Goal: Task Accomplishment & Management: Manage account settings

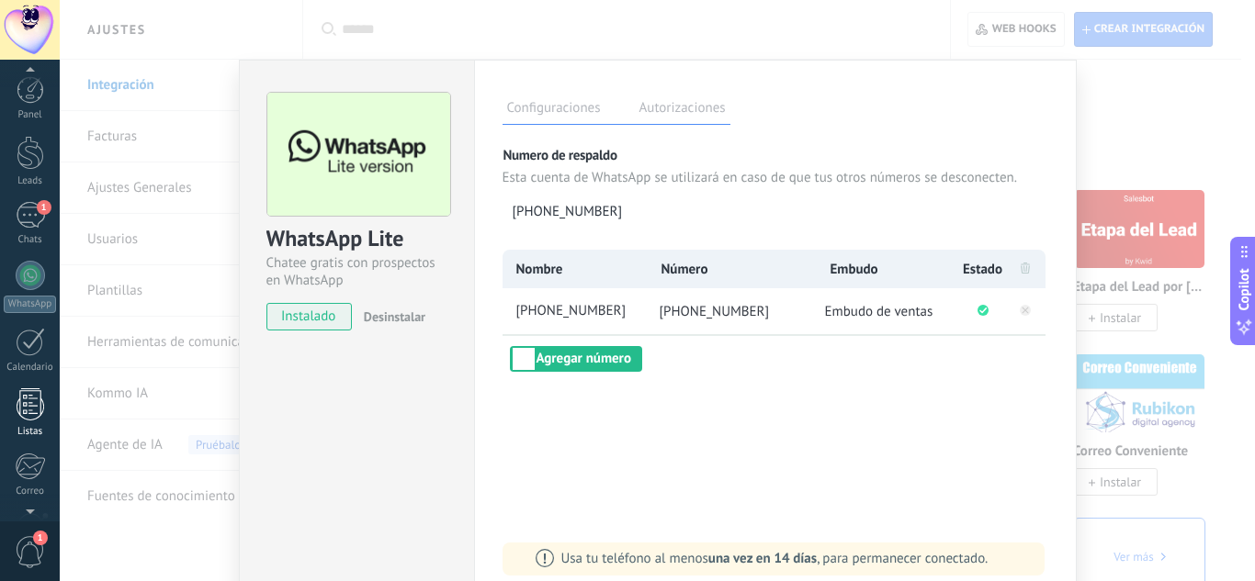
scroll to position [1, 0]
click at [13, 220] on link "1 Chats" at bounding box center [30, 223] width 60 height 44
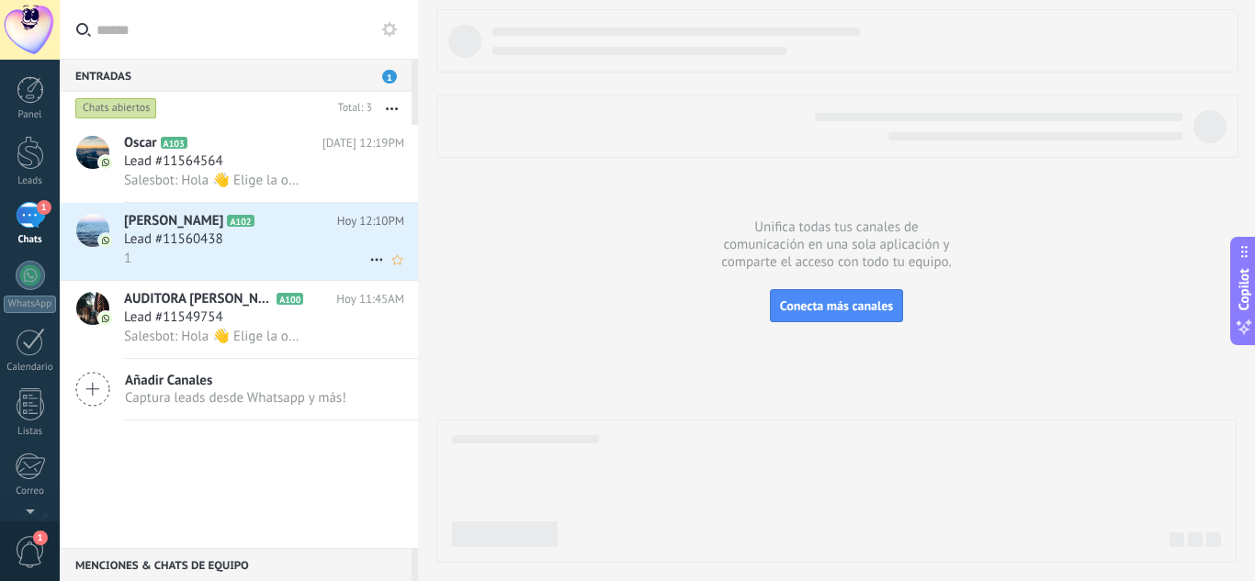
click at [285, 224] on h2 "[PERSON_NAME] A102" at bounding box center [230, 221] width 213 height 18
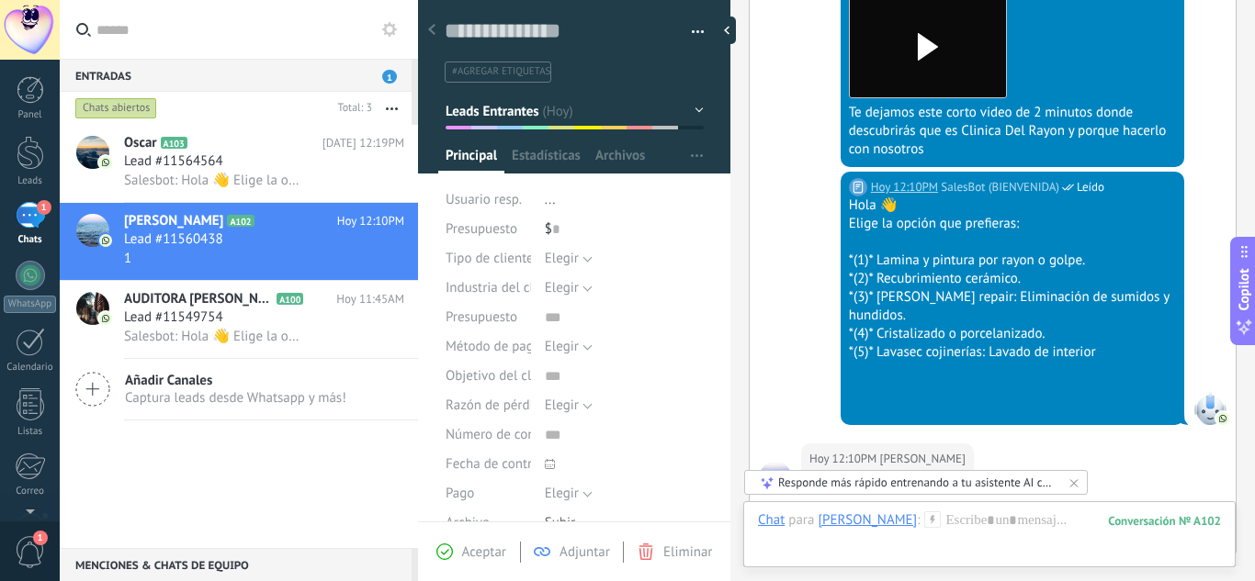
scroll to position [1051, 0]
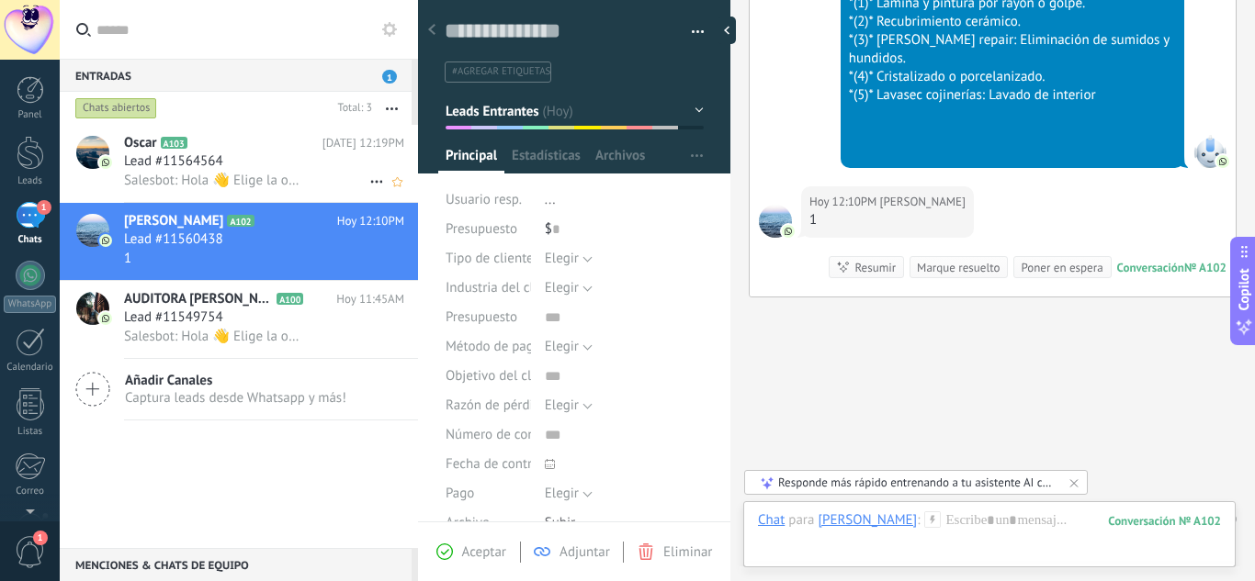
click at [186, 162] on span "Lead #11564564" at bounding box center [173, 161] width 99 height 18
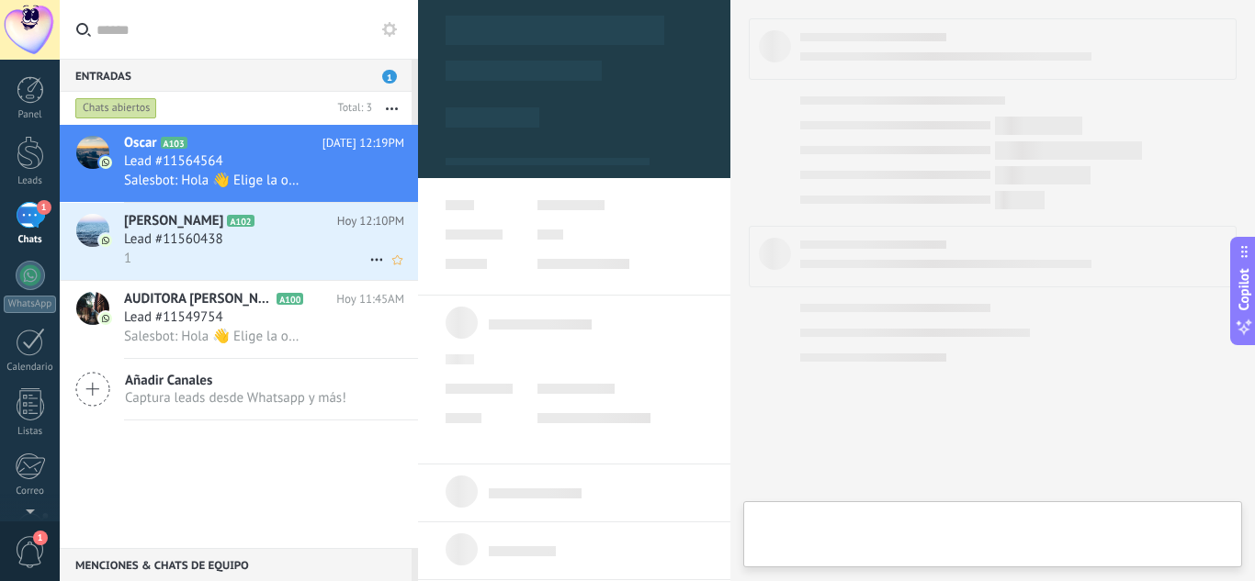
type textarea "**********"
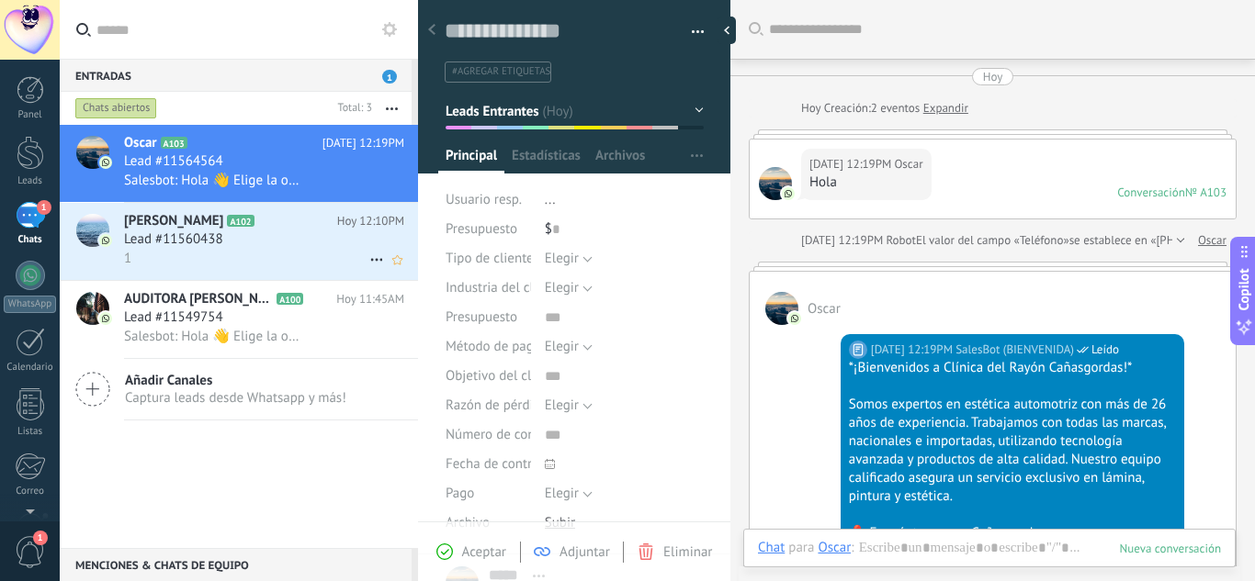
scroll to position [884, 0]
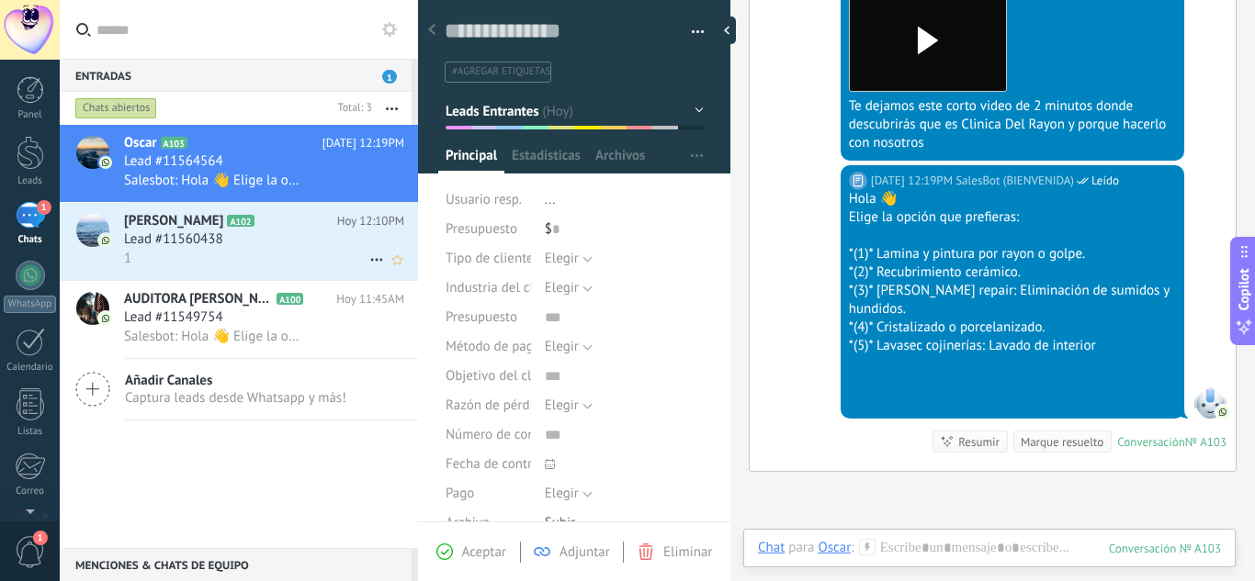
click at [368, 254] on icon at bounding box center [377, 260] width 22 height 22
click at [769, 547] on div at bounding box center [627, 290] width 1255 height 581
click at [769, 547] on div "Chat" at bounding box center [771, 547] width 27 height 17
click at [774, 522] on div "Tarea" at bounding box center [776, 516] width 65 height 31
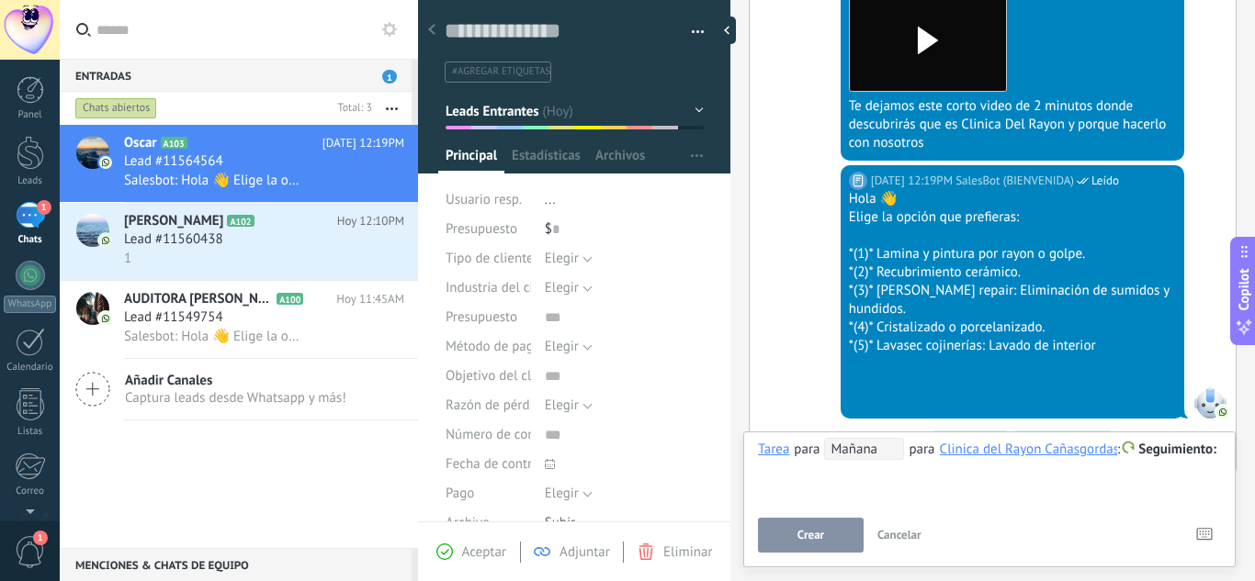
click at [860, 461] on div "**********" at bounding box center [989, 471] width 463 height 66
click at [864, 456] on span "Mañana" at bounding box center [864, 449] width 80 height 22
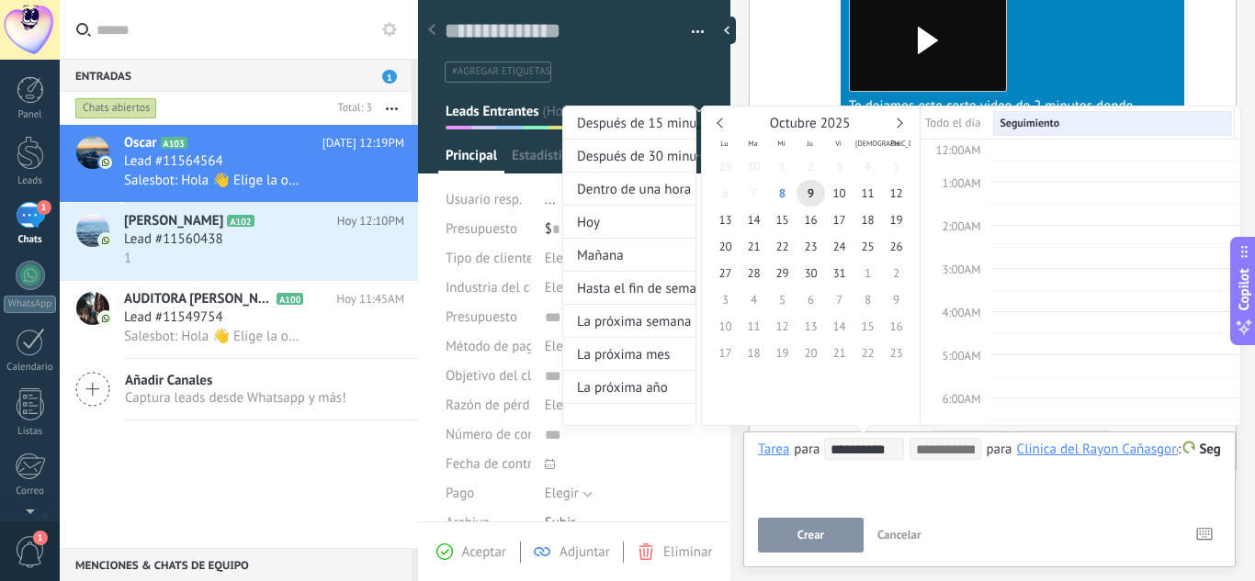
scroll to position [346, 0]
type input "**********"
click at [785, 189] on span "8" at bounding box center [782, 193] width 28 height 27
click at [1196, 454] on div "**********" at bounding box center [954, 283] width 679 height 355
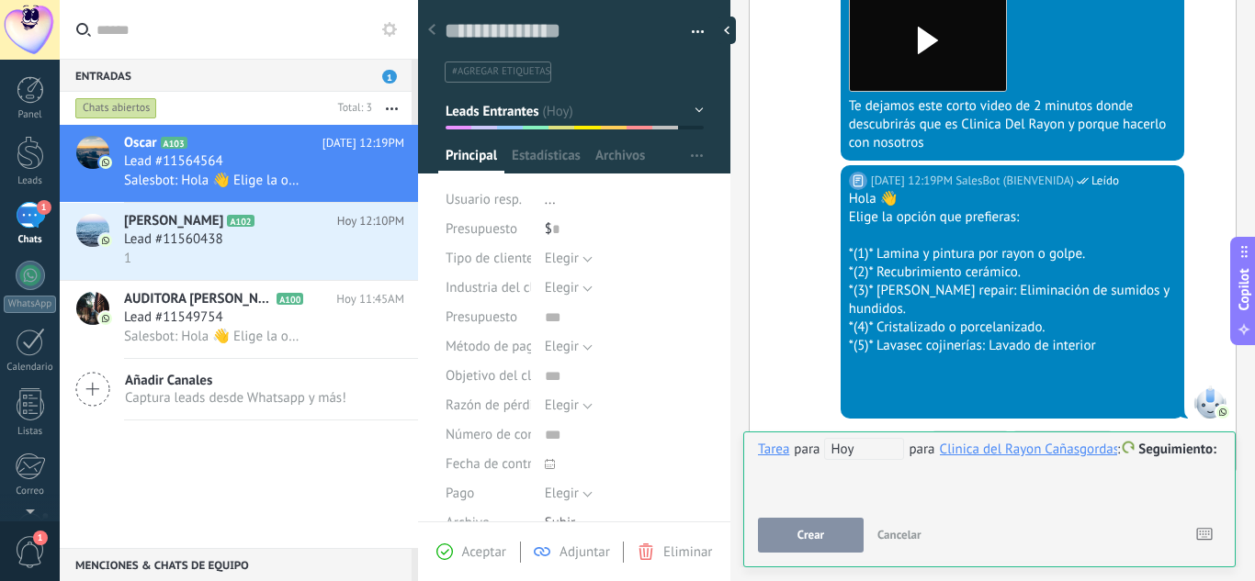
click at [1181, 450] on span "Seguimiento" at bounding box center [1177, 449] width 78 height 17
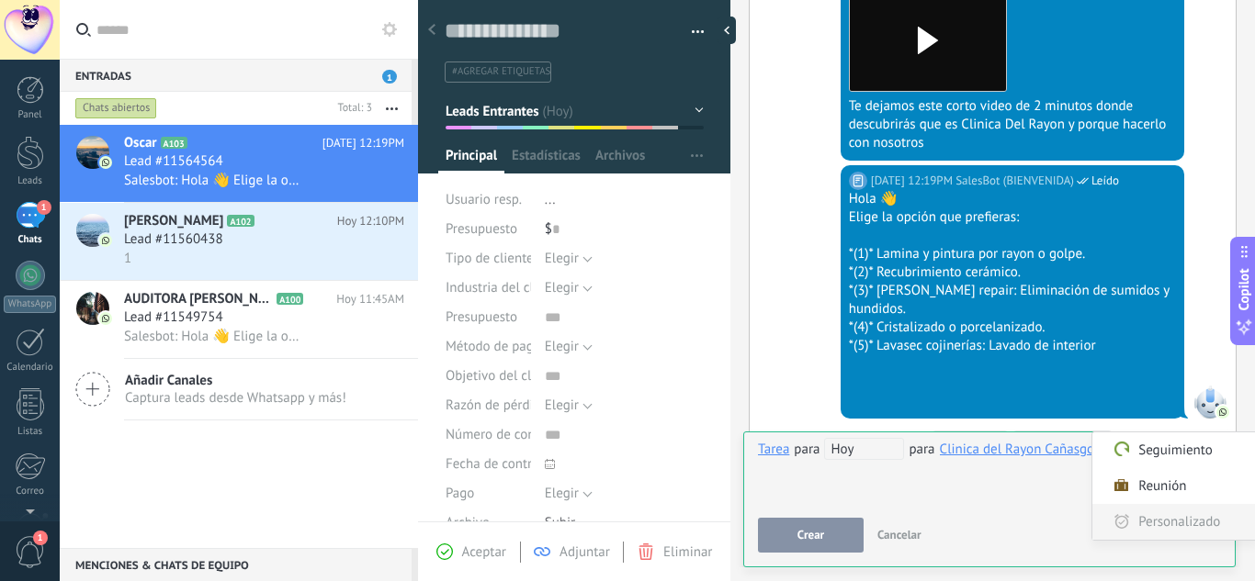
click at [1143, 516] on label "Personalizado" at bounding box center [1174, 522] width 165 height 36
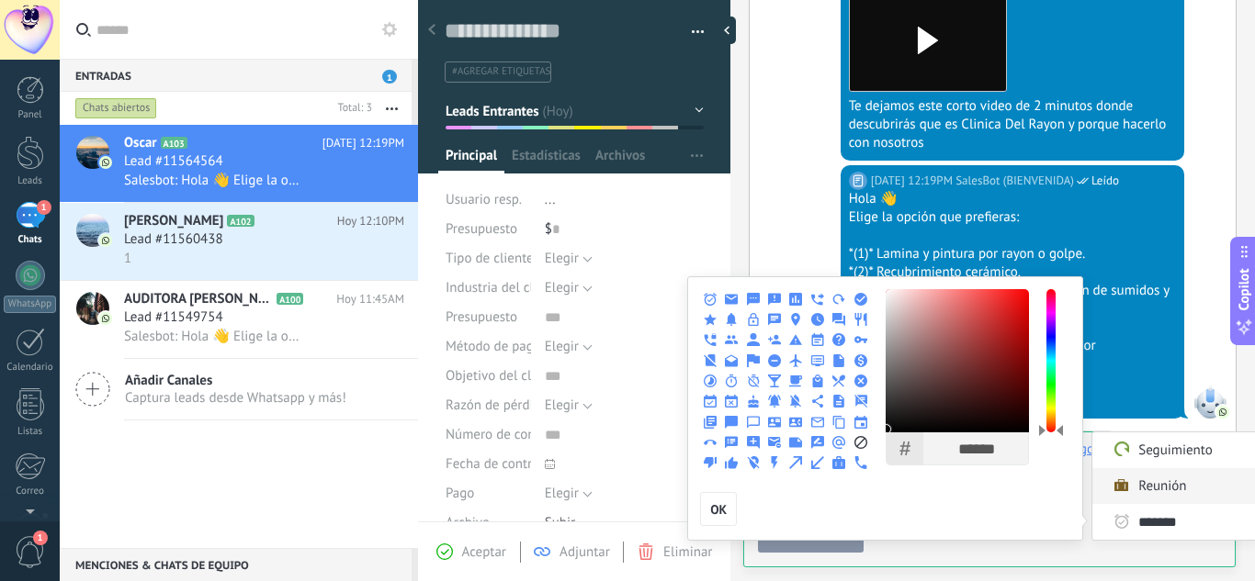
type input "********"
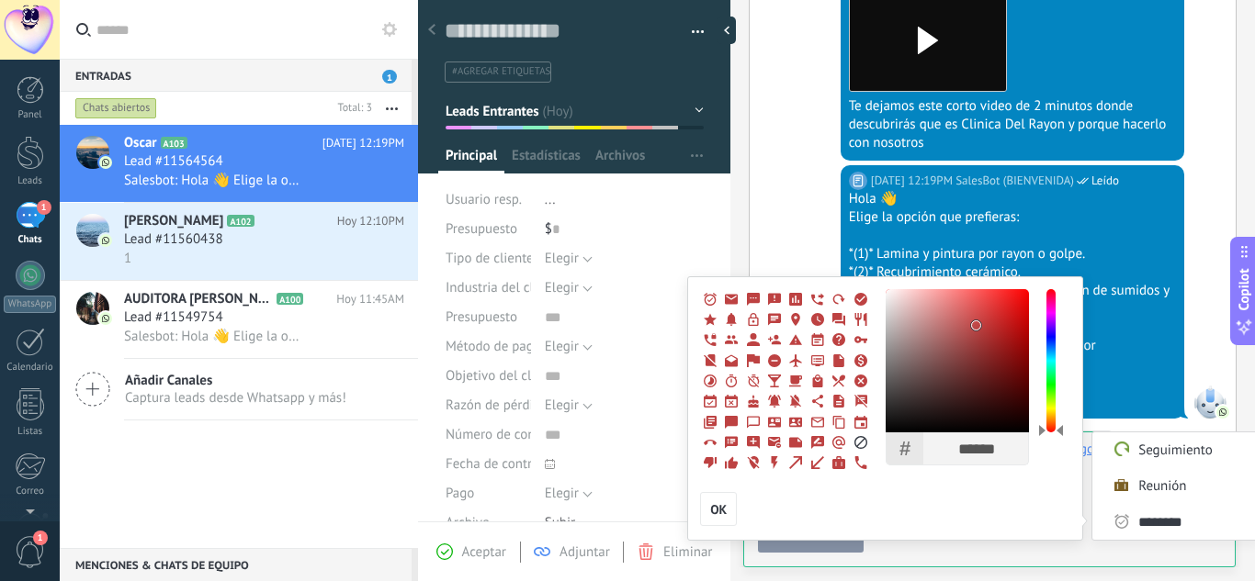
click at [977, 324] on div at bounding box center [956, 360] width 143 height 143
click at [990, 310] on div at bounding box center [956, 360] width 143 height 143
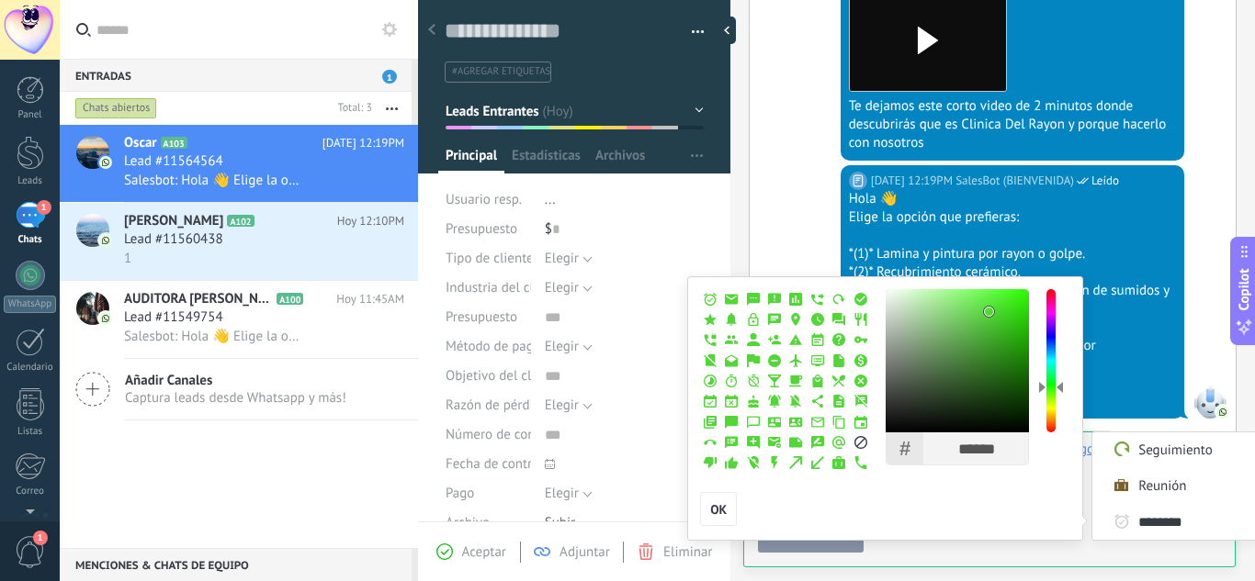
click at [1049, 386] on div at bounding box center [1050, 360] width 9 height 143
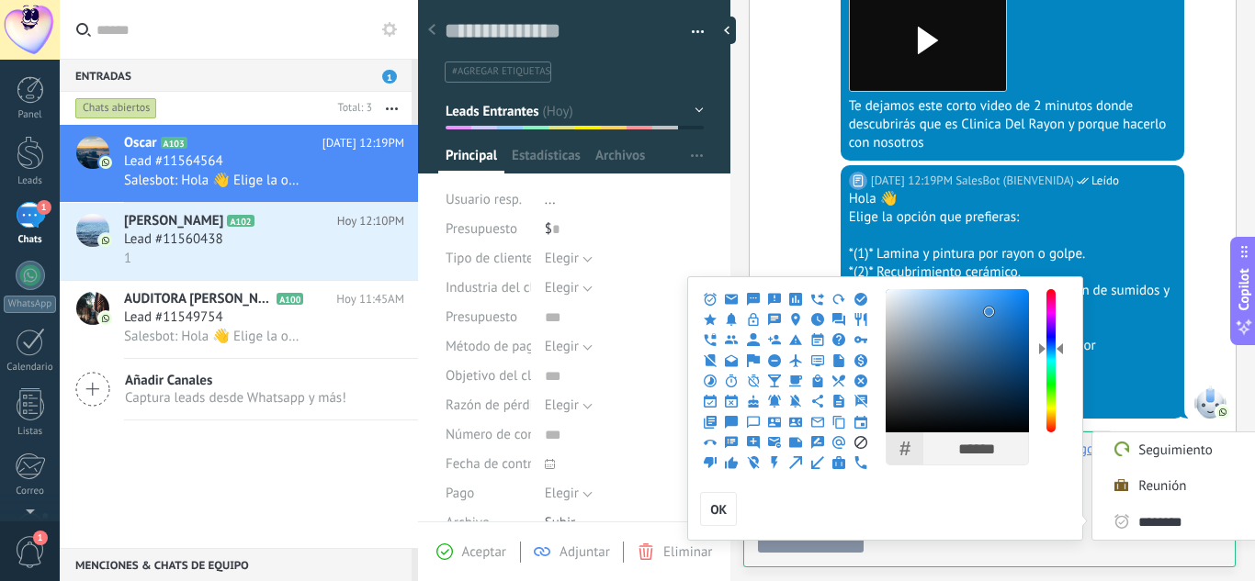
click at [1055, 347] on div at bounding box center [1050, 360] width 9 height 143
type input "******"
click at [964, 310] on div at bounding box center [956, 360] width 143 height 143
type input "********"
click at [709, 339] on icon at bounding box center [710, 339] width 13 height 13
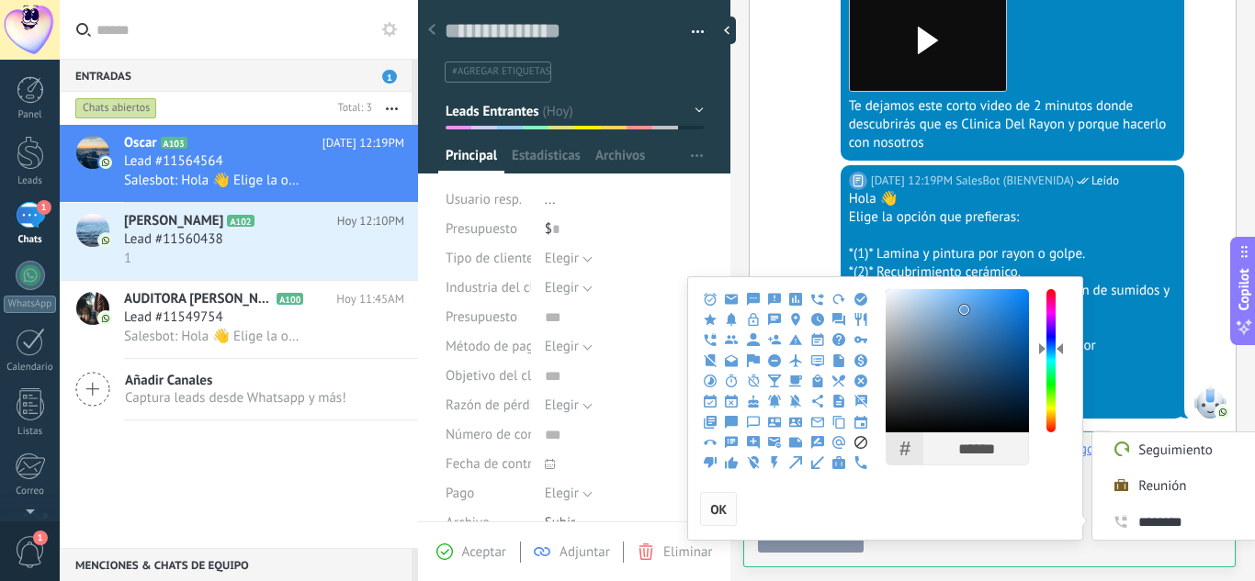
click at [722, 508] on span "OK" at bounding box center [718, 509] width 17 height 13
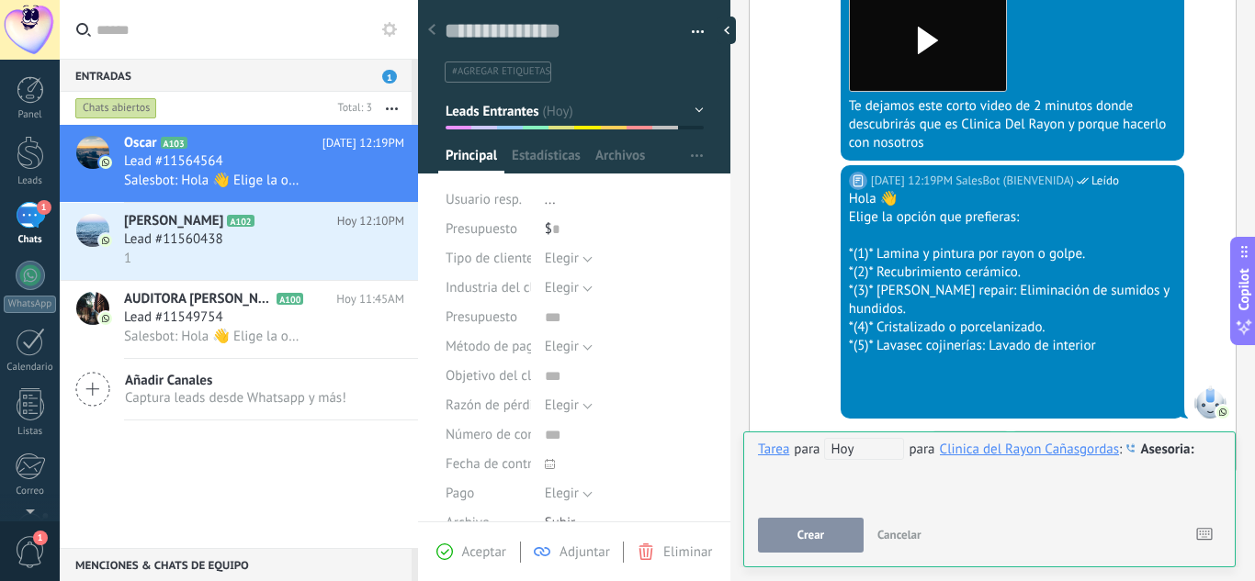
click at [793, 522] on button "Crear" at bounding box center [811, 535] width 106 height 35
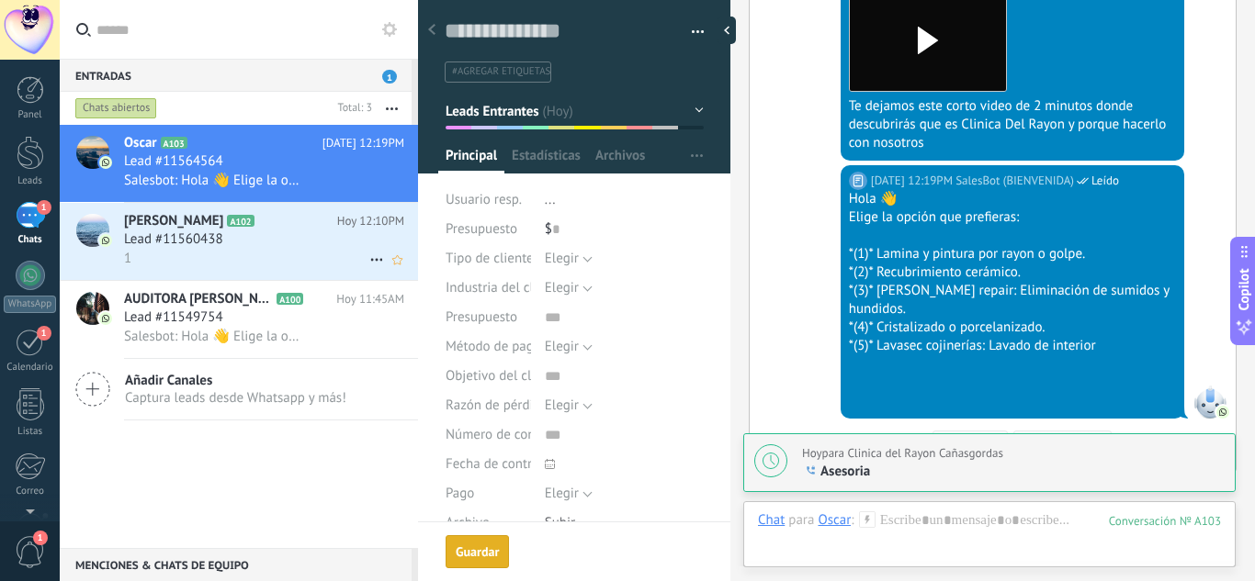
scroll to position [1122, 0]
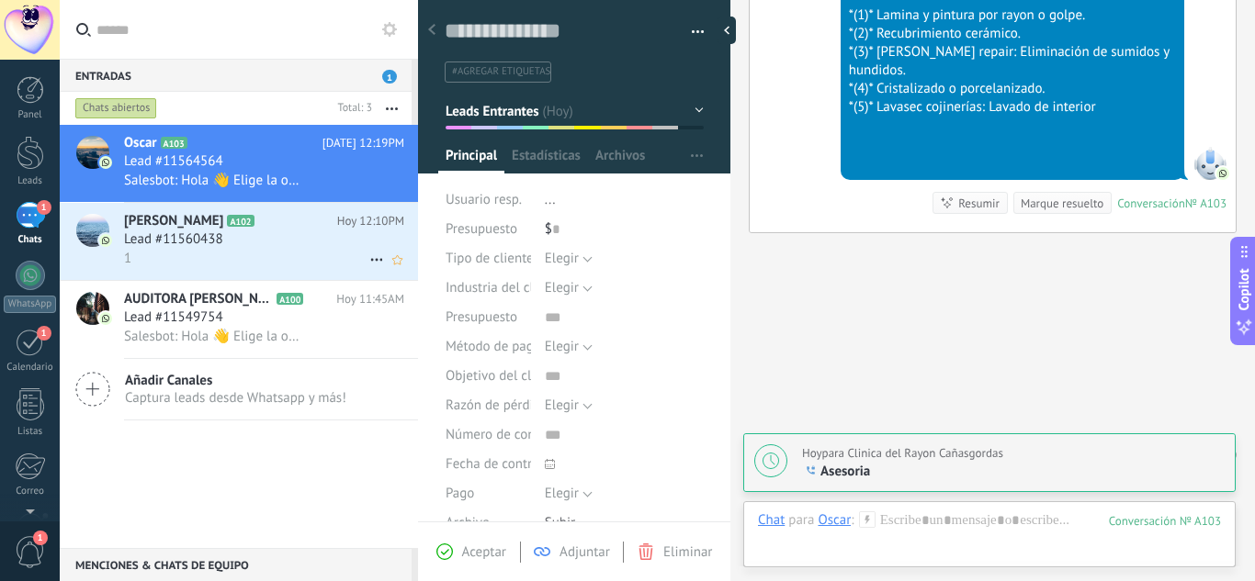
click at [180, 253] on div "1" at bounding box center [264, 258] width 280 height 19
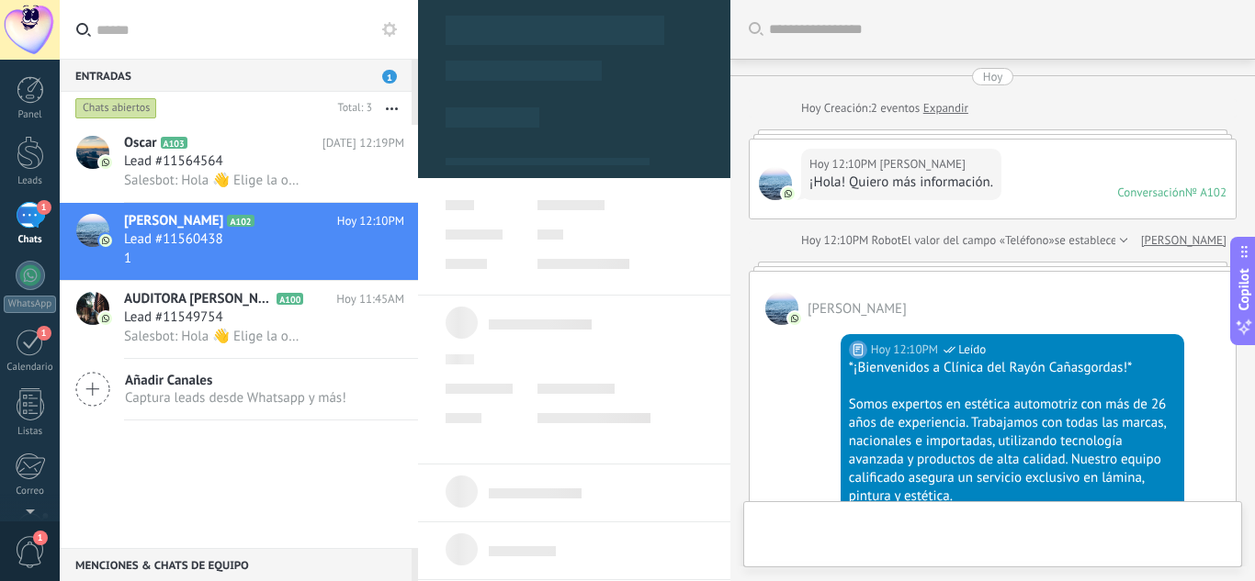
type textarea "**********"
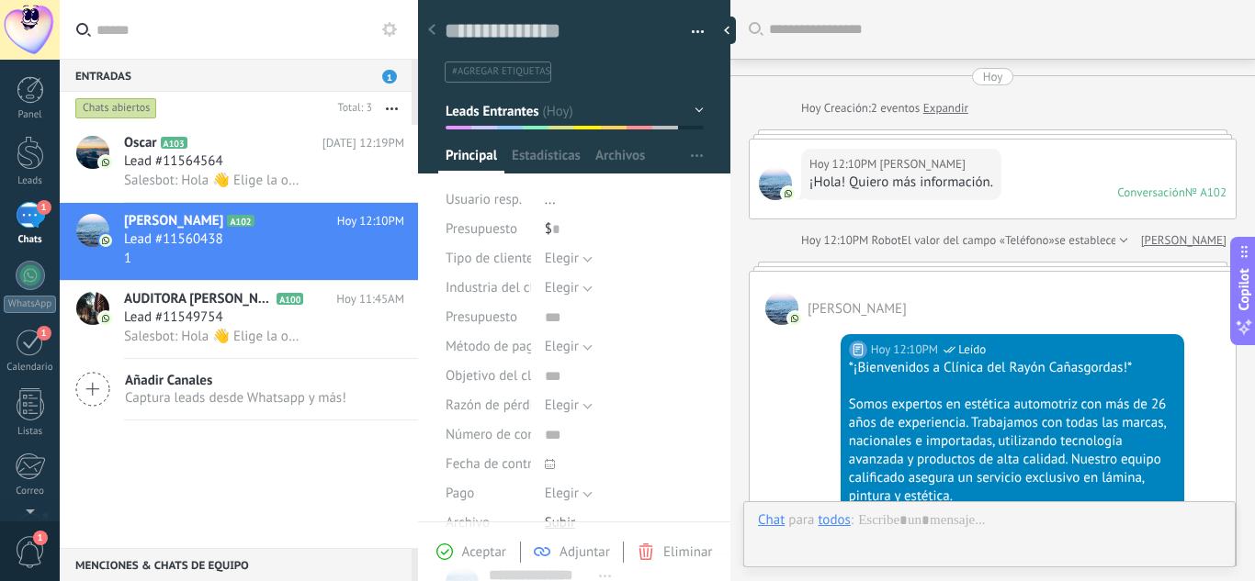
scroll to position [1051, 0]
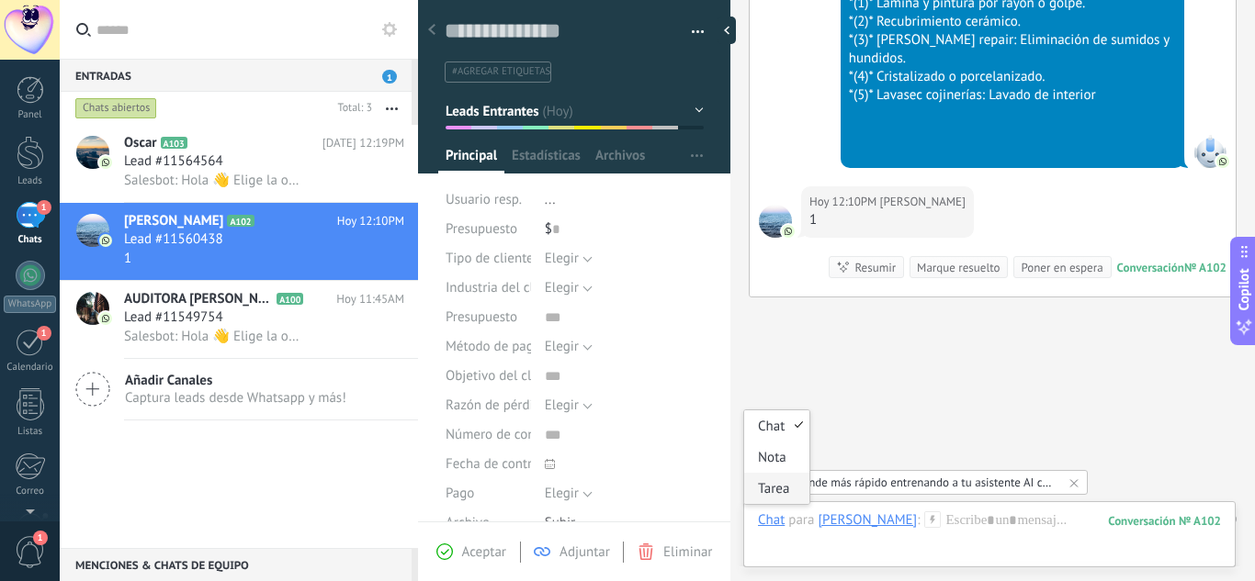
click at [772, 497] on div "Tarea" at bounding box center [776, 488] width 65 height 31
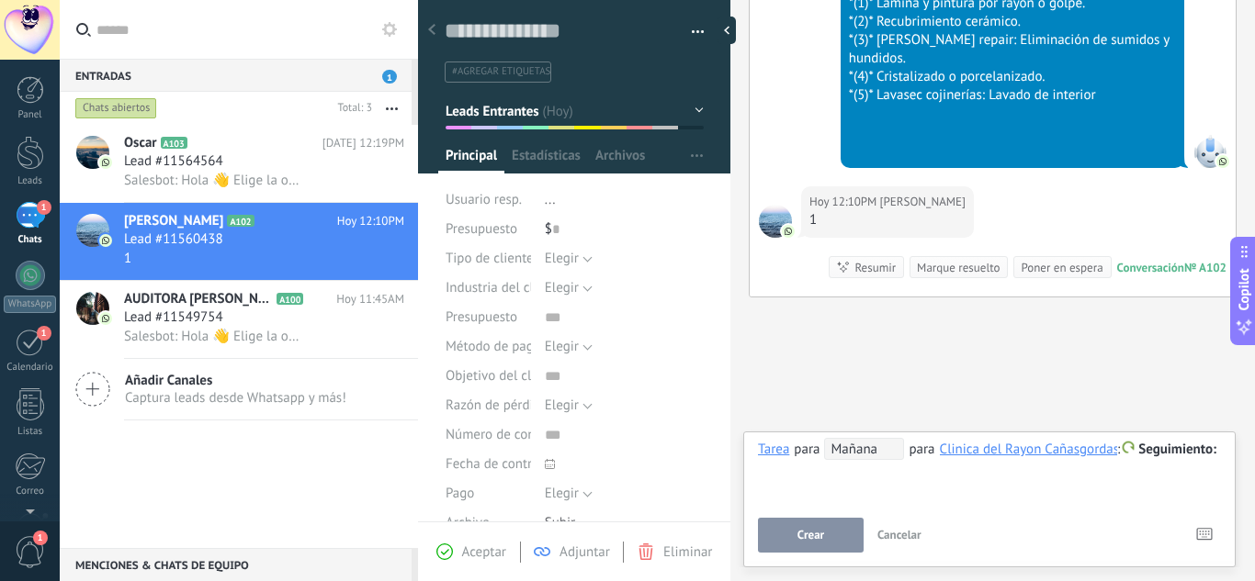
click at [1161, 452] on span "Seguimiento" at bounding box center [1177, 449] width 78 height 17
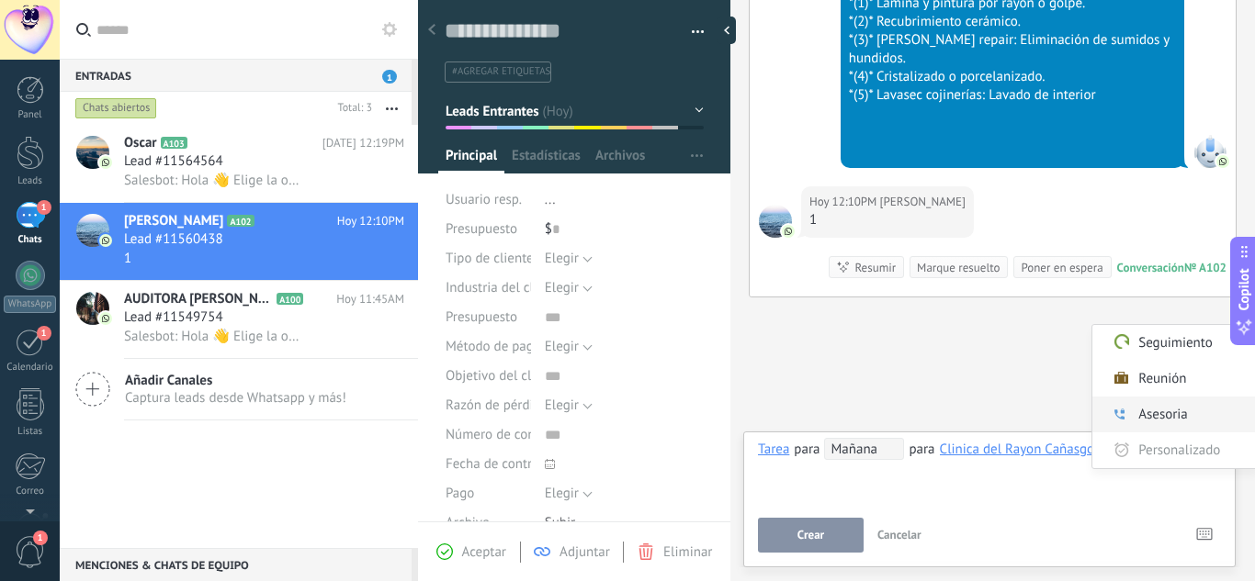
click at [1153, 423] on label "Asesoria" at bounding box center [1174, 415] width 165 height 36
click at [839, 450] on span "Mañana" at bounding box center [864, 449] width 80 height 22
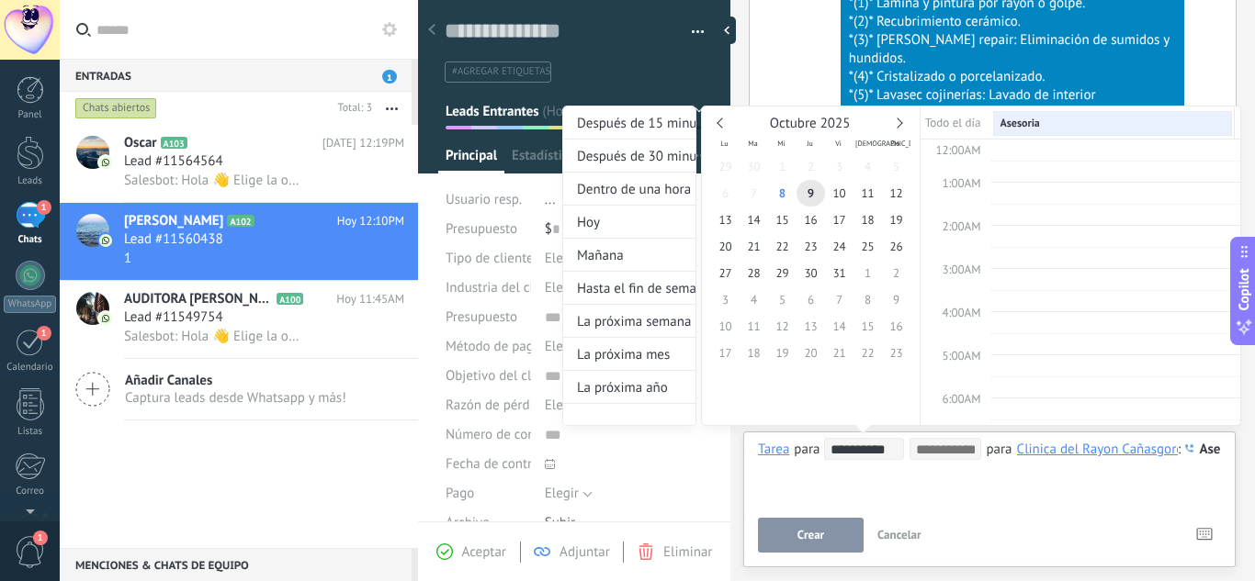
scroll to position [346, 0]
type input "**********"
click at [786, 196] on span "8" at bounding box center [782, 193] width 28 height 27
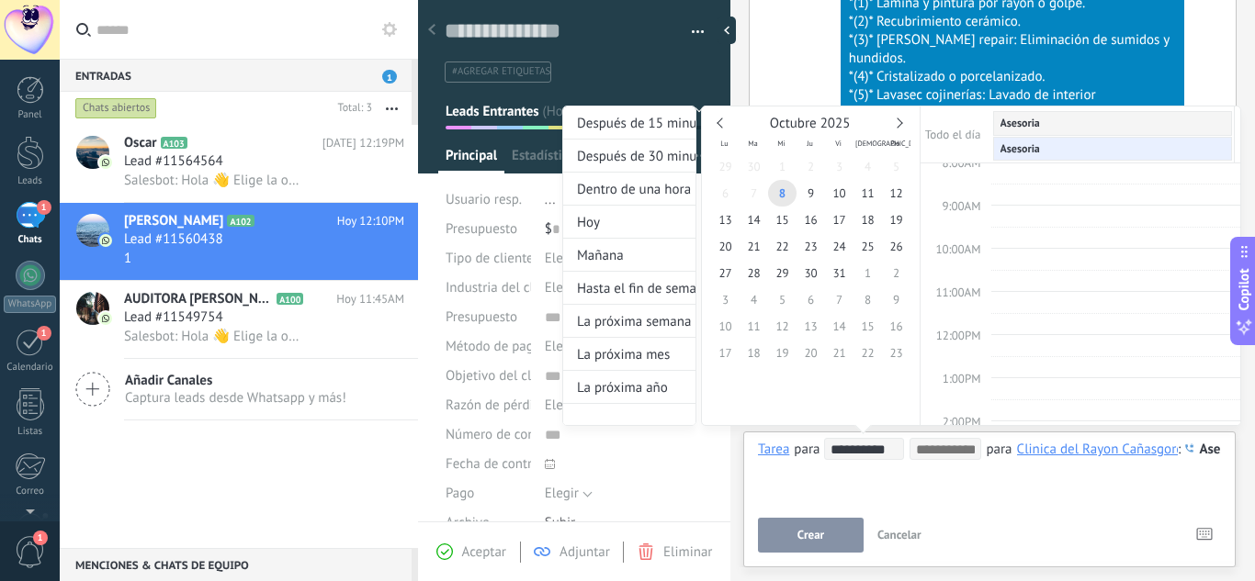
click at [809, 542] on div at bounding box center [627, 290] width 1255 height 581
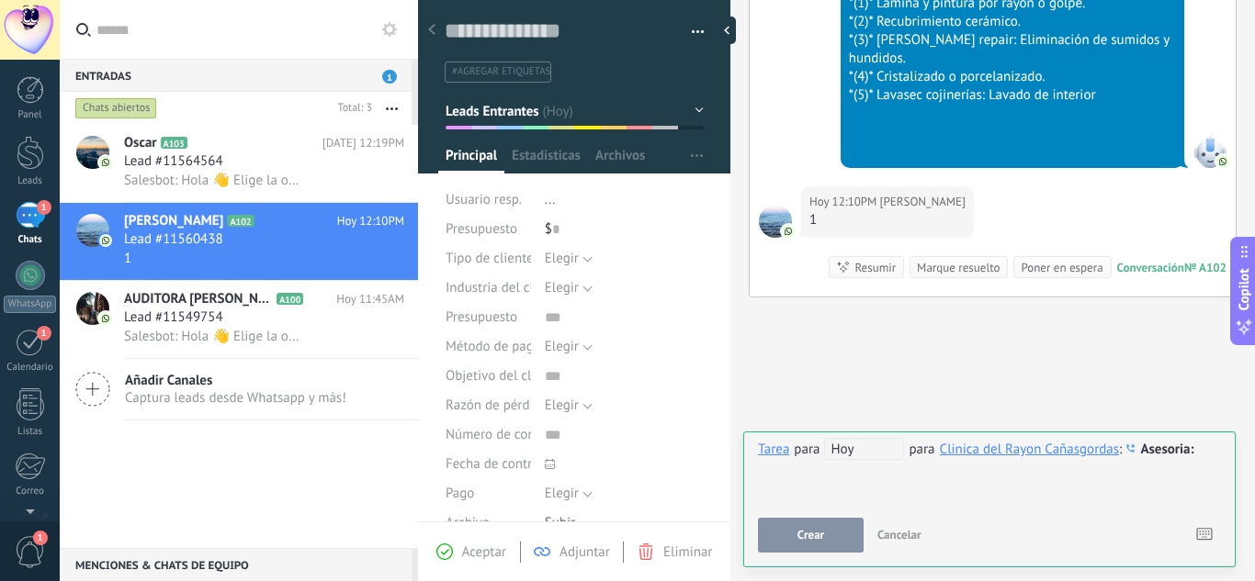
click at [809, 542] on span "Crear" at bounding box center [810, 535] width 27 height 13
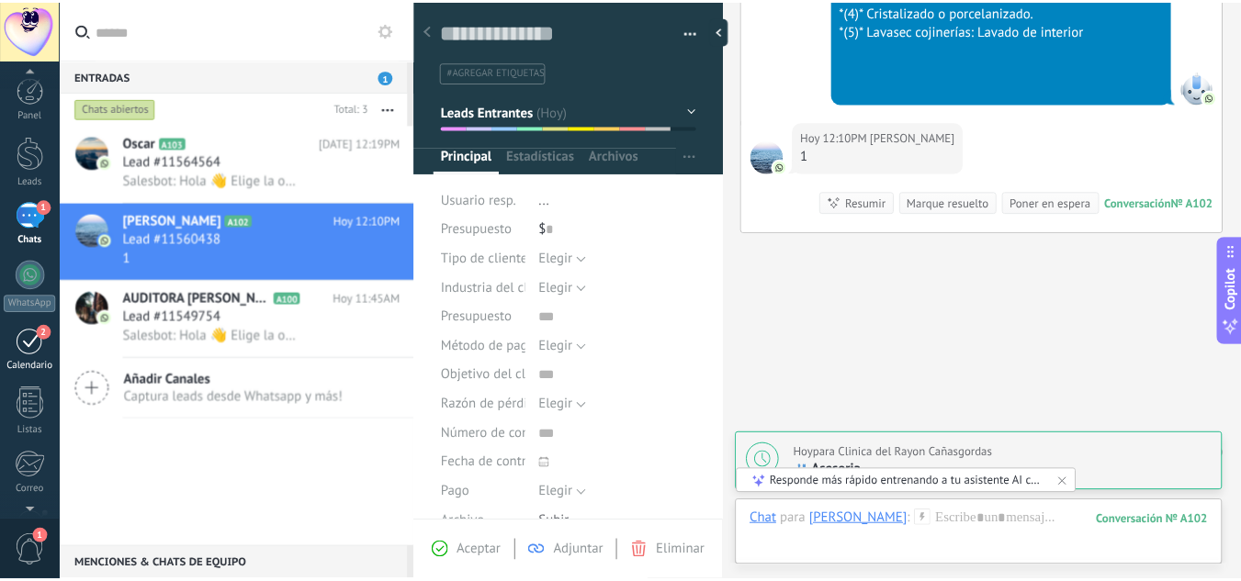
scroll to position [183, 0]
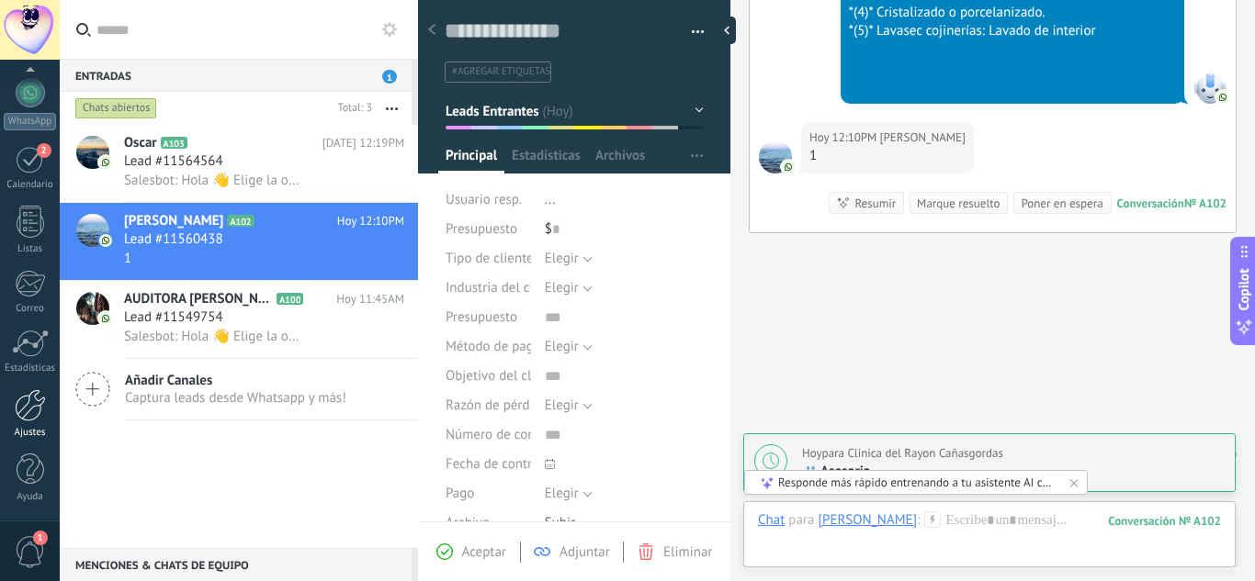
click at [39, 431] on div "Ajustes" at bounding box center [30, 433] width 53 height 12
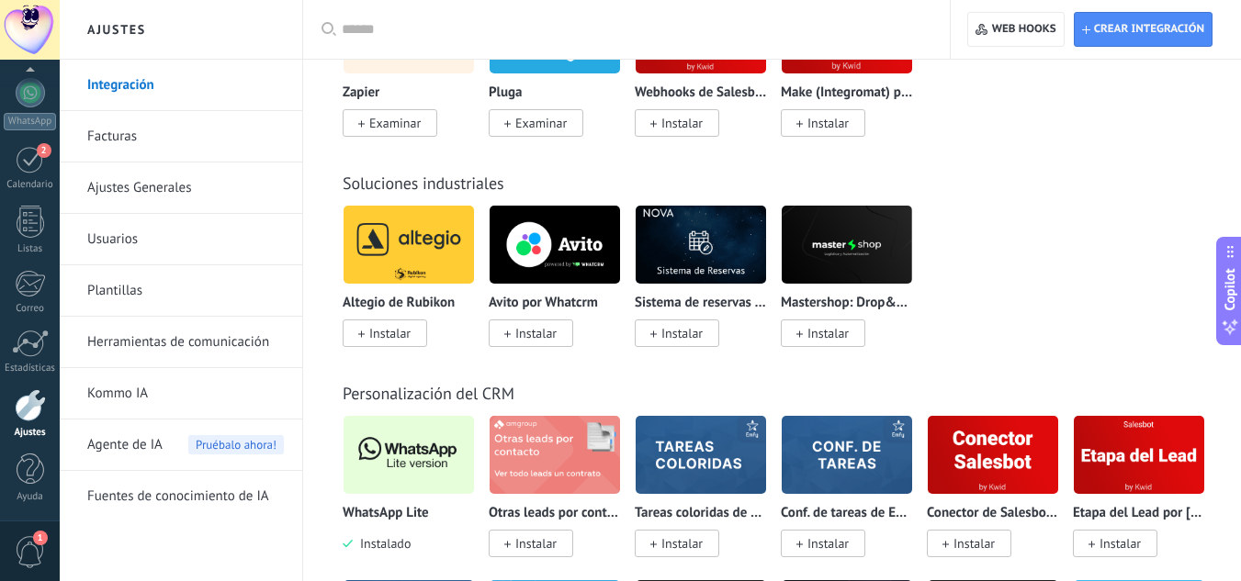
scroll to position [4195, 0]
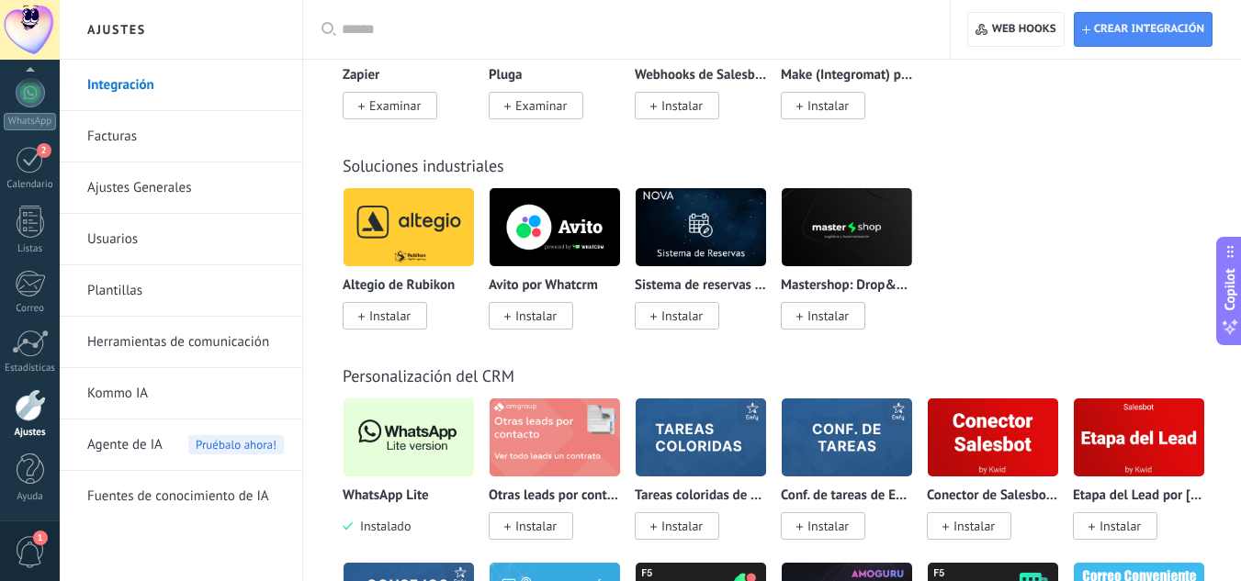
click at [380, 434] on img at bounding box center [409, 437] width 130 height 89
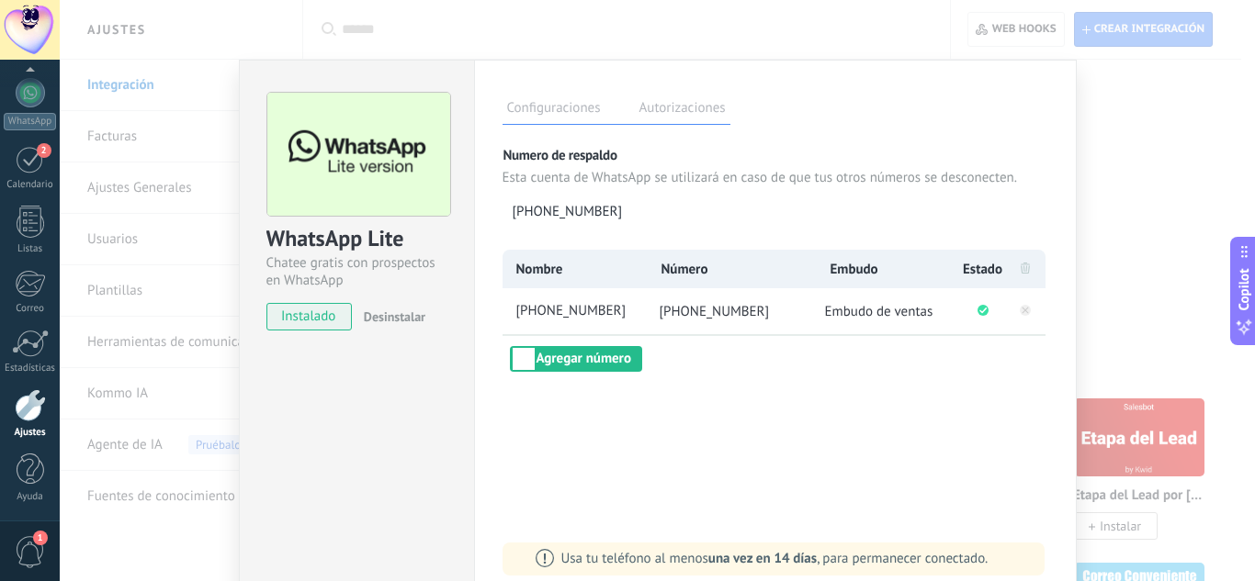
click at [1171, 233] on div "WhatsApp Lite Chatee gratis con prospectos en WhatsApp instalado Desinstalar Co…" at bounding box center [657, 290] width 1195 height 581
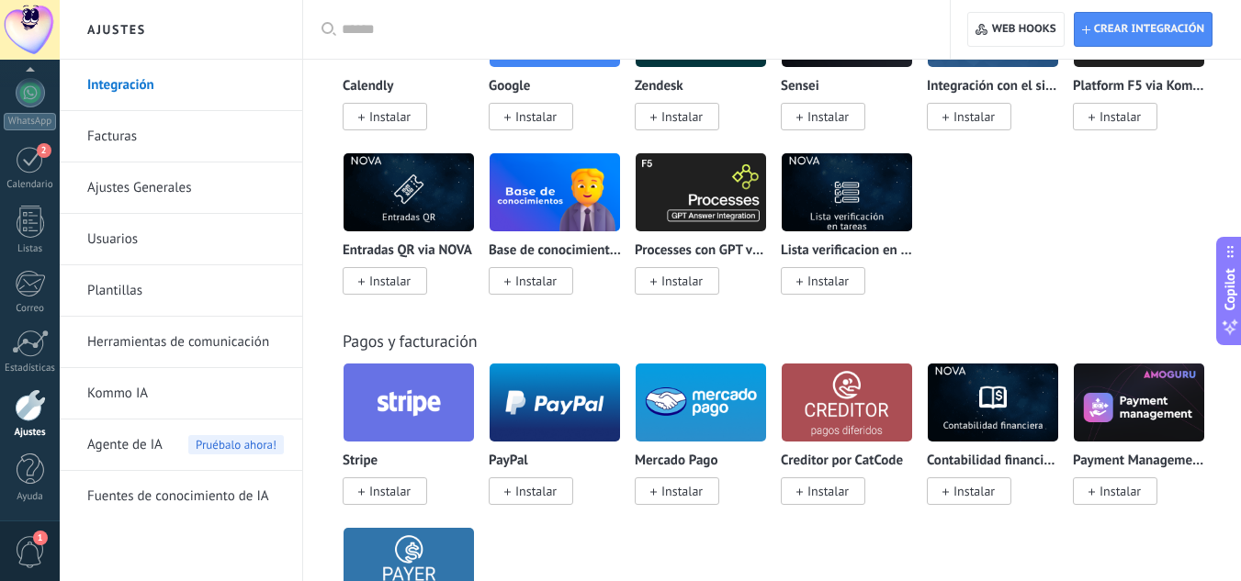
scroll to position [3029, 0]
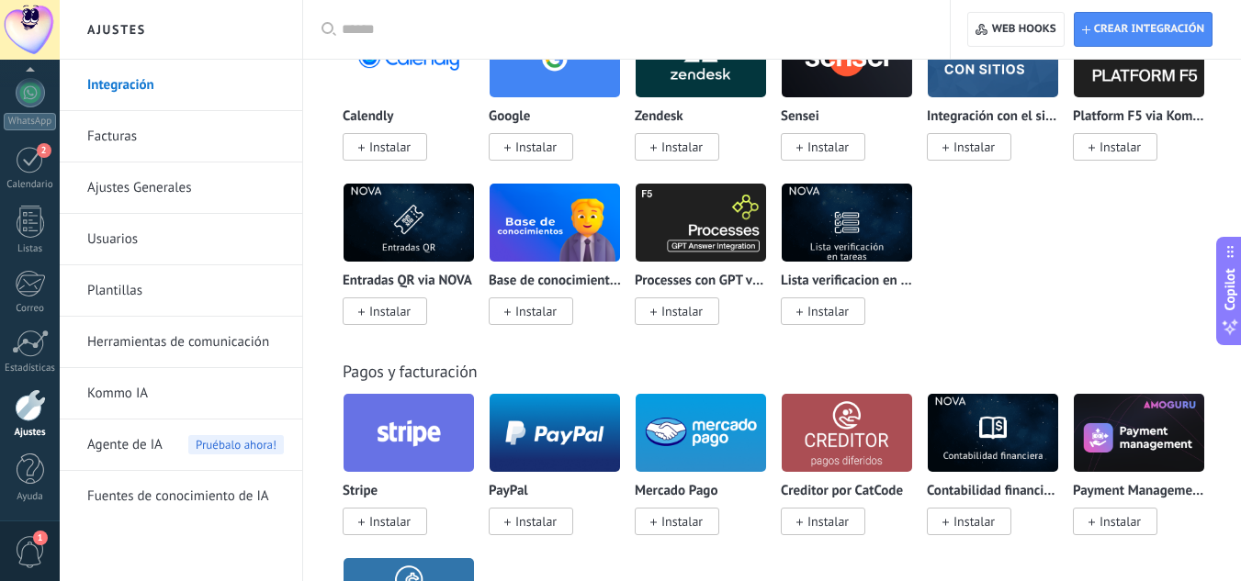
click at [163, 359] on link "Herramientas de comunicación" at bounding box center [185, 342] width 197 height 51
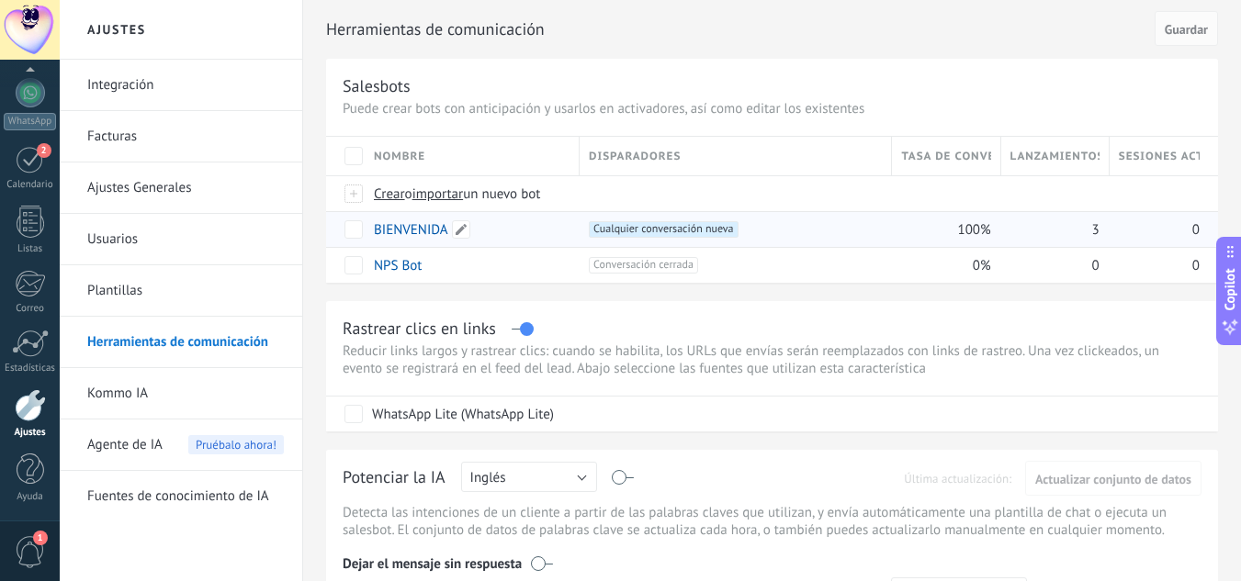
click at [427, 220] on div "BIENVENIDA" at bounding box center [468, 229] width 206 height 35
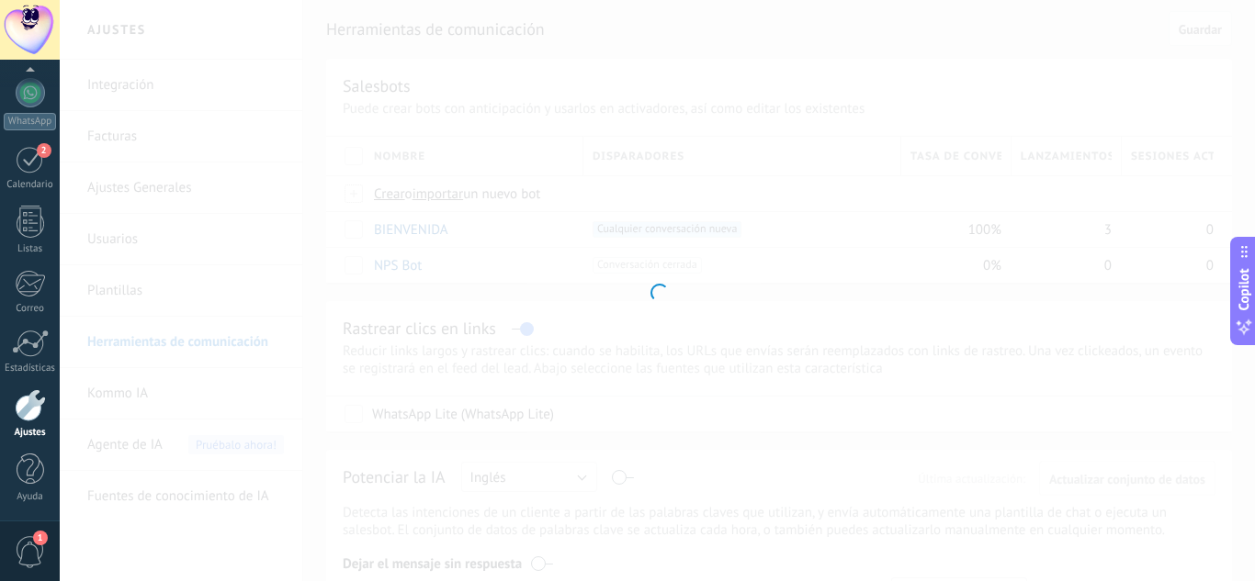
click at [1126, 314] on div at bounding box center [657, 290] width 1195 height 581
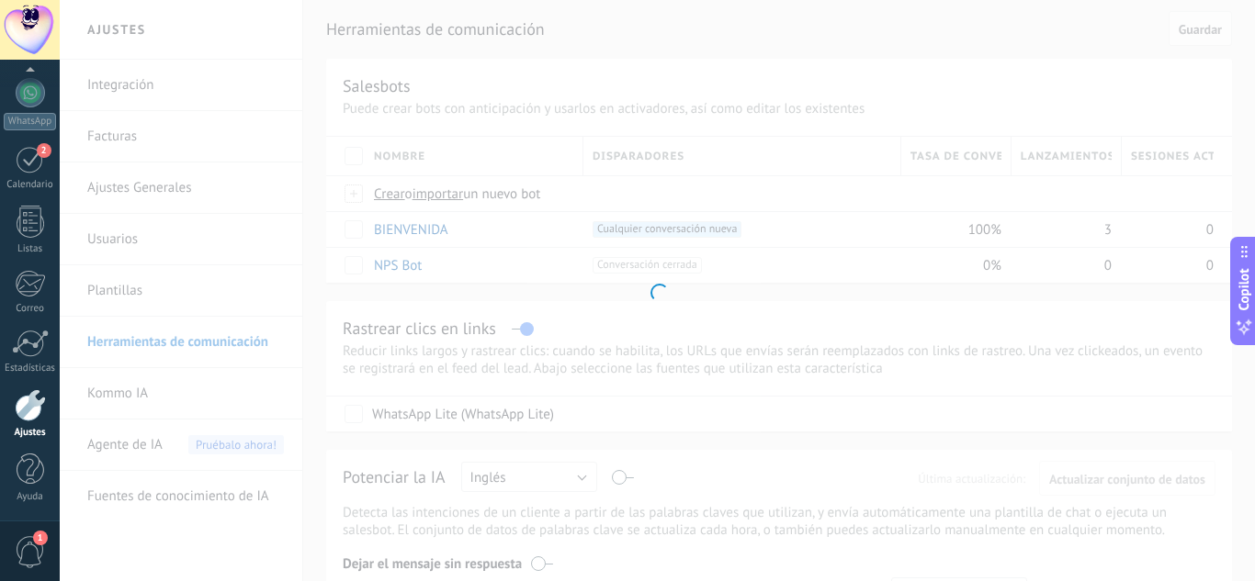
type input "**********"
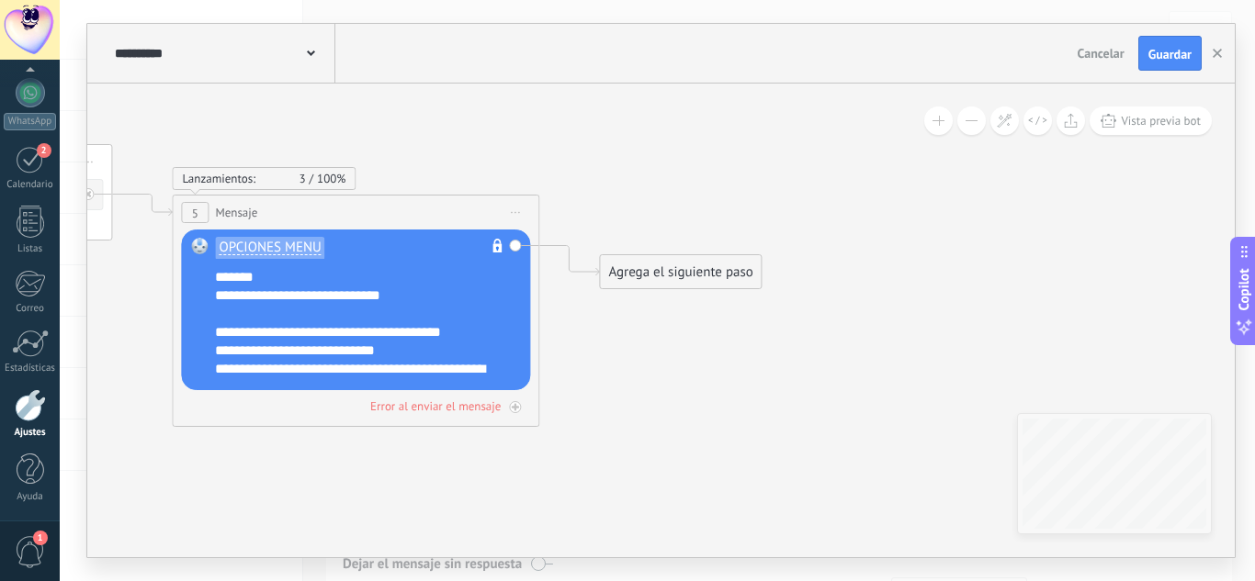
click at [723, 278] on div "Agrega el siguiente paso" at bounding box center [680, 272] width 161 height 30
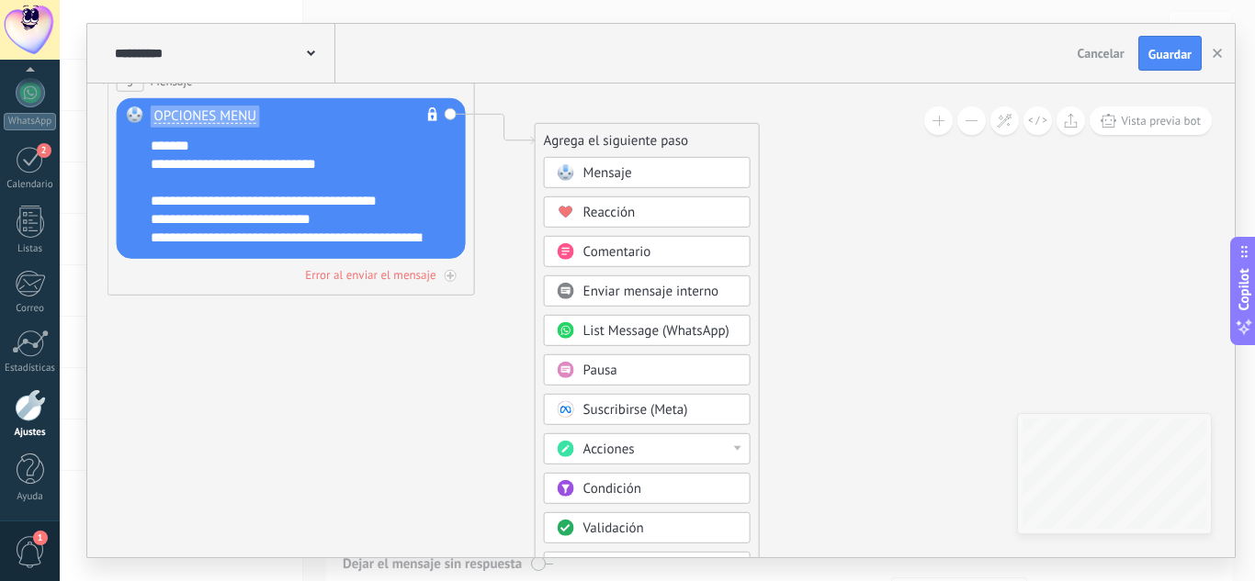
click at [652, 442] on div "Acciones" at bounding box center [660, 450] width 154 height 18
click at [659, 507] on div "Agregar tarea" at bounding box center [647, 512] width 205 height 31
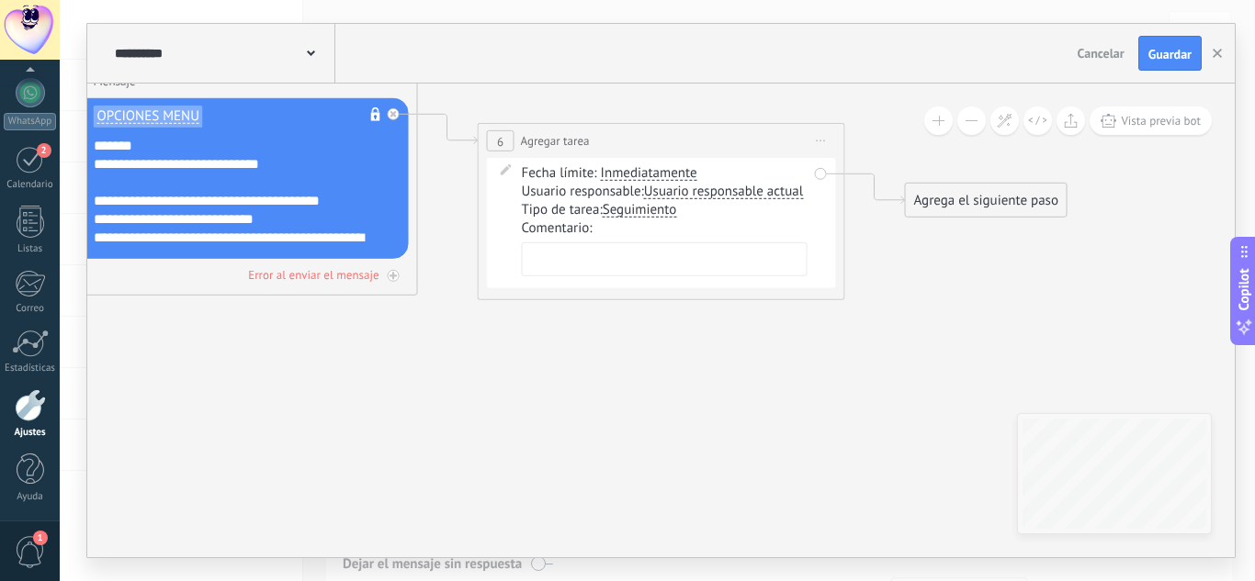
click at [604, 208] on div "Tipo de tarea: Seguimiento Seguimiento Reunión Asesoria Seguimiento Seguimiento…" at bounding box center [665, 210] width 286 height 18
click at [629, 210] on span "Seguimiento" at bounding box center [640, 210] width 74 height 15
click at [629, 210] on button "Seguimiento" at bounding box center [708, 210] width 230 height 33
click at [655, 280] on span "Asesoria" at bounding box center [693, 275] width 222 height 18
click at [1158, 56] on span "Guardar" at bounding box center [1169, 54] width 43 height 13
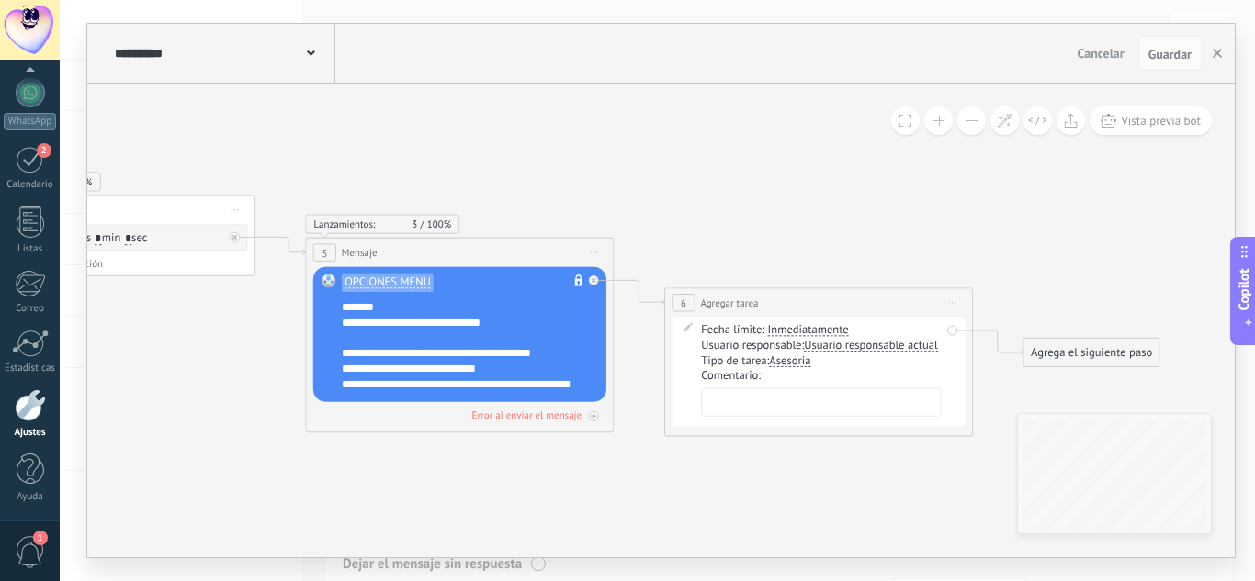
click at [1102, 58] on span "Cancelar" at bounding box center [1100, 53] width 47 height 17
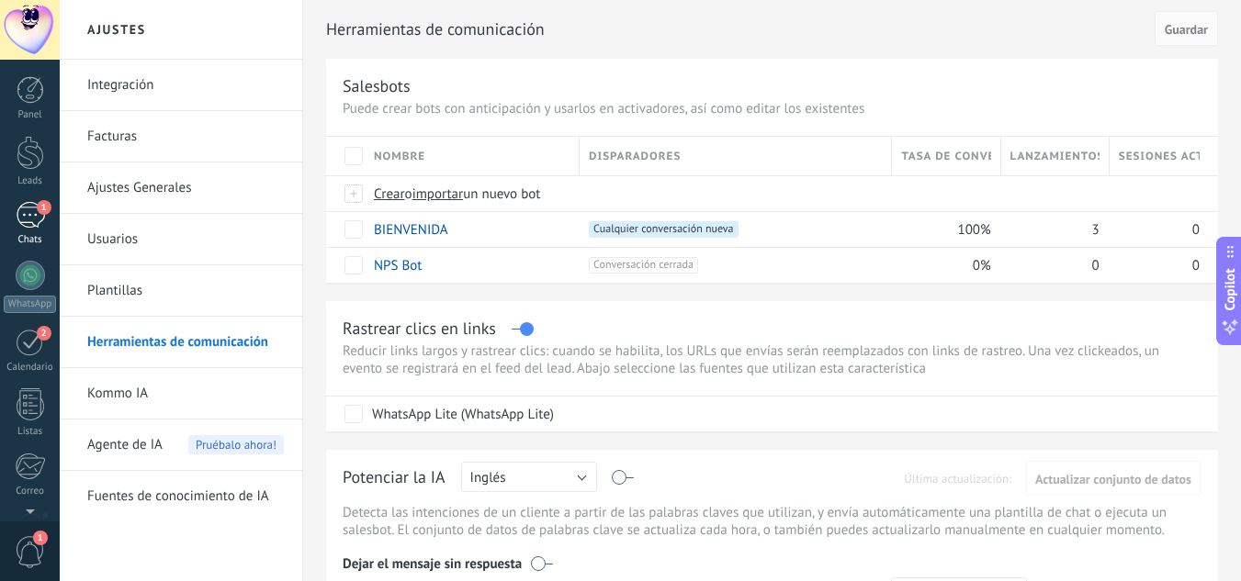
click at [22, 202] on div "1" at bounding box center [30, 215] width 29 height 27
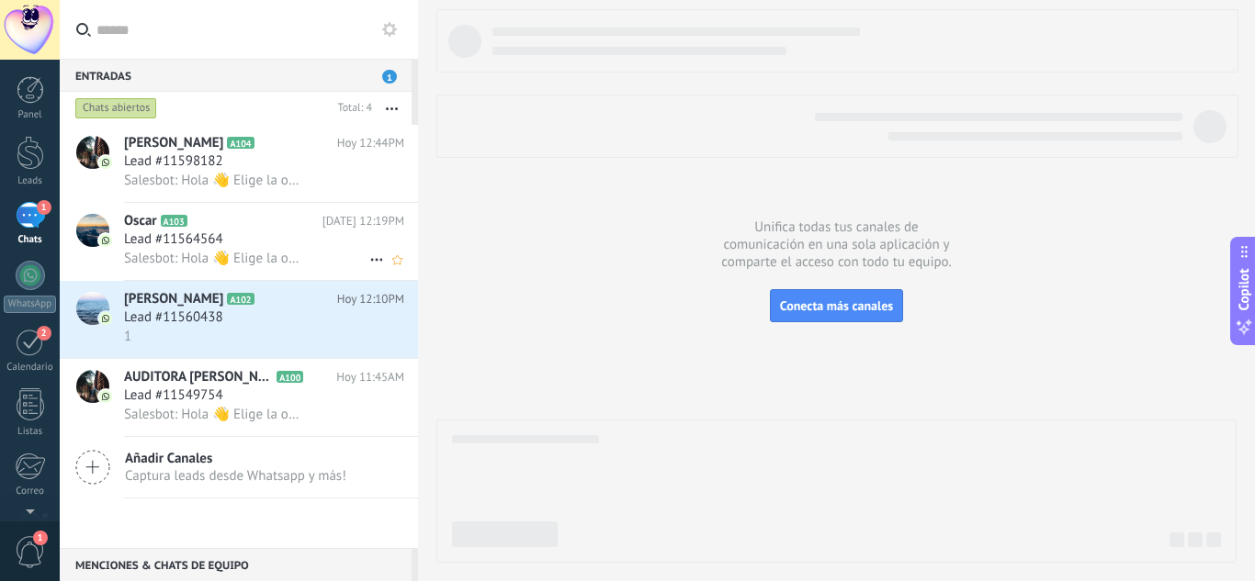
click at [217, 267] on h3 "Salesbot: Hola 👋 Elige la opción que prefieras: *(1)* Lamina y pintura por rayo…" at bounding box center [218, 259] width 188 height 18
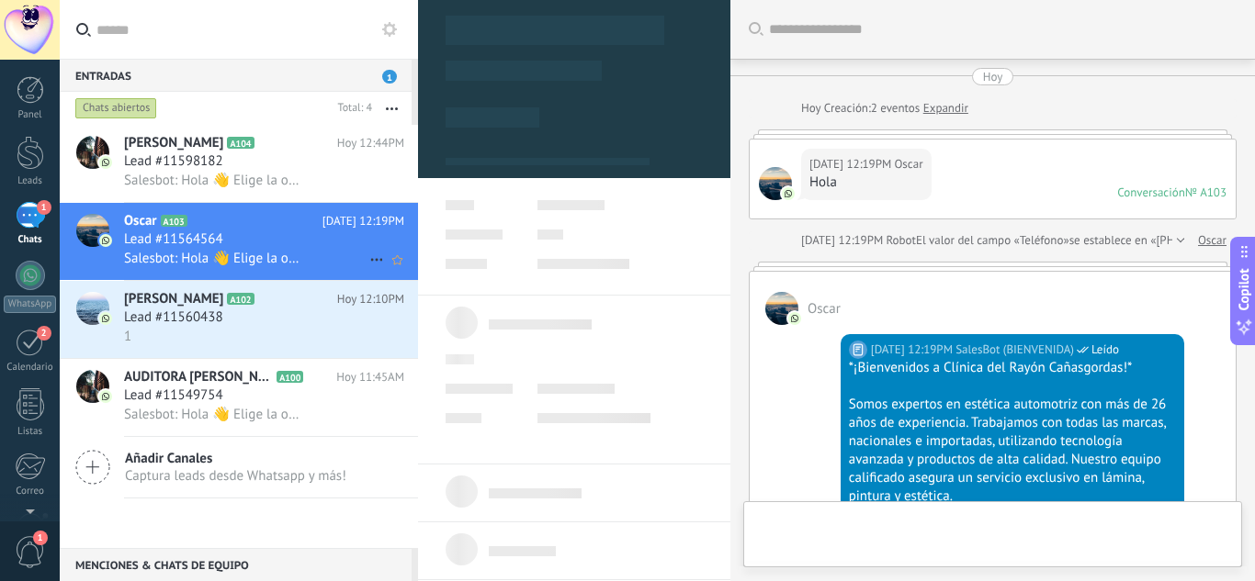
scroll to position [28, 0]
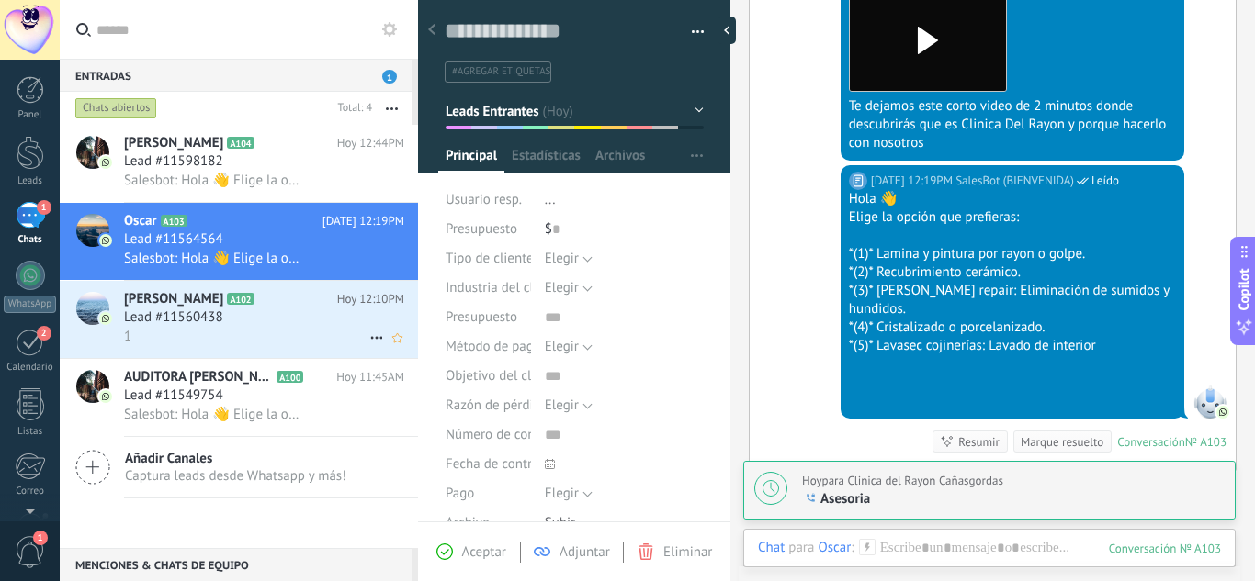
click at [269, 292] on icon at bounding box center [269, 299] width 18 height 18
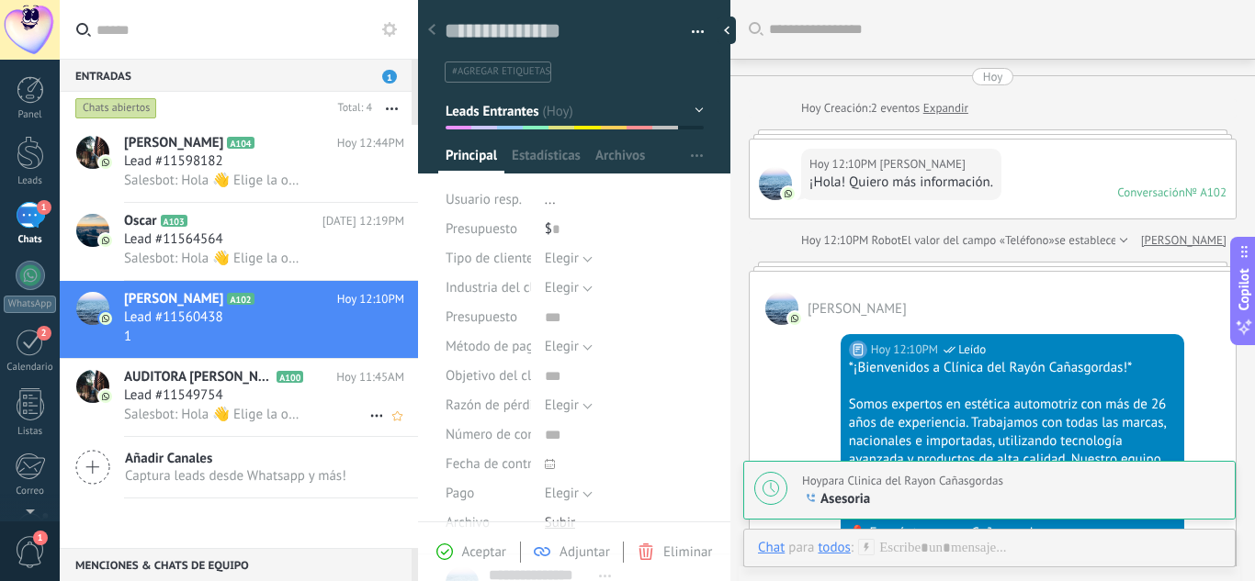
scroll to position [965, 0]
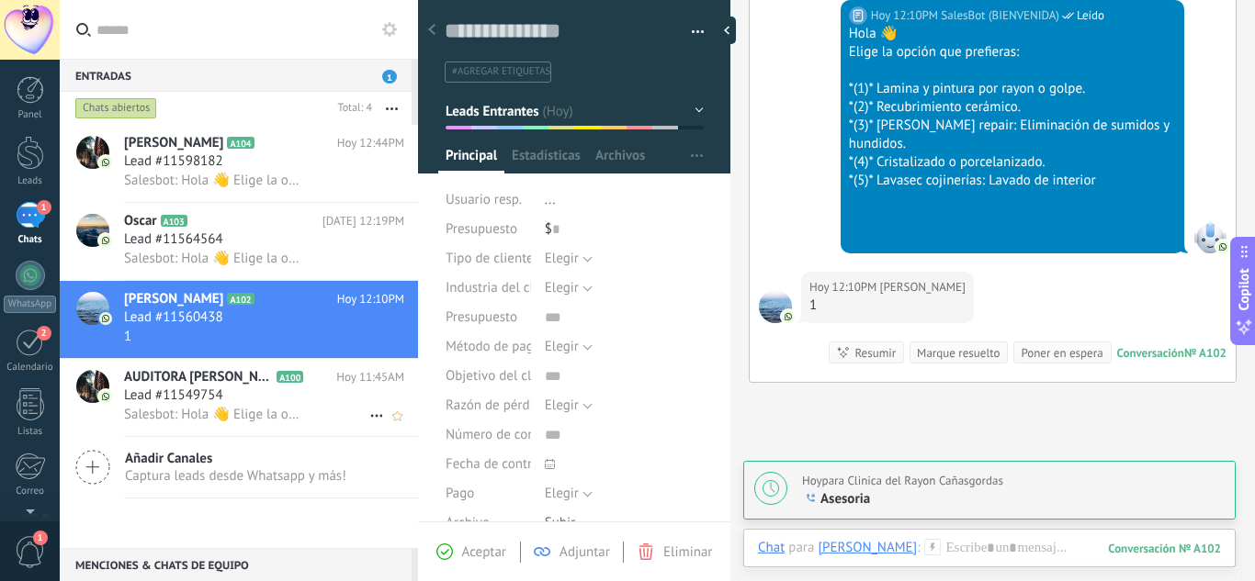
click at [205, 389] on span "Lead #11549754" at bounding box center [173, 396] width 99 height 18
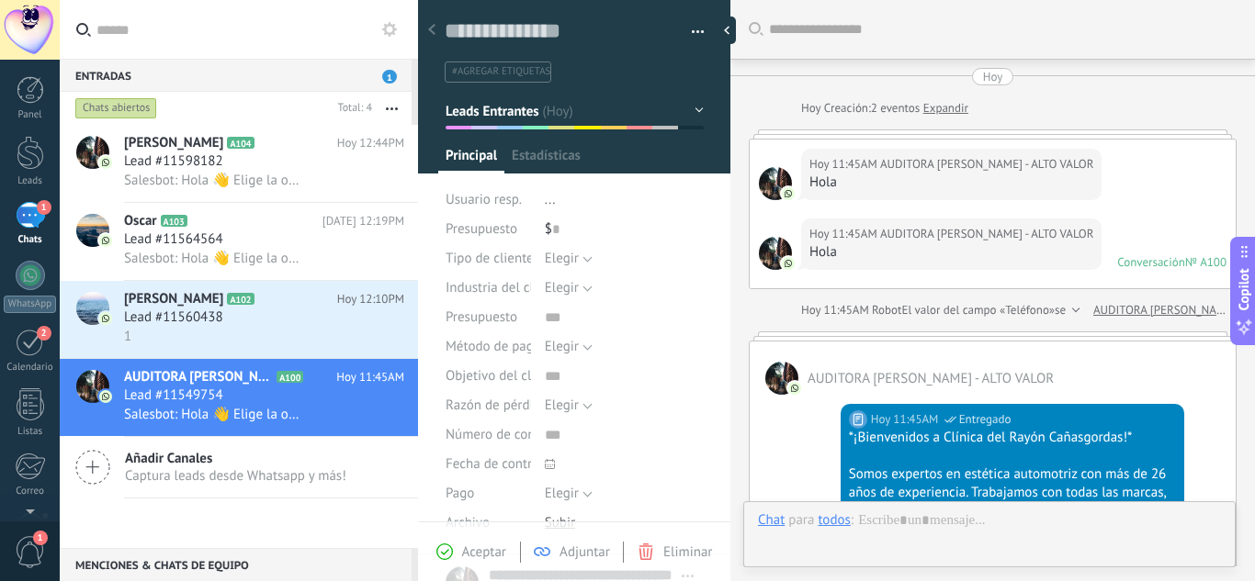
scroll to position [870, 0]
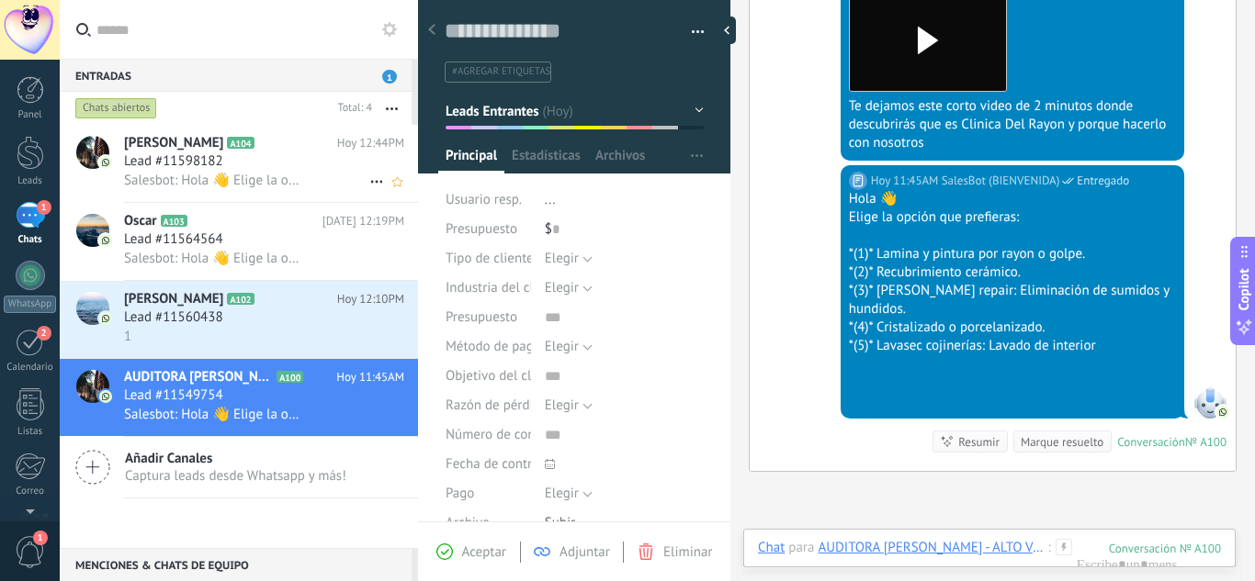
click at [282, 173] on span "Salesbot: Hola 👋 Elige la opción que prefieras: *(1)* Lamina y pintura por rayo…" at bounding box center [213, 180] width 179 height 17
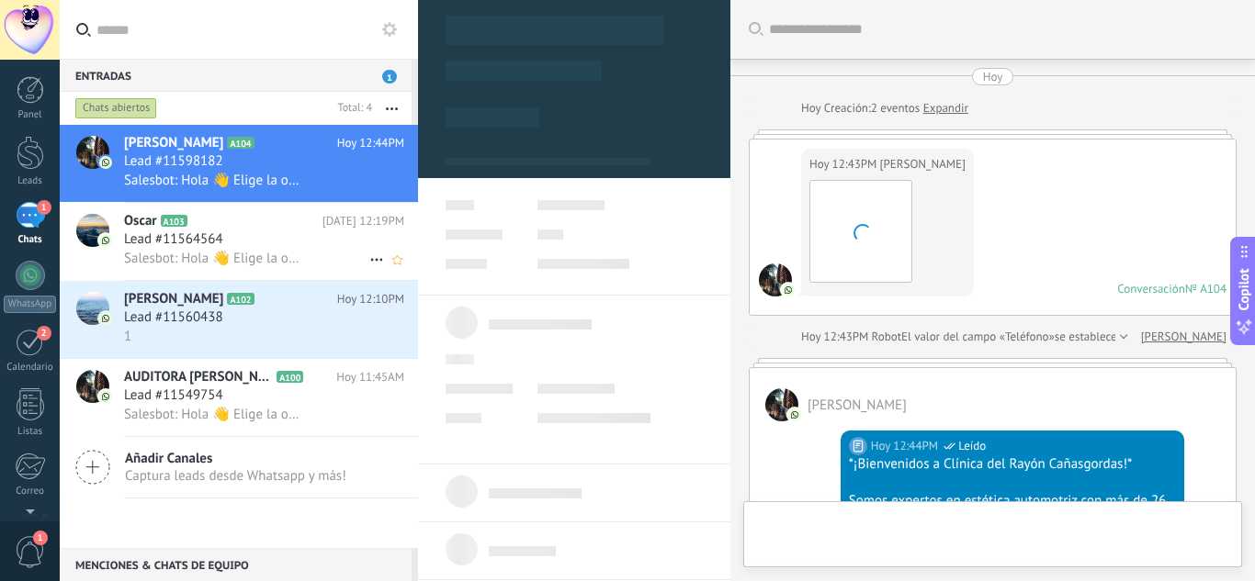
type textarea "**********"
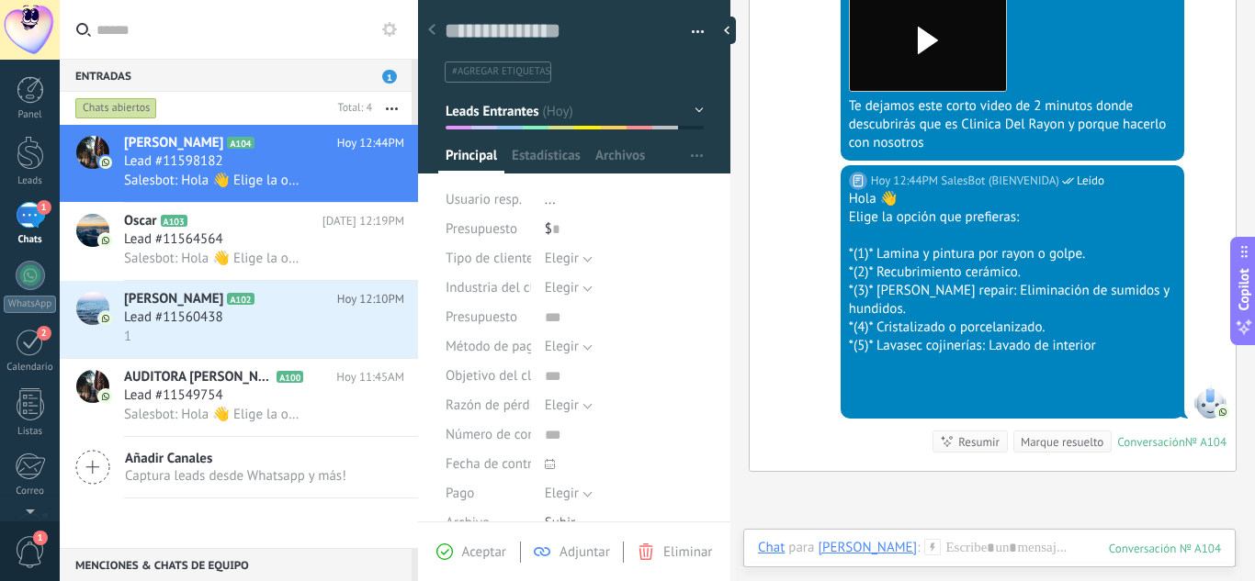
scroll to position [1071, 0]
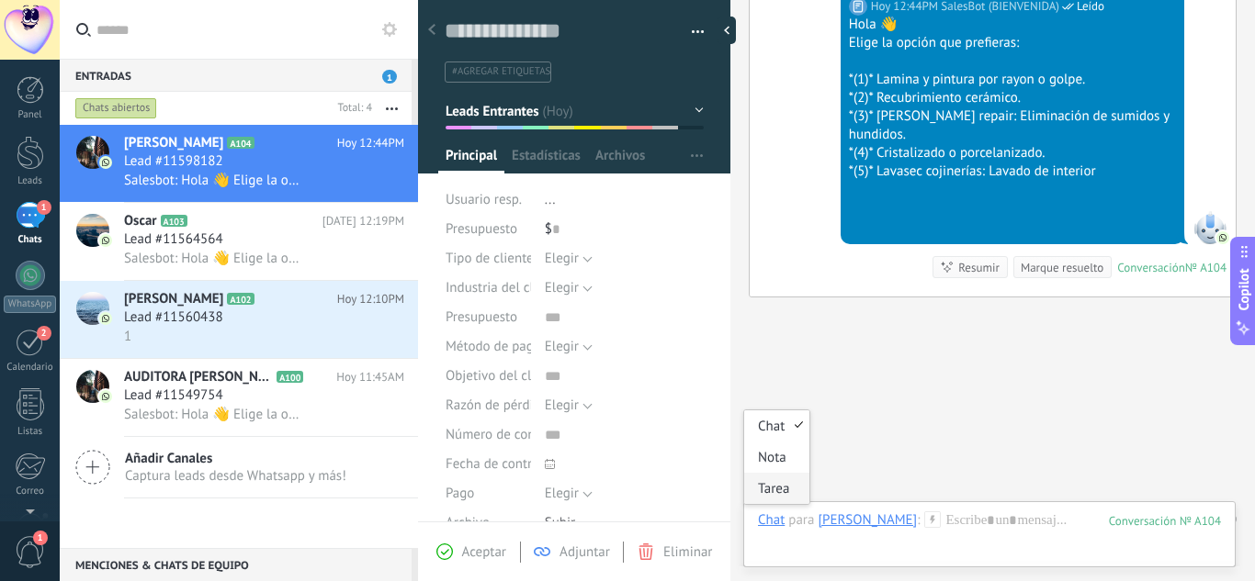
click at [775, 501] on div "Tarea" at bounding box center [776, 488] width 65 height 31
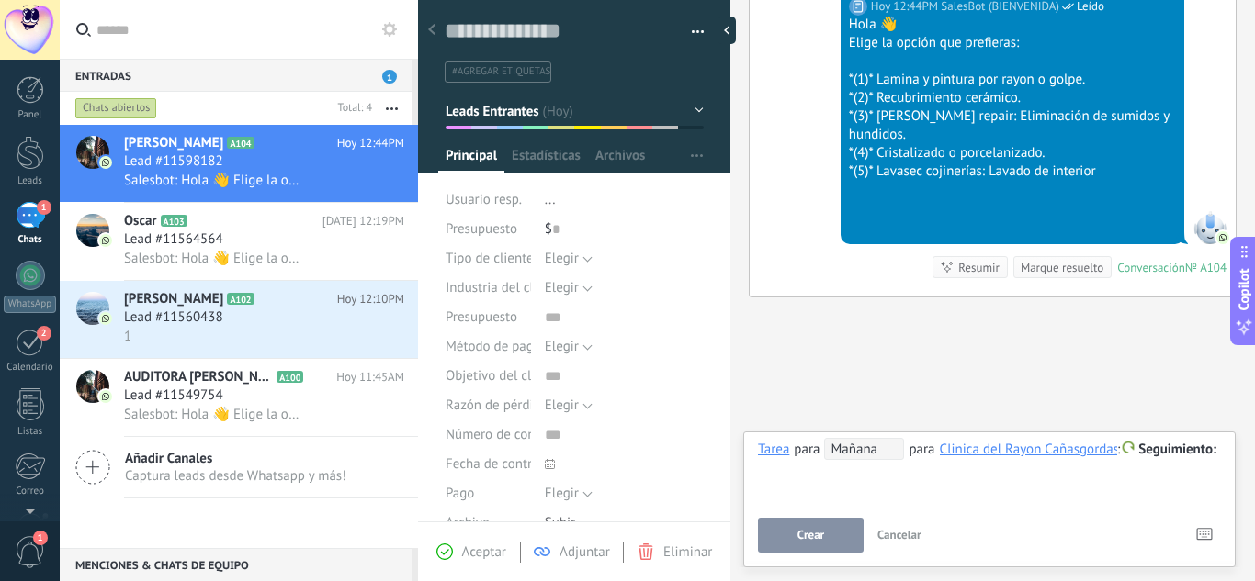
click at [1159, 452] on span "Seguimiento" at bounding box center [1177, 449] width 78 height 17
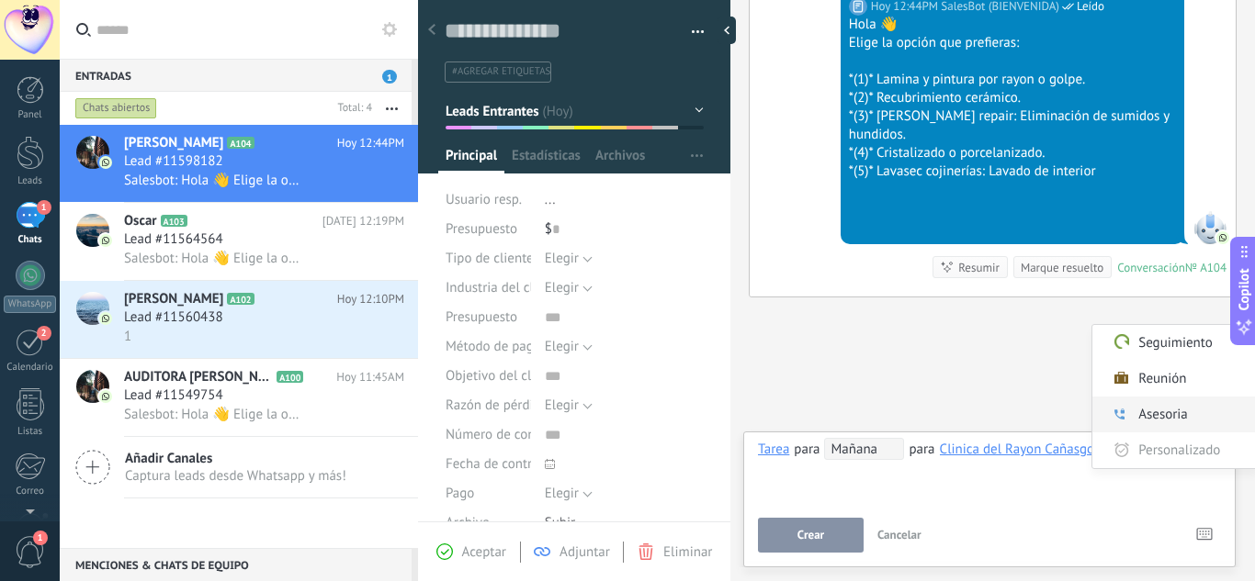
click at [1159, 407] on label "Asesoria" at bounding box center [1174, 415] width 165 height 36
click at [838, 442] on span "Mañana" at bounding box center [864, 449] width 80 height 22
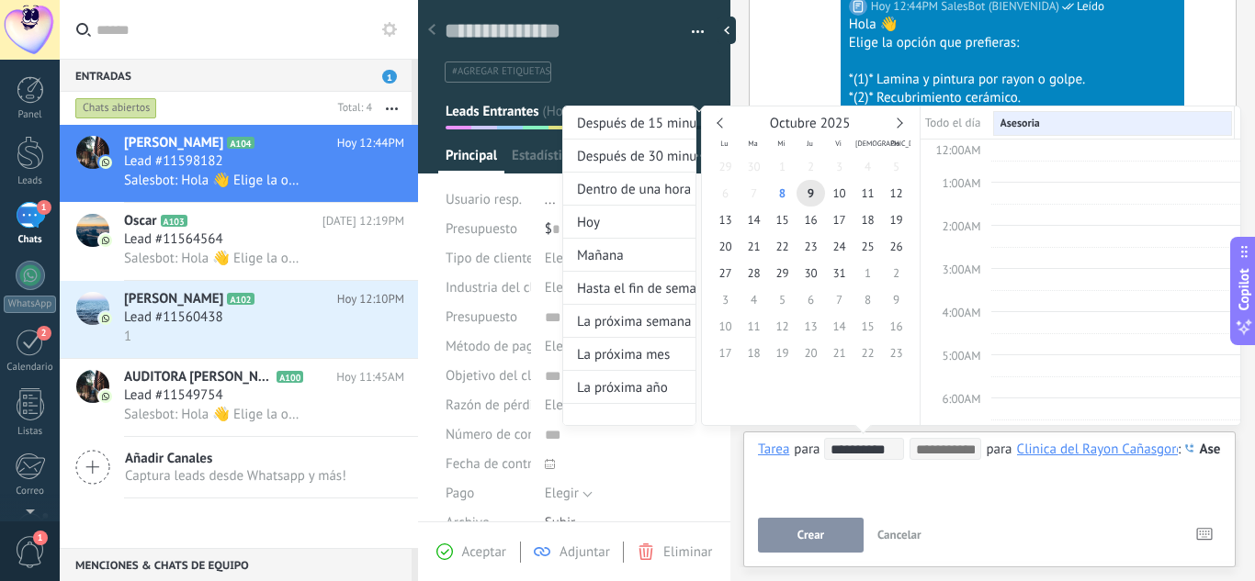
scroll to position [346, 0]
type input "**********"
click at [793, 197] on span "8" at bounding box center [782, 193] width 28 height 27
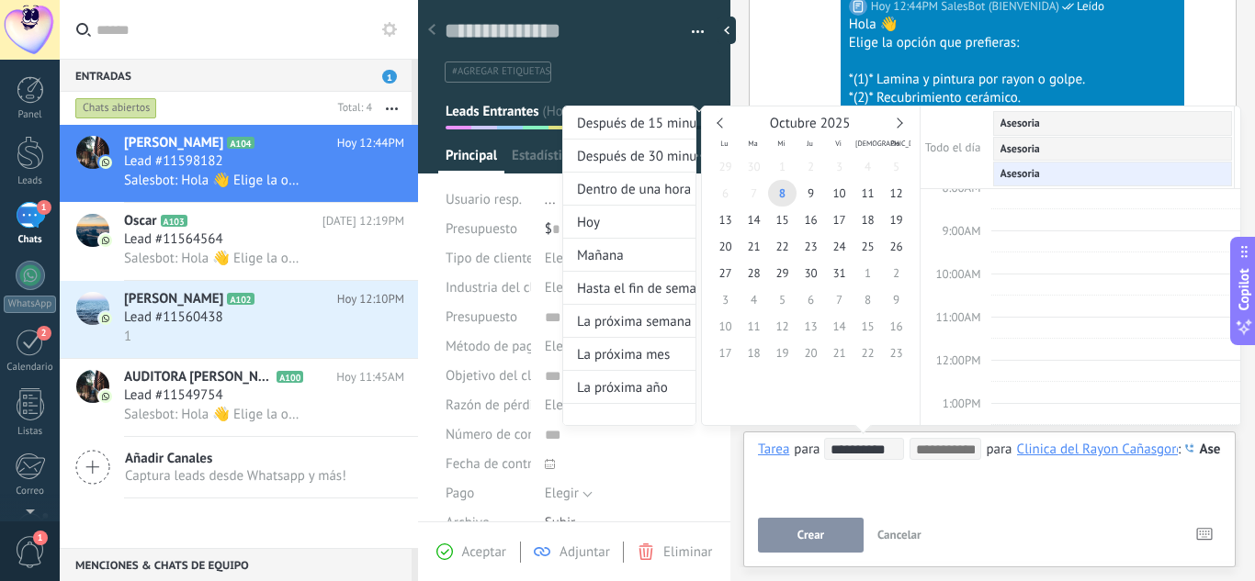
click at [812, 532] on div at bounding box center [627, 290] width 1255 height 581
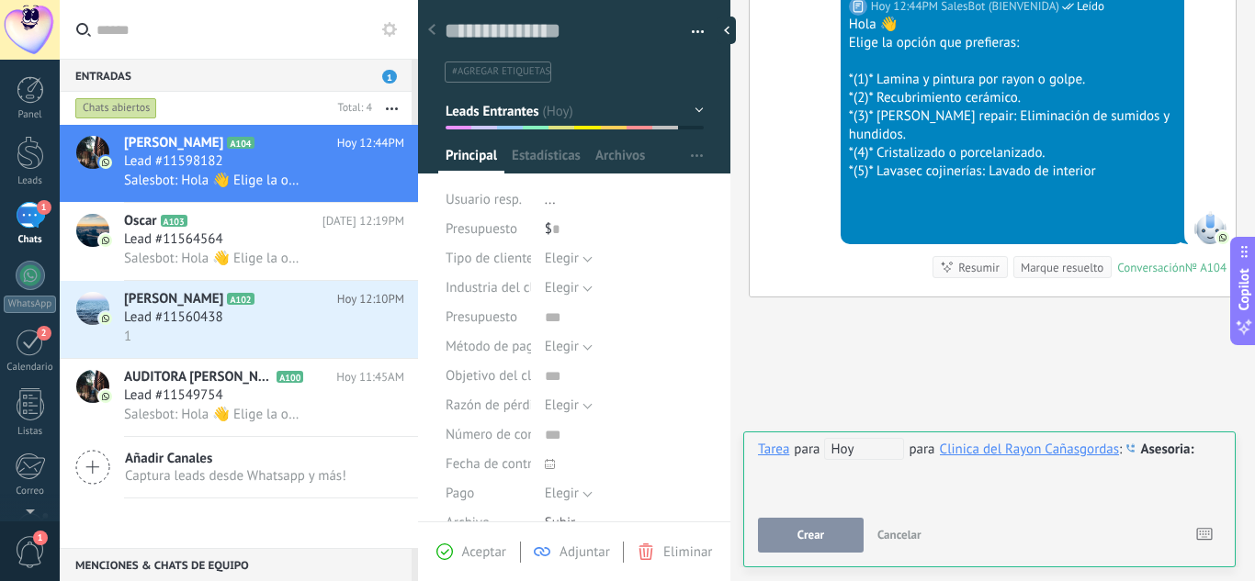
click at [812, 532] on span "Crear" at bounding box center [810, 535] width 27 height 13
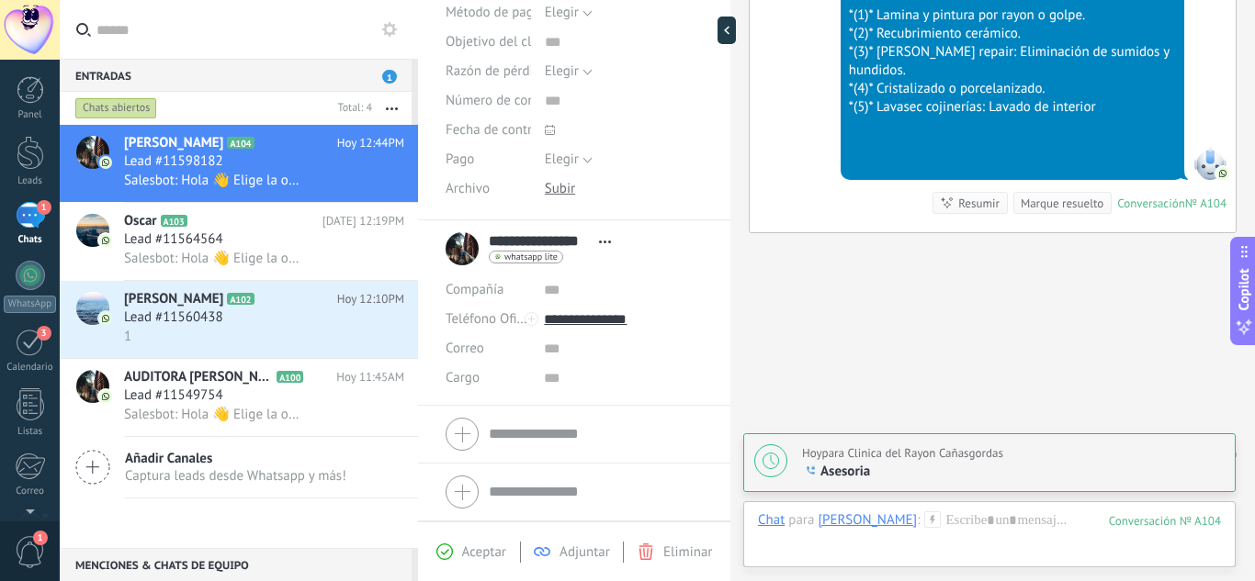
scroll to position [0, 0]
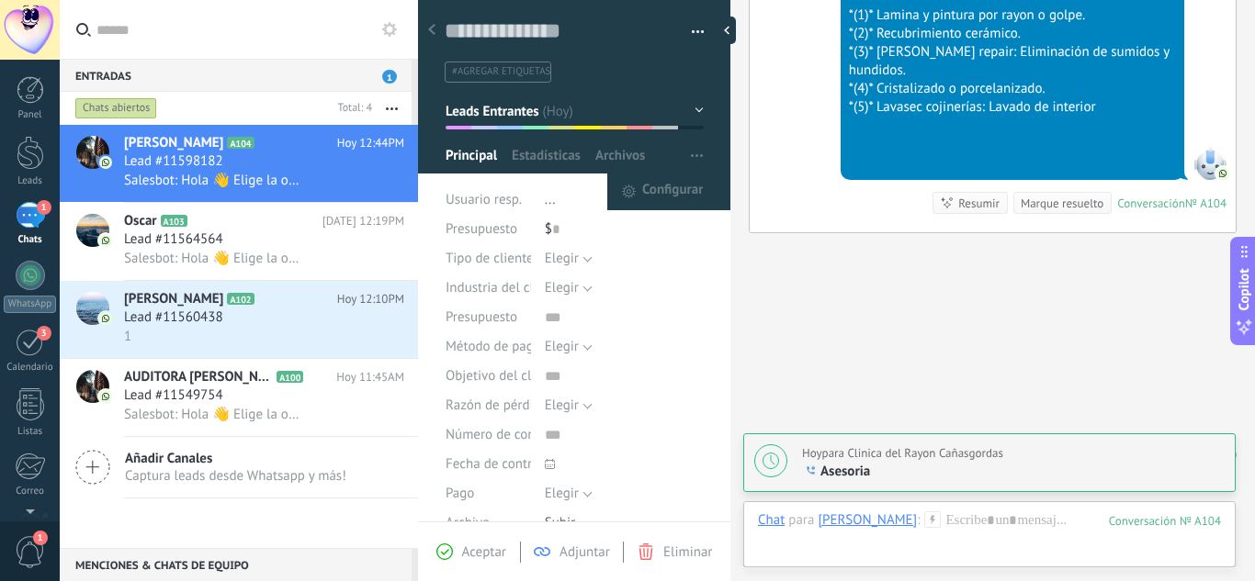
click at [695, 163] on span "button" at bounding box center [697, 156] width 12 height 35
click at [685, 181] on span "Configurar" at bounding box center [672, 192] width 61 height 37
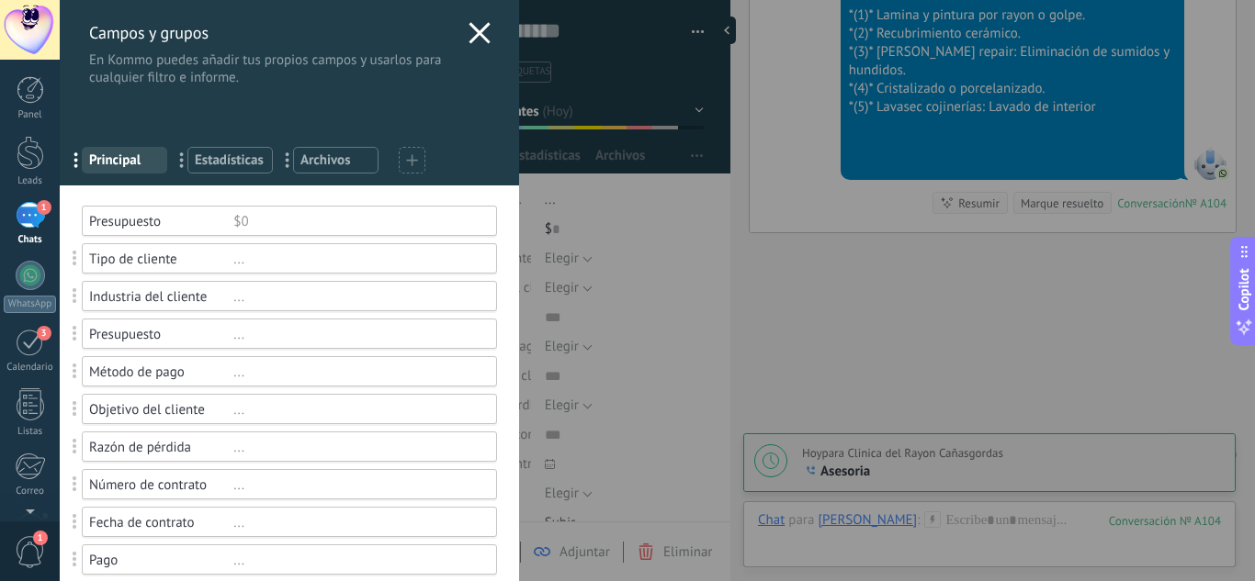
click at [233, 259] on div "..." at bounding box center [356, 259] width 247 height 17
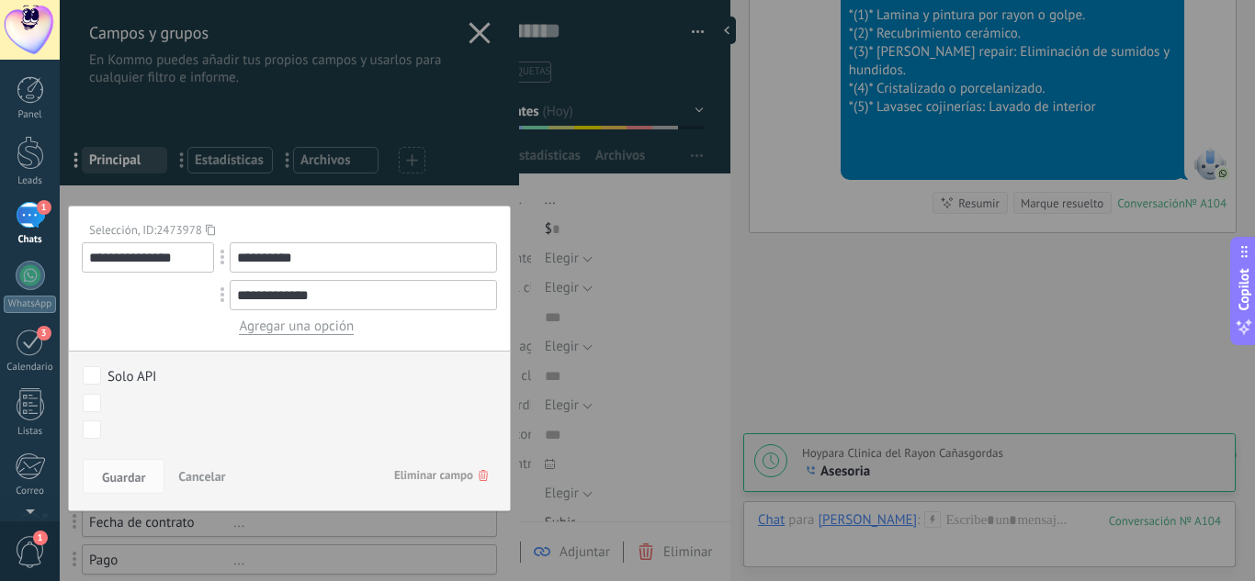
click at [430, 470] on span "Eliminar campo" at bounding box center [441, 475] width 94 height 33
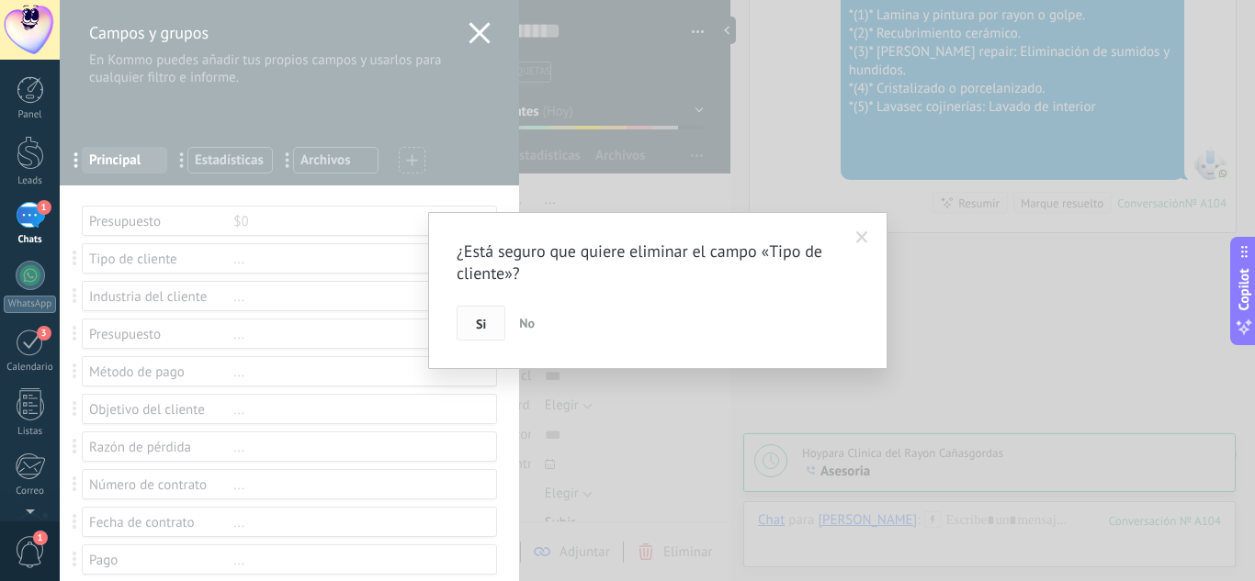
click at [479, 335] on button "Si" at bounding box center [480, 323] width 49 height 35
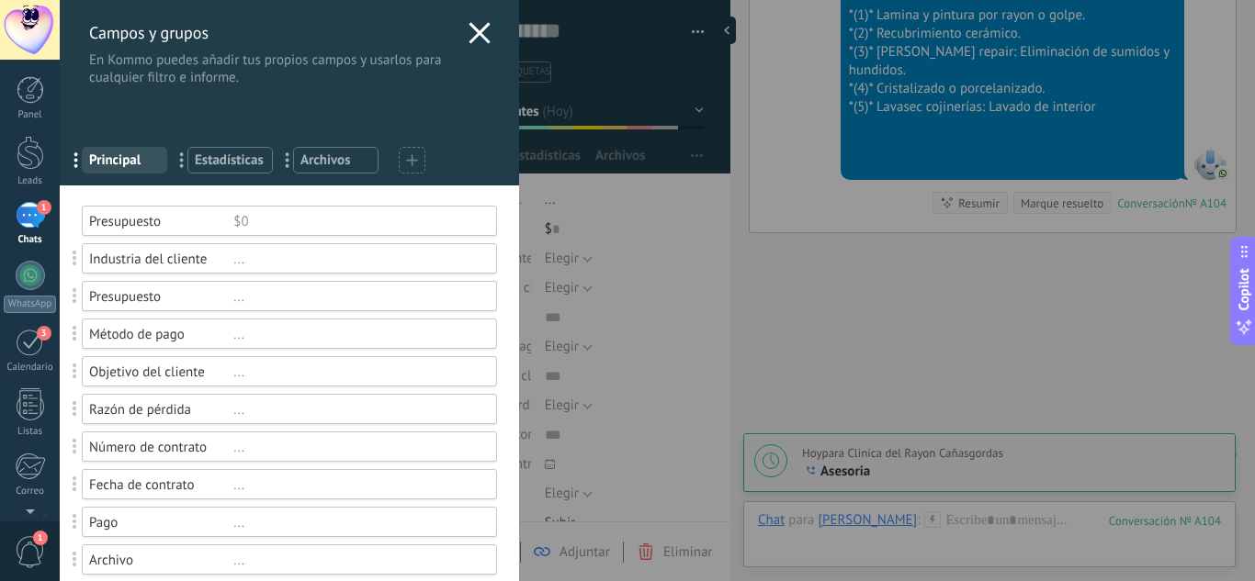
click at [230, 258] on div "Industria del cliente" at bounding box center [161, 259] width 144 height 17
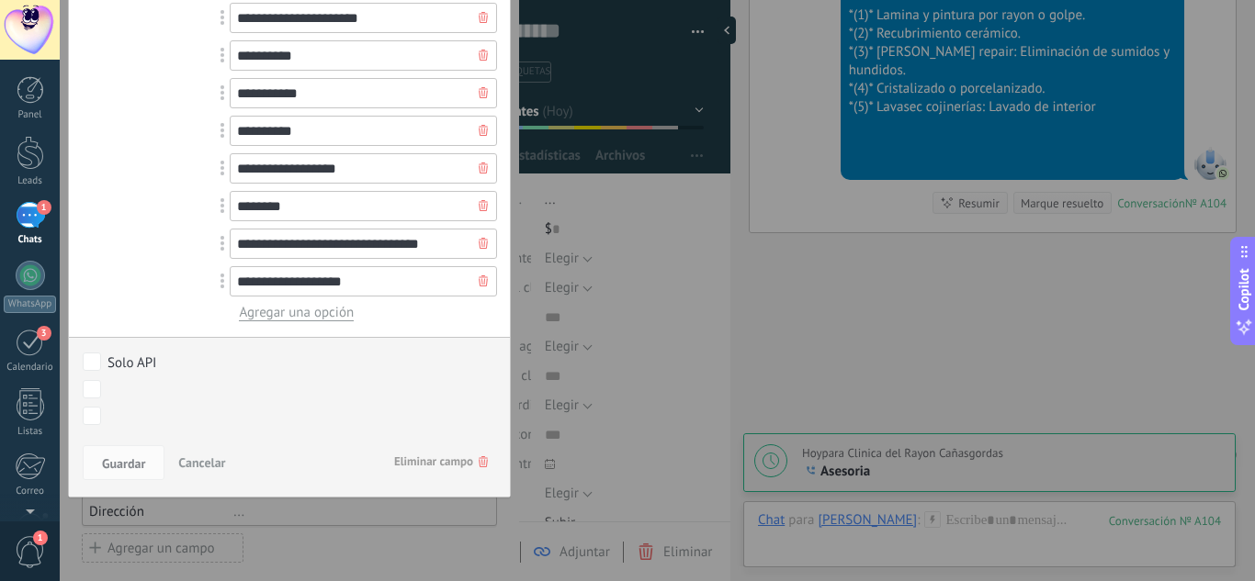
scroll to position [591, 0]
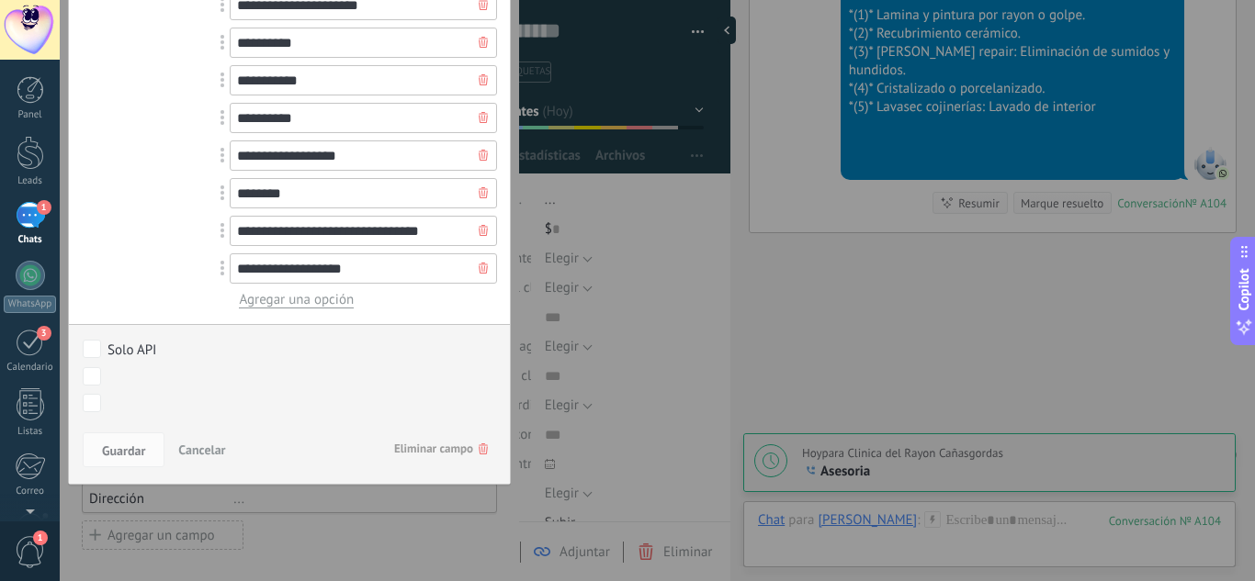
click at [468, 454] on span "Eliminar campo" at bounding box center [441, 449] width 94 height 33
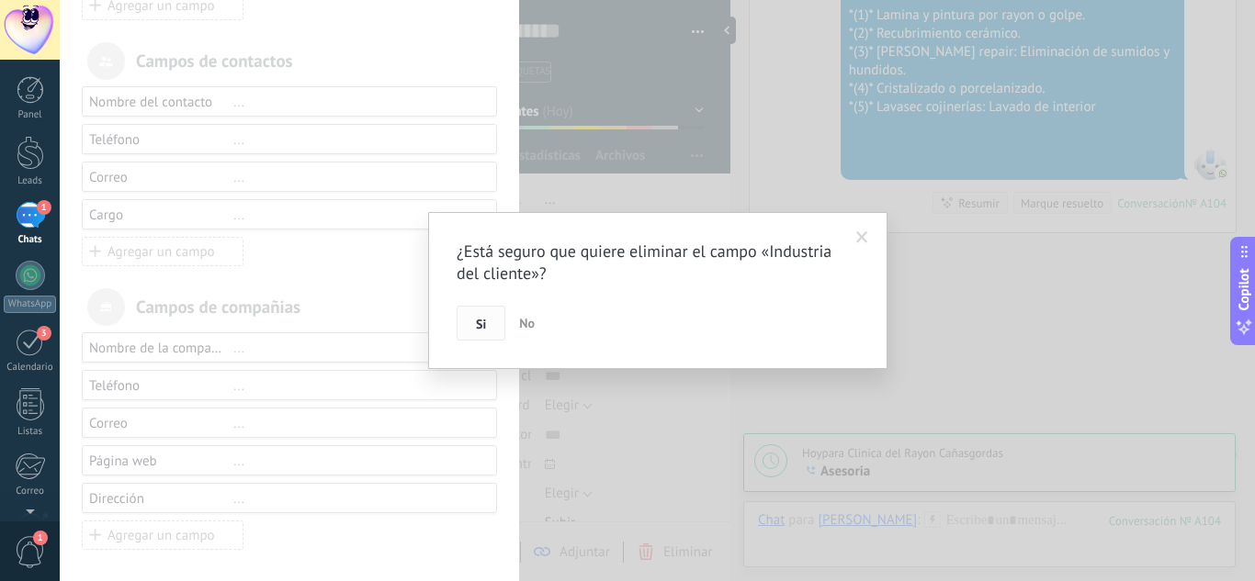
click at [492, 328] on button "Si" at bounding box center [480, 323] width 49 height 35
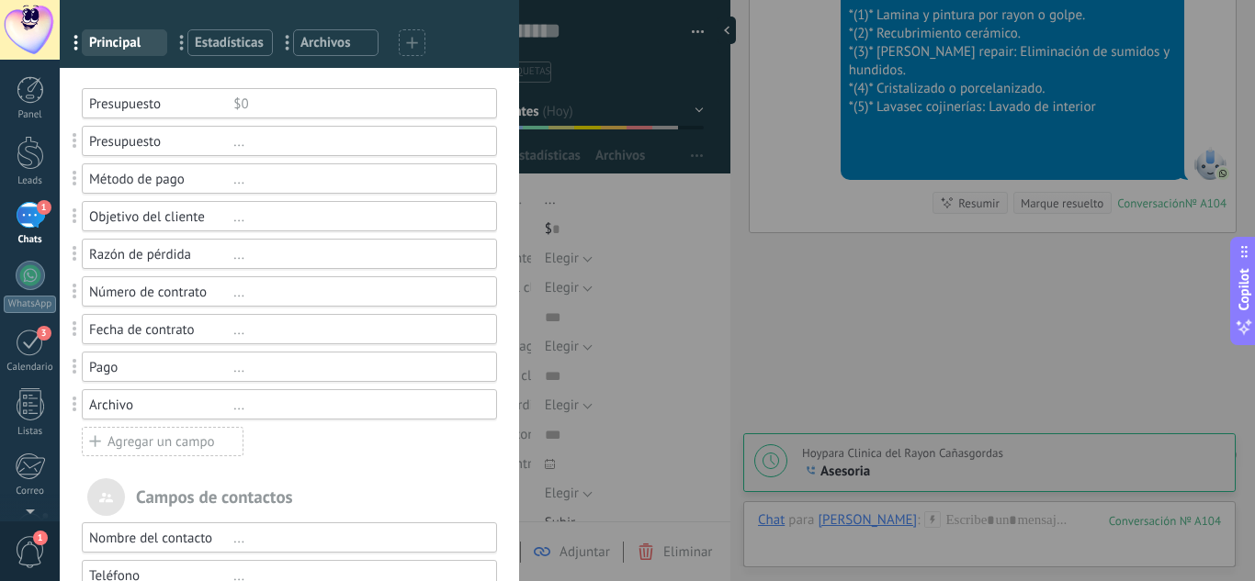
scroll to position [123, 0]
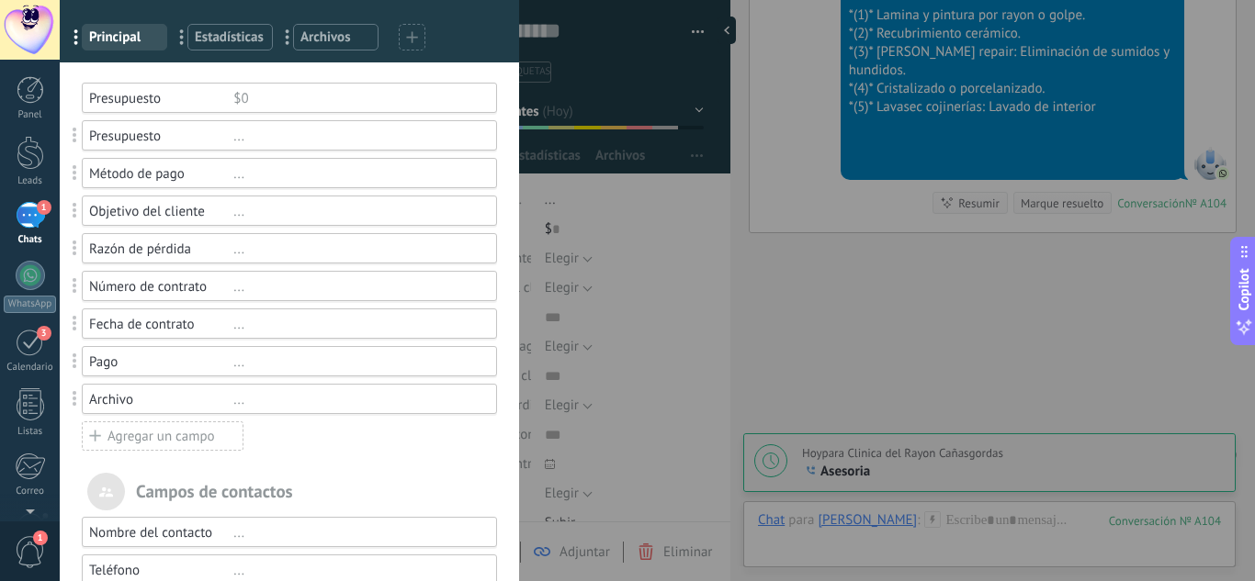
click at [233, 136] on div "..." at bounding box center [356, 136] width 247 height 17
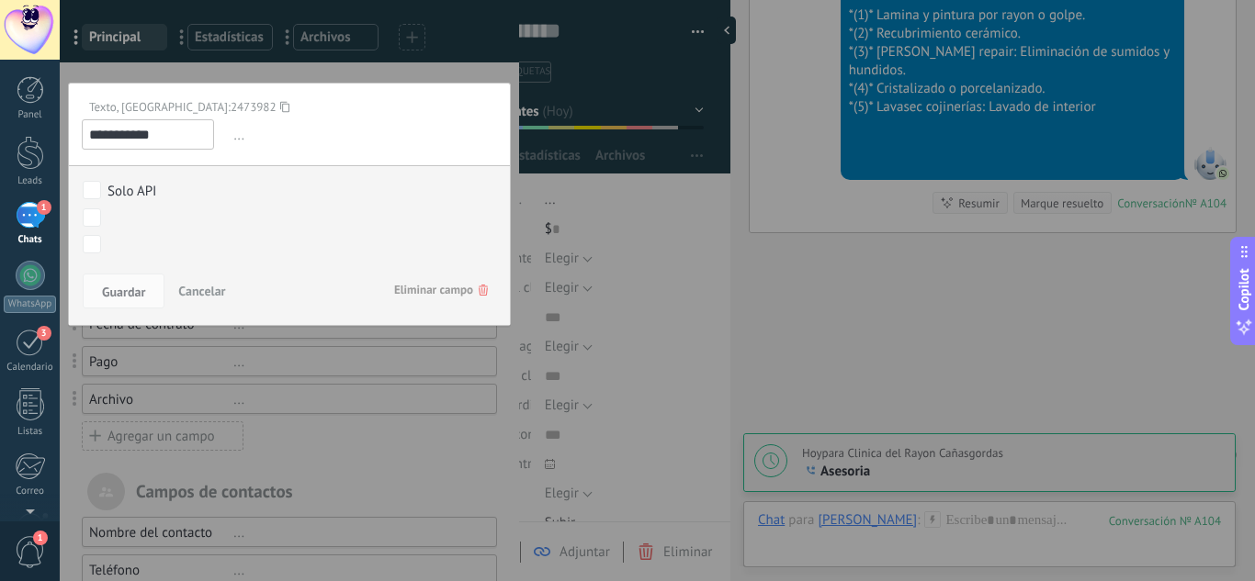
click at [422, 285] on span "Eliminar campo" at bounding box center [441, 290] width 94 height 33
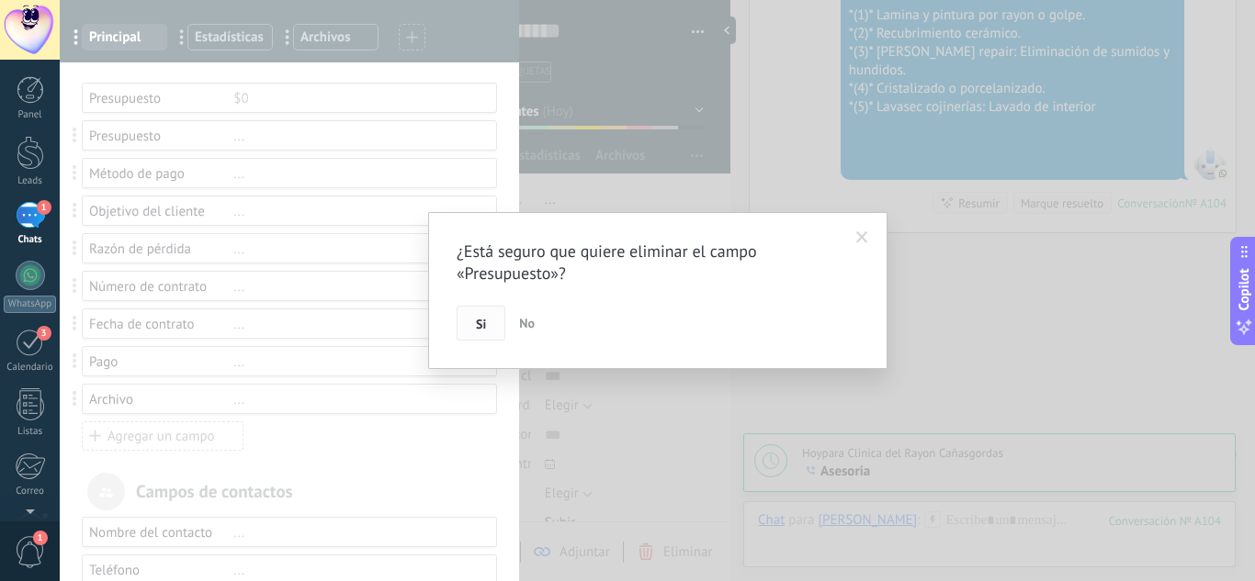
click at [480, 320] on span "Si" at bounding box center [481, 324] width 10 height 13
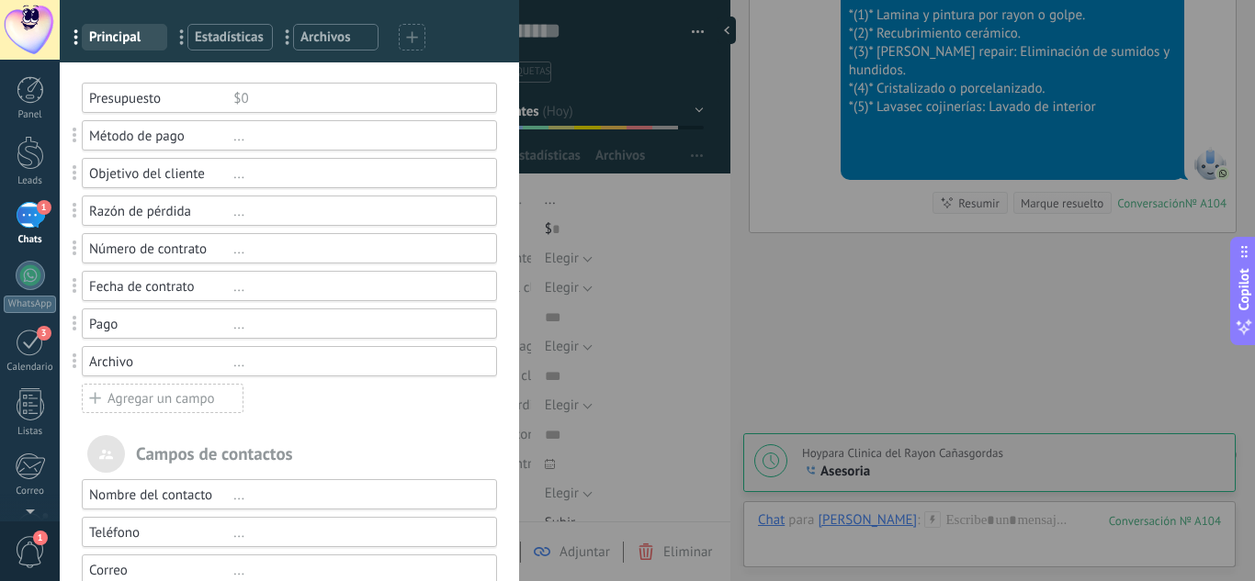
click at [235, 133] on div "..." at bounding box center [356, 136] width 247 height 17
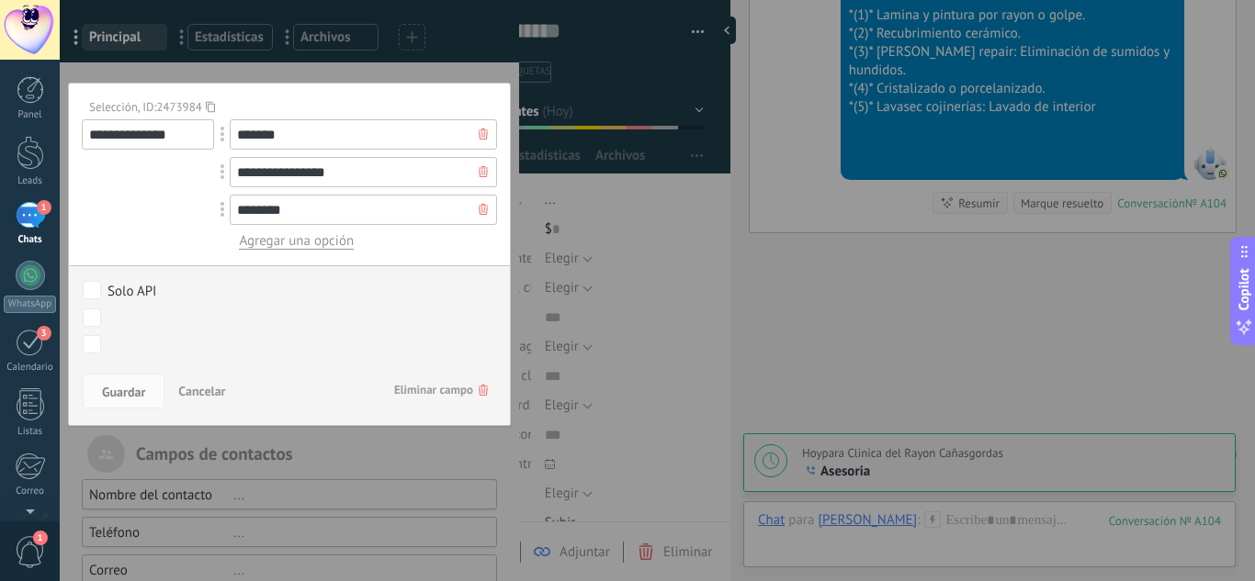
click at [451, 387] on span "Eliminar campo" at bounding box center [441, 390] width 94 height 33
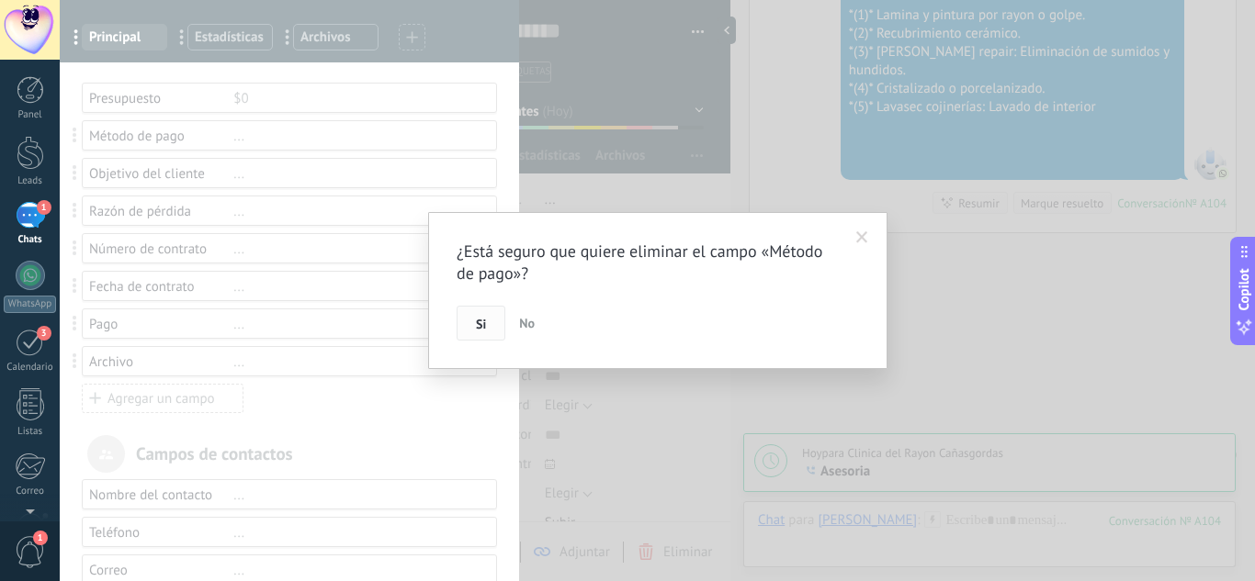
click at [486, 324] on span "Si" at bounding box center [481, 324] width 10 height 13
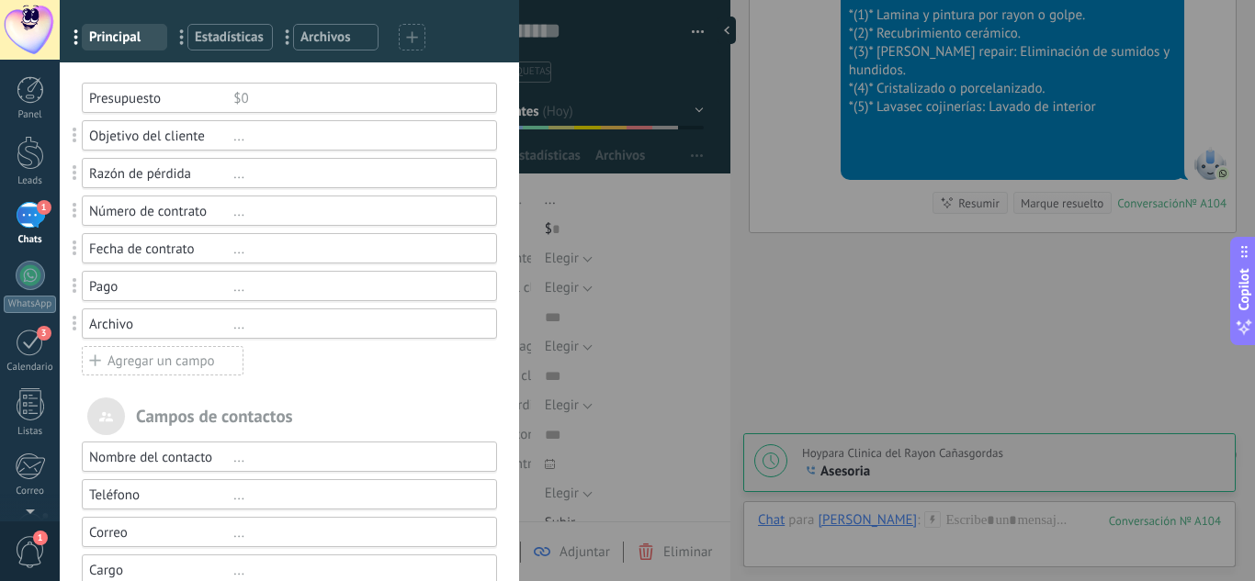
click at [233, 141] on div "..." at bounding box center [356, 136] width 247 height 17
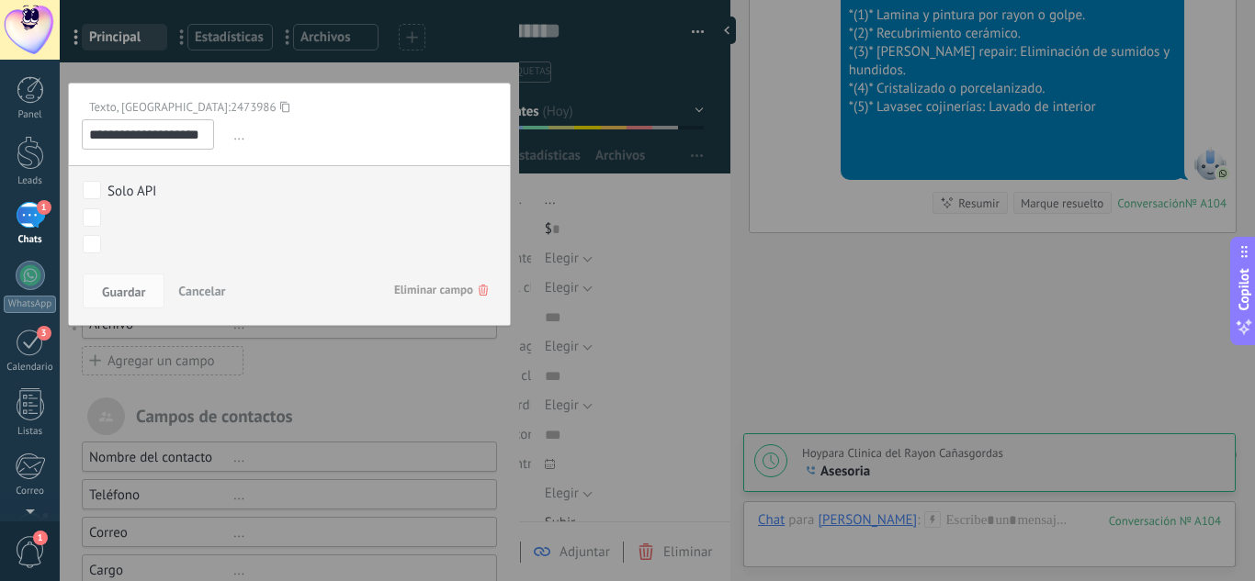
click at [431, 298] on span "Eliminar campo" at bounding box center [441, 290] width 94 height 33
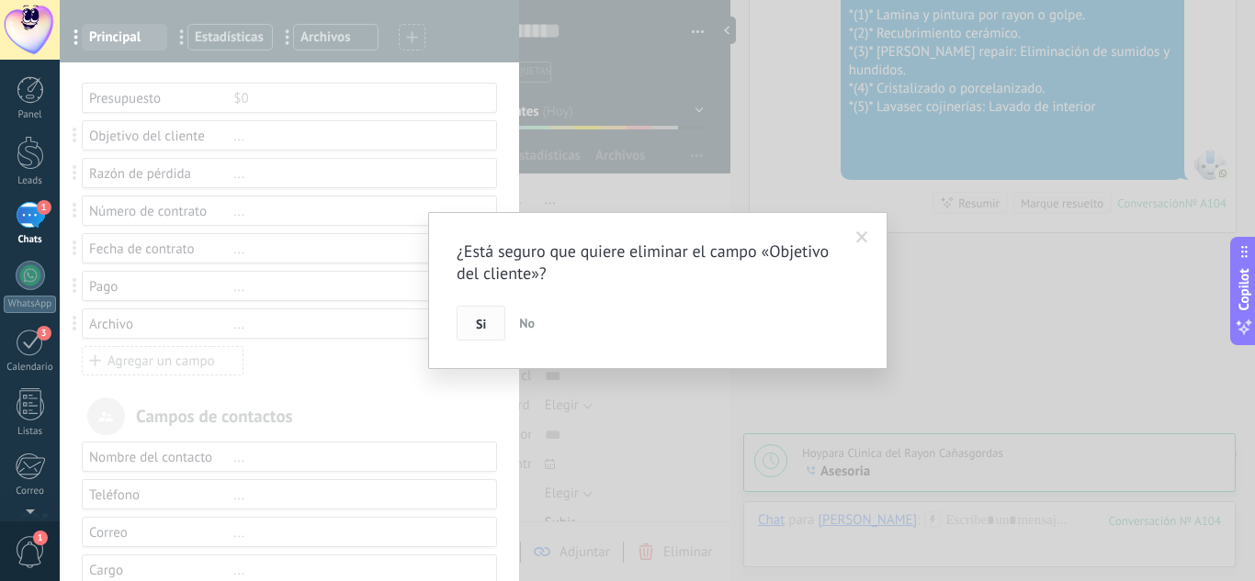
click at [457, 317] on button "Si" at bounding box center [480, 323] width 49 height 35
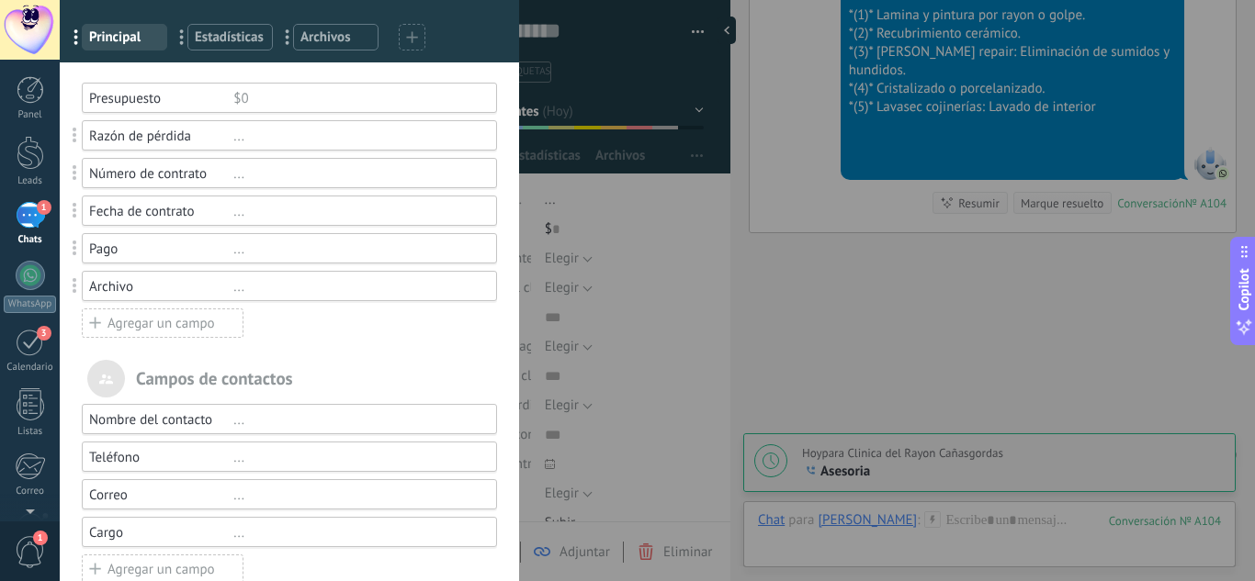
click at [226, 136] on div "Razón de pérdida" at bounding box center [161, 136] width 144 height 17
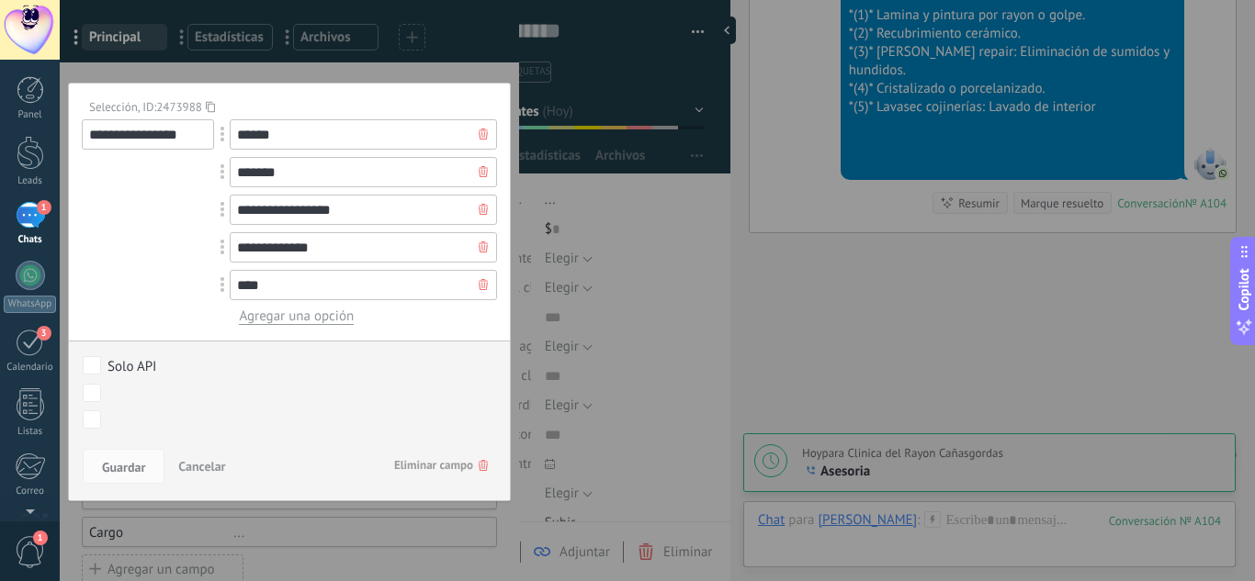
click at [440, 460] on span "Eliminar campo" at bounding box center [441, 465] width 94 height 33
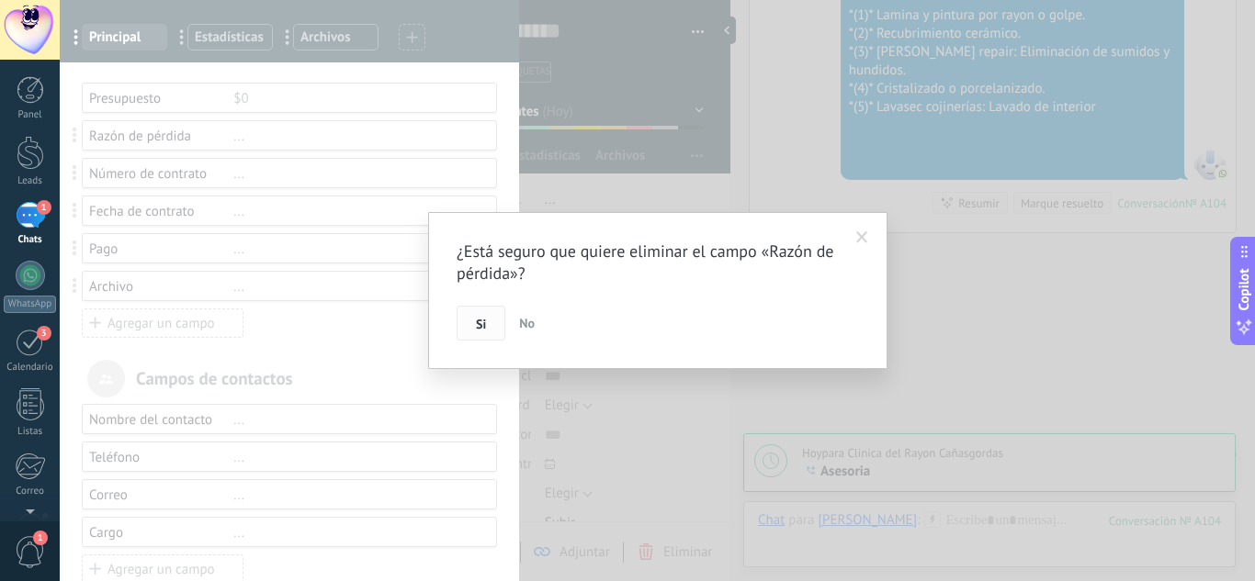
click at [474, 327] on button "Si" at bounding box center [480, 323] width 49 height 35
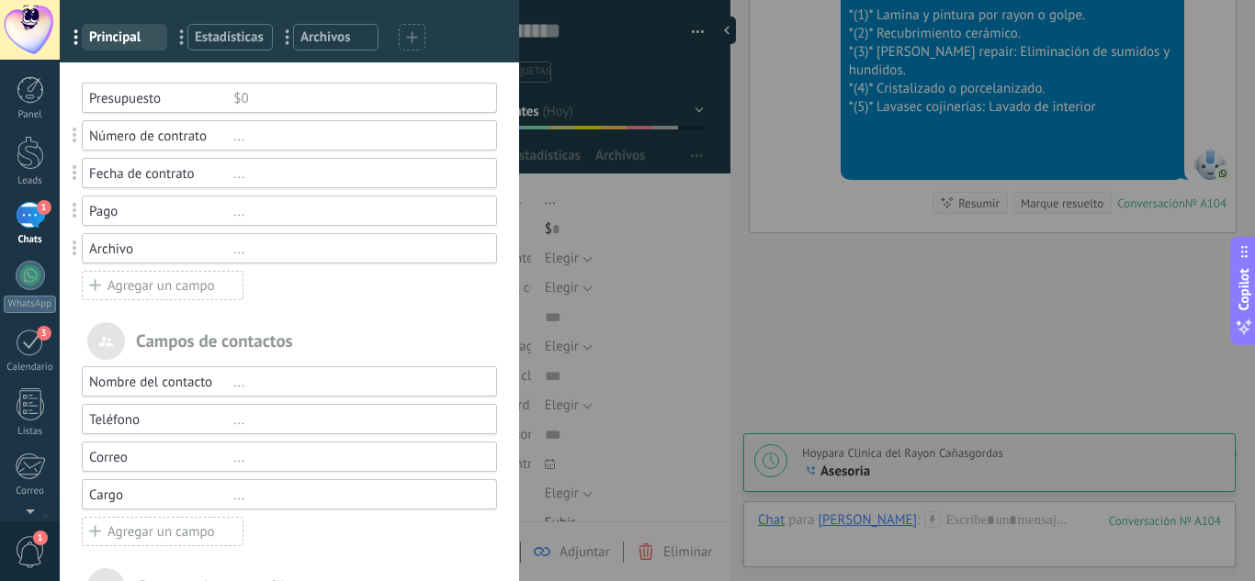
click at [234, 143] on div "..." at bounding box center [356, 136] width 247 height 17
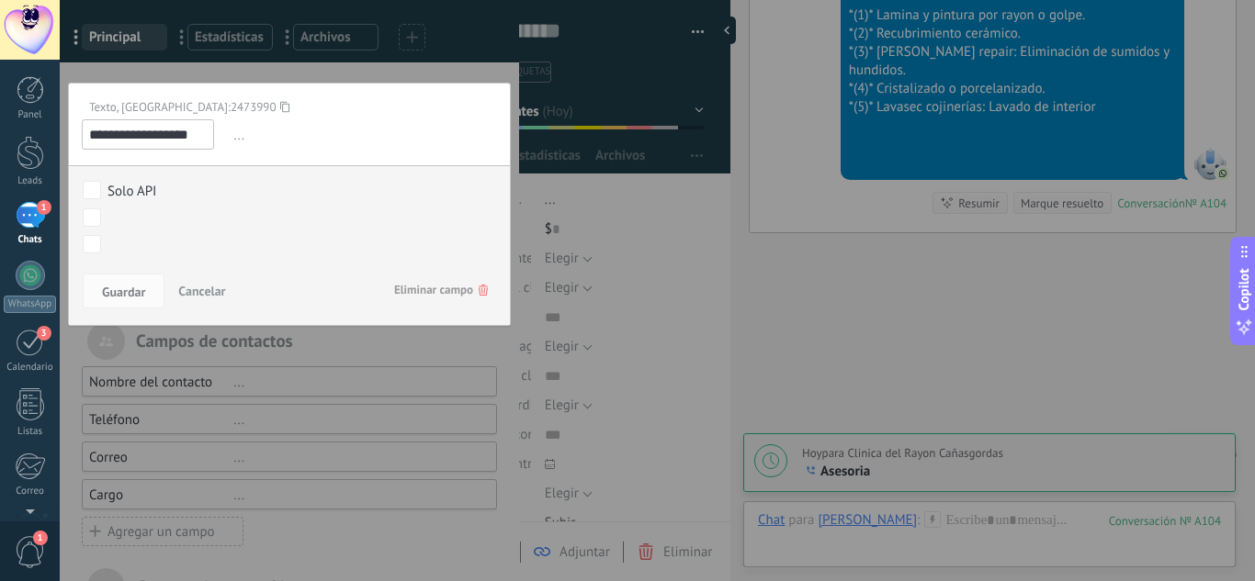
click at [474, 284] on span "Eliminar campo" at bounding box center [441, 290] width 94 height 33
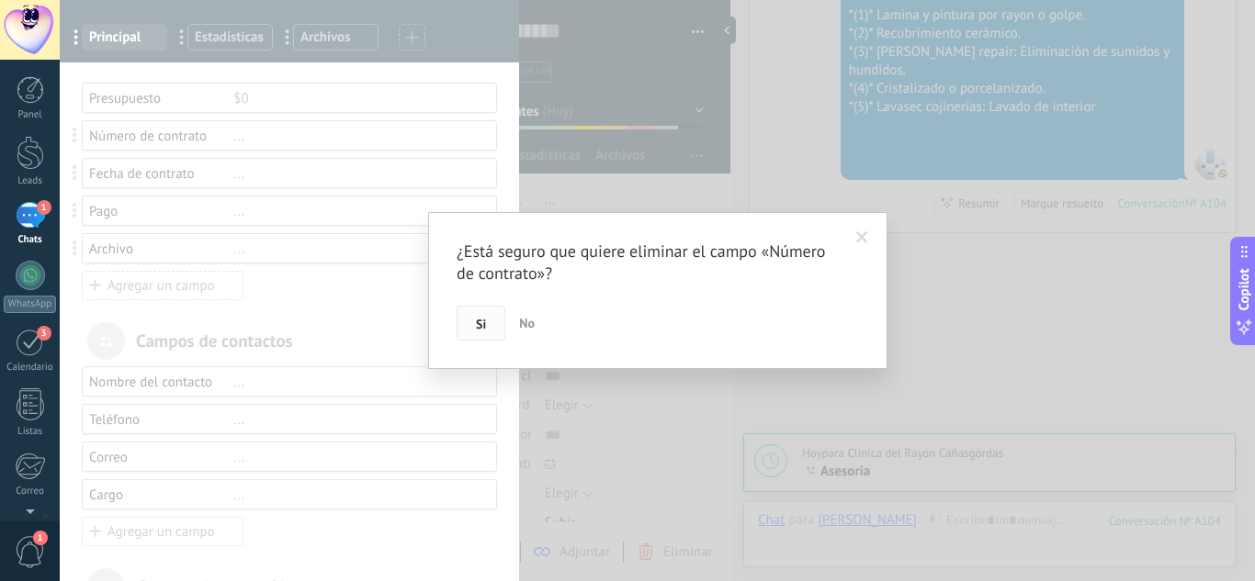
click at [478, 331] on span "Si" at bounding box center [481, 324] width 10 height 13
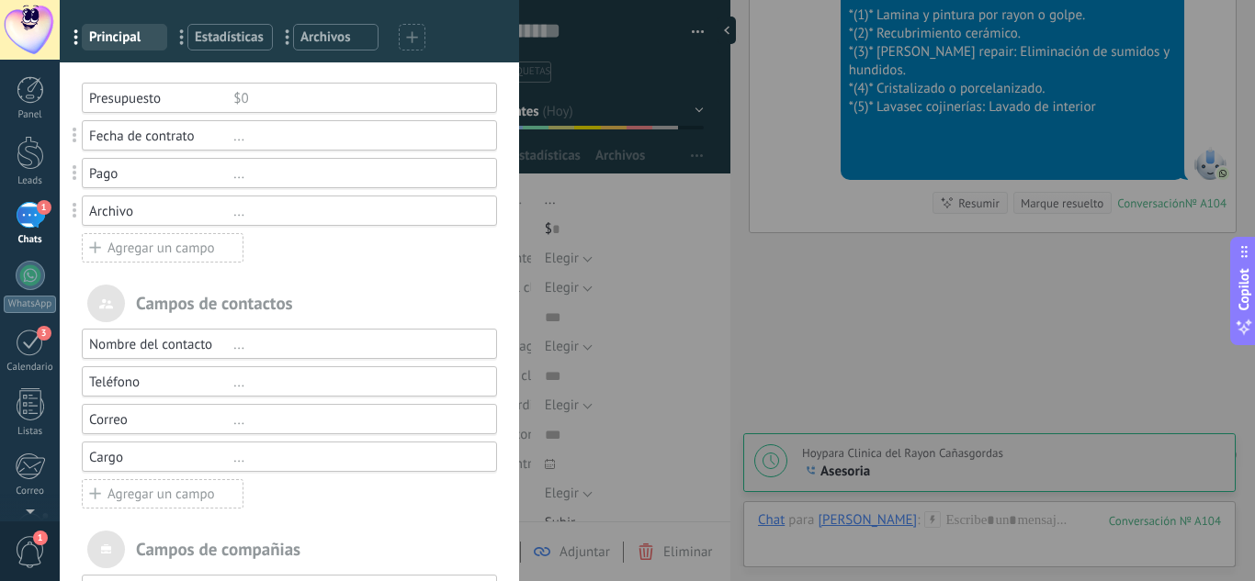
click at [235, 131] on div "..." at bounding box center [356, 136] width 247 height 17
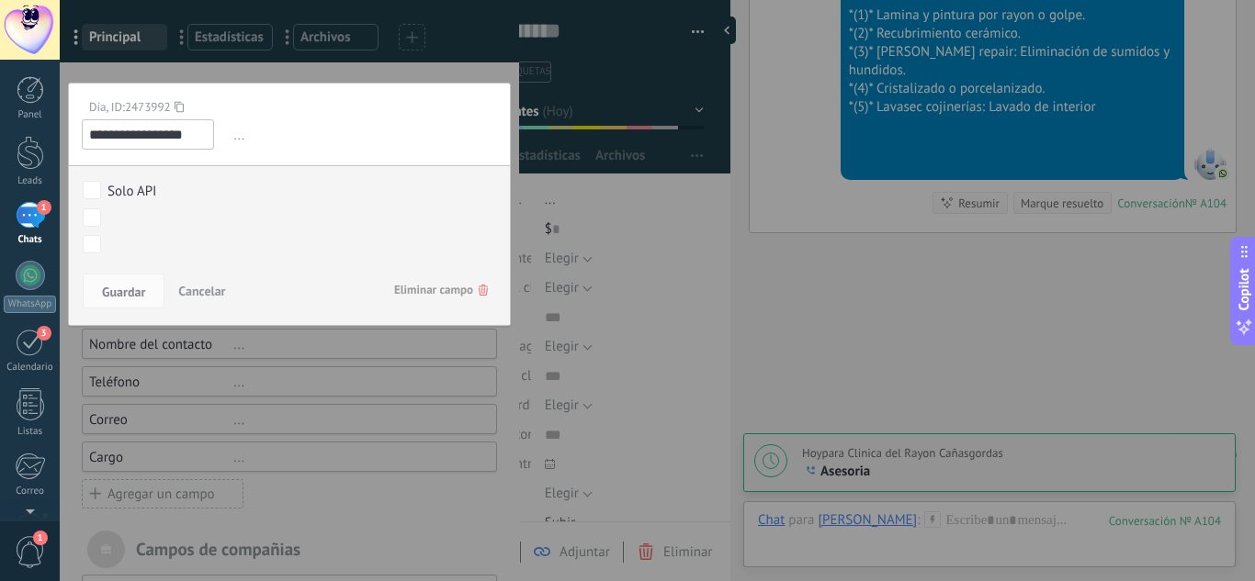
click at [434, 280] on span "Eliminar campo" at bounding box center [441, 290] width 94 height 33
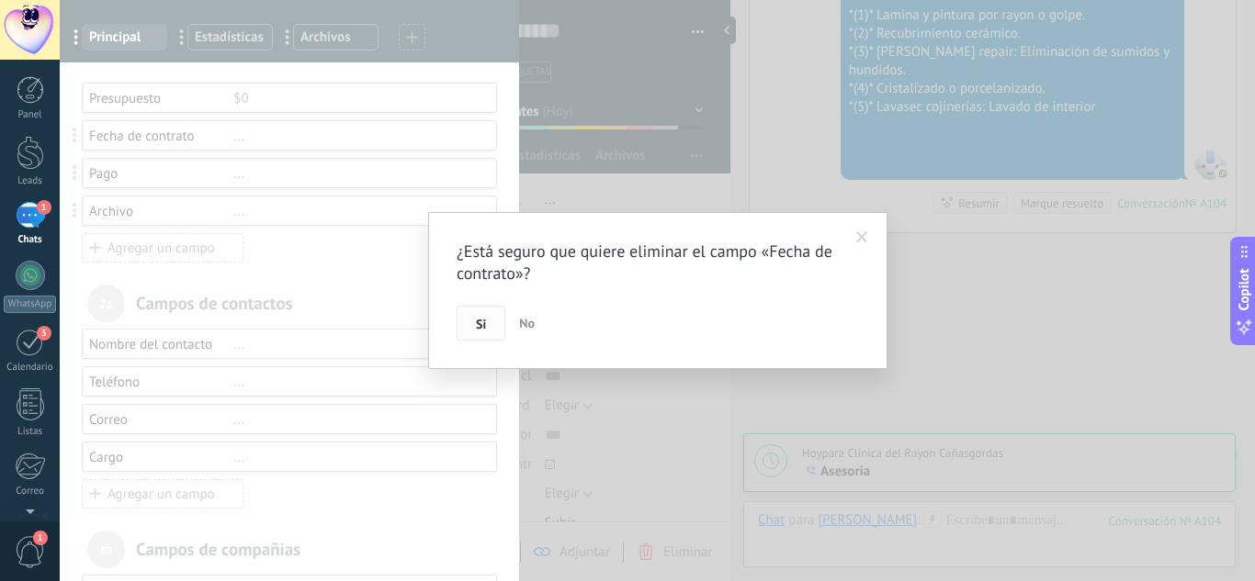
click at [479, 333] on button "Si" at bounding box center [480, 323] width 49 height 35
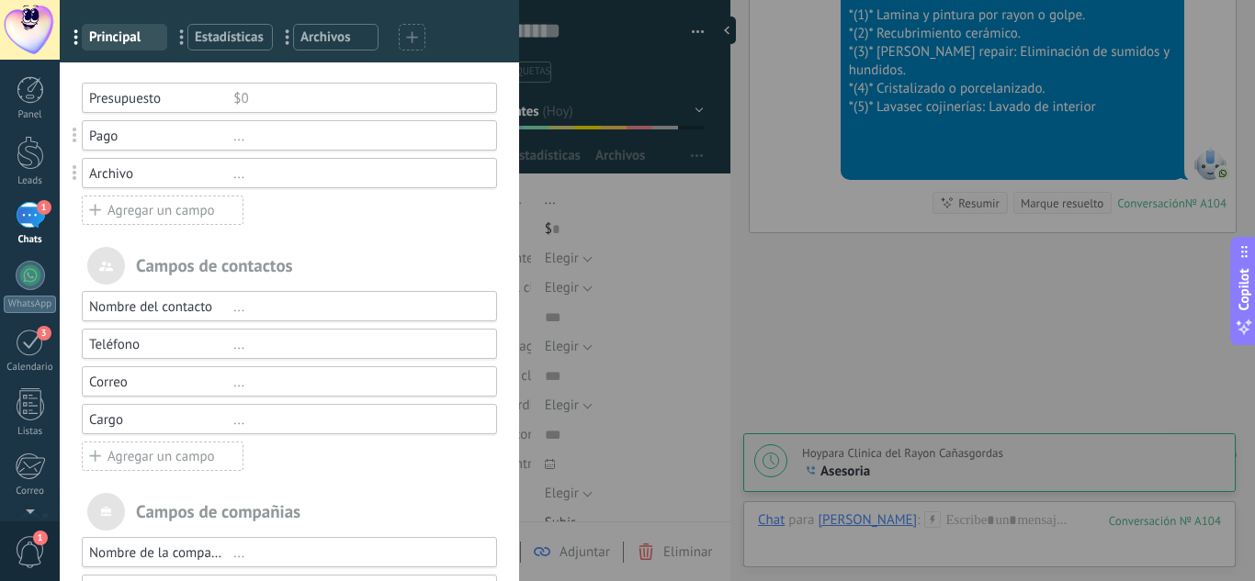
click at [241, 141] on div "..." at bounding box center [356, 136] width 247 height 17
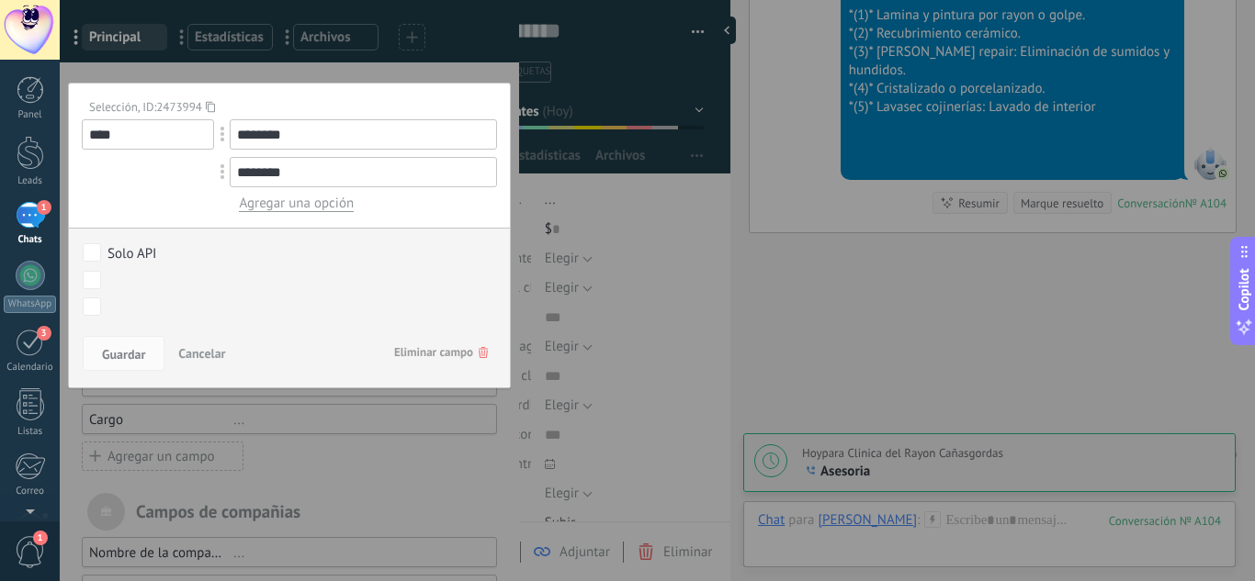
click at [468, 337] on span "Eliminar campo" at bounding box center [441, 352] width 94 height 33
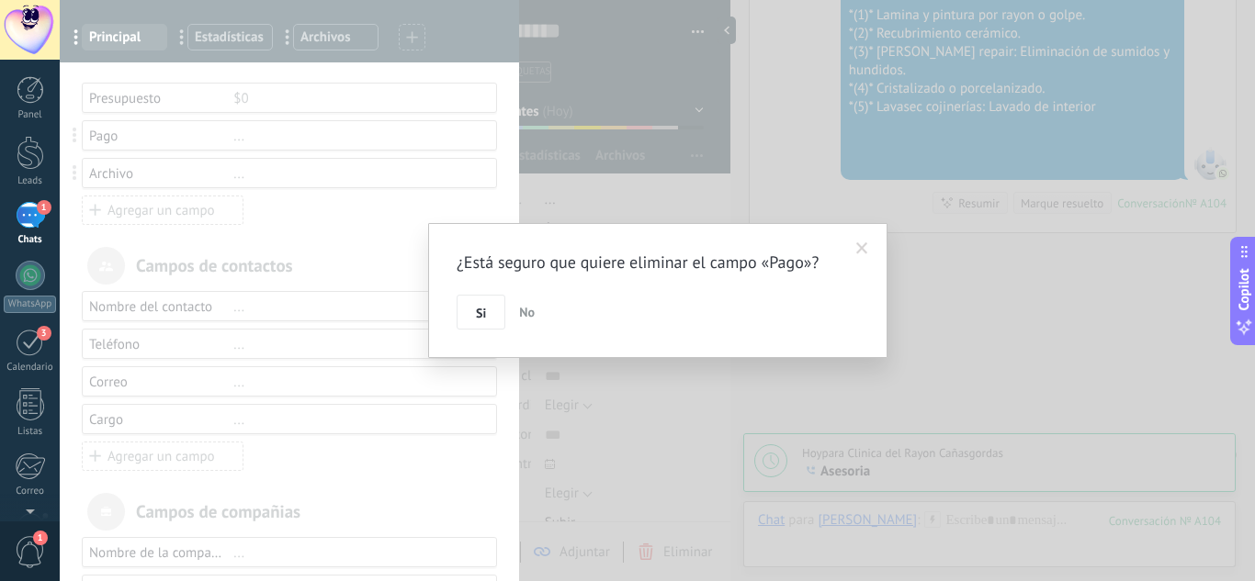
click at [467, 332] on div "¿Está seguro que quiere eliminar el campo «Pago»? Si No" at bounding box center [657, 290] width 459 height 135
click at [474, 326] on button "Si" at bounding box center [480, 312] width 49 height 35
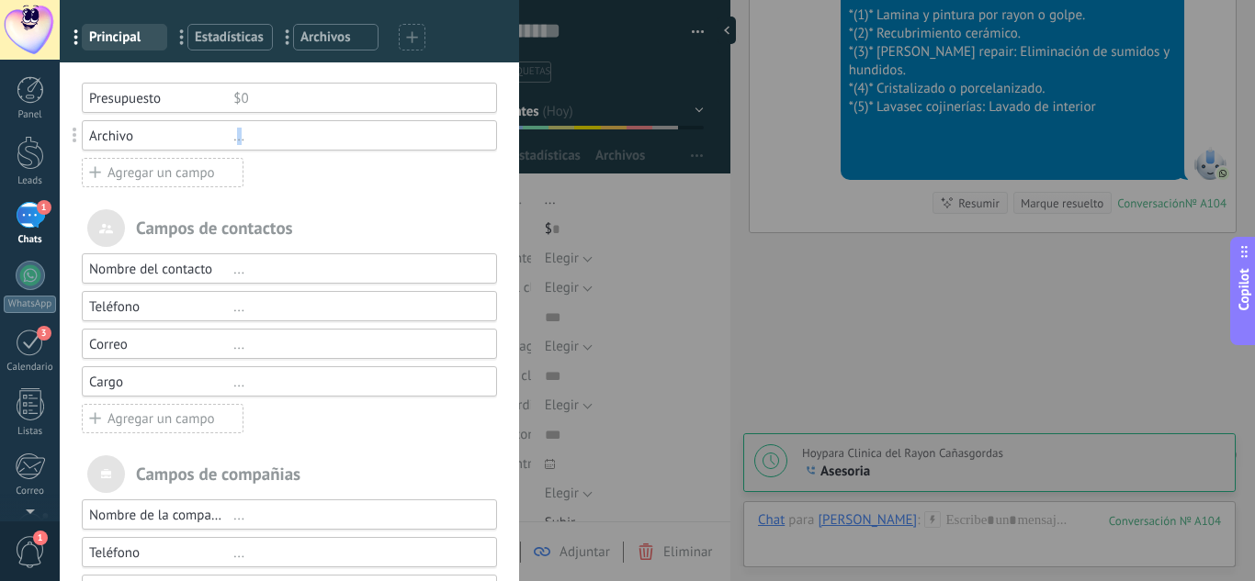
click at [236, 141] on div "..." at bounding box center [356, 136] width 247 height 17
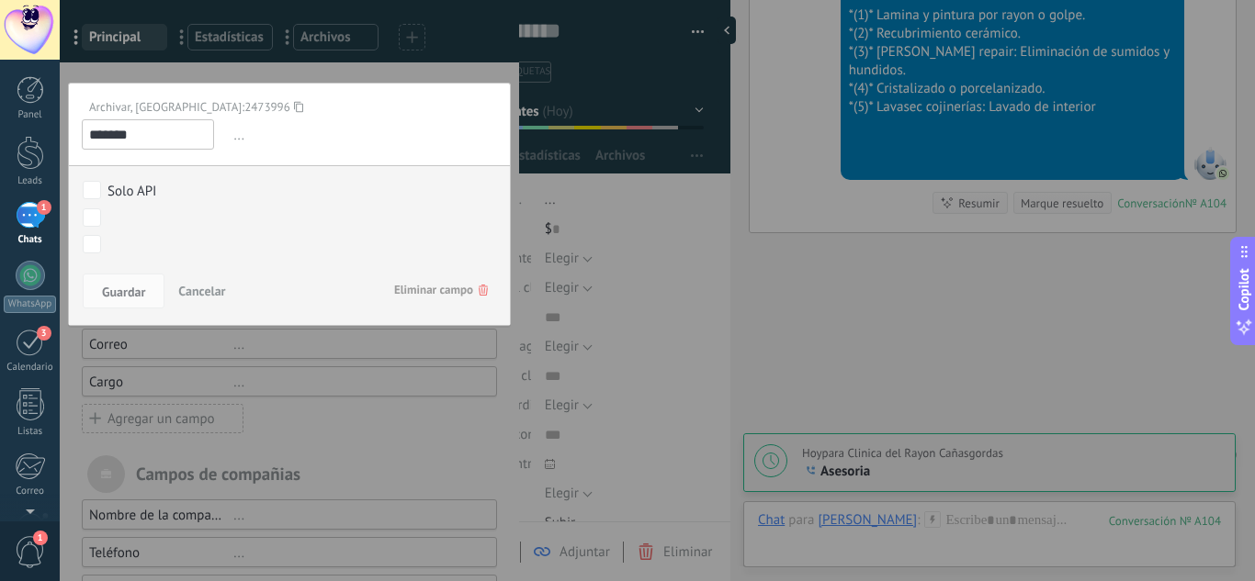
click at [451, 292] on span "Eliminar campo" at bounding box center [441, 290] width 94 height 33
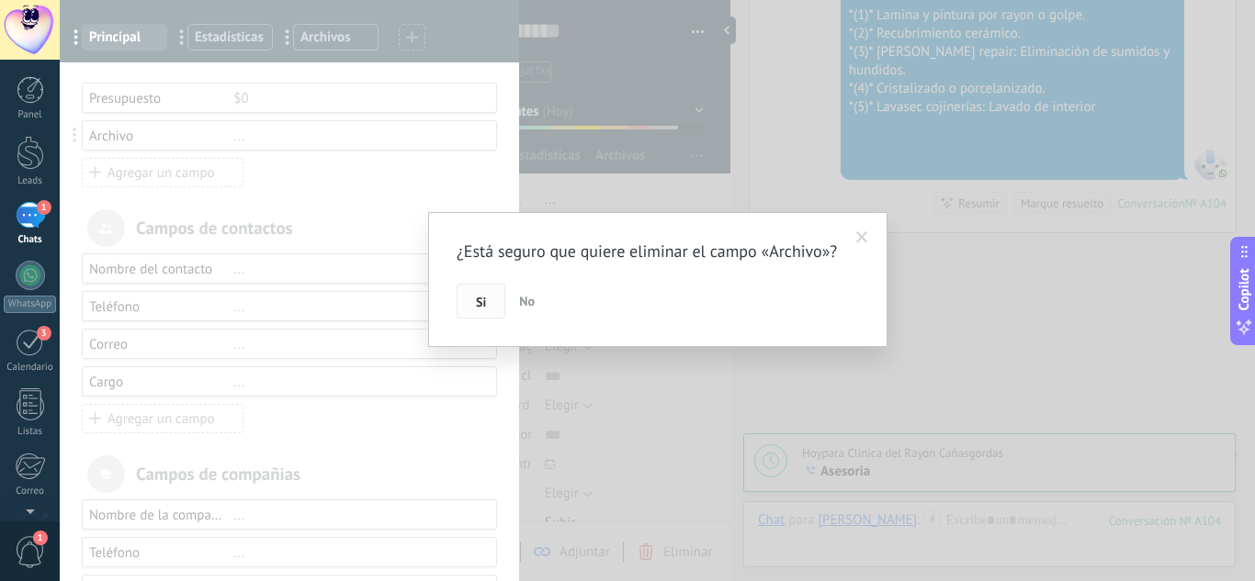
click at [493, 319] on button "Si" at bounding box center [480, 301] width 49 height 35
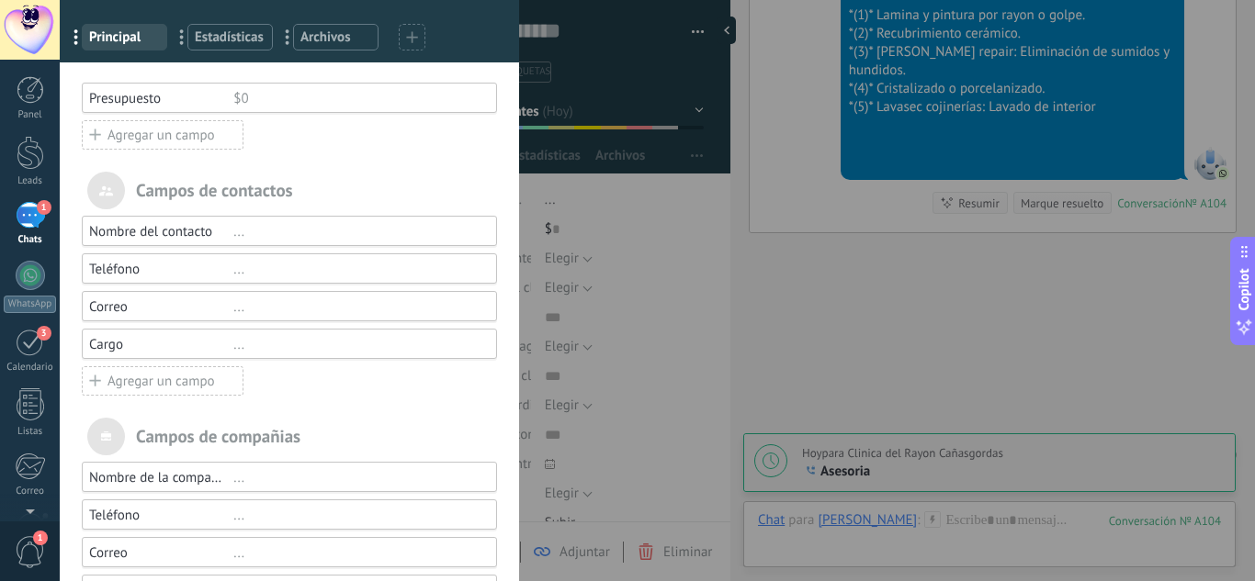
scroll to position [253, 0]
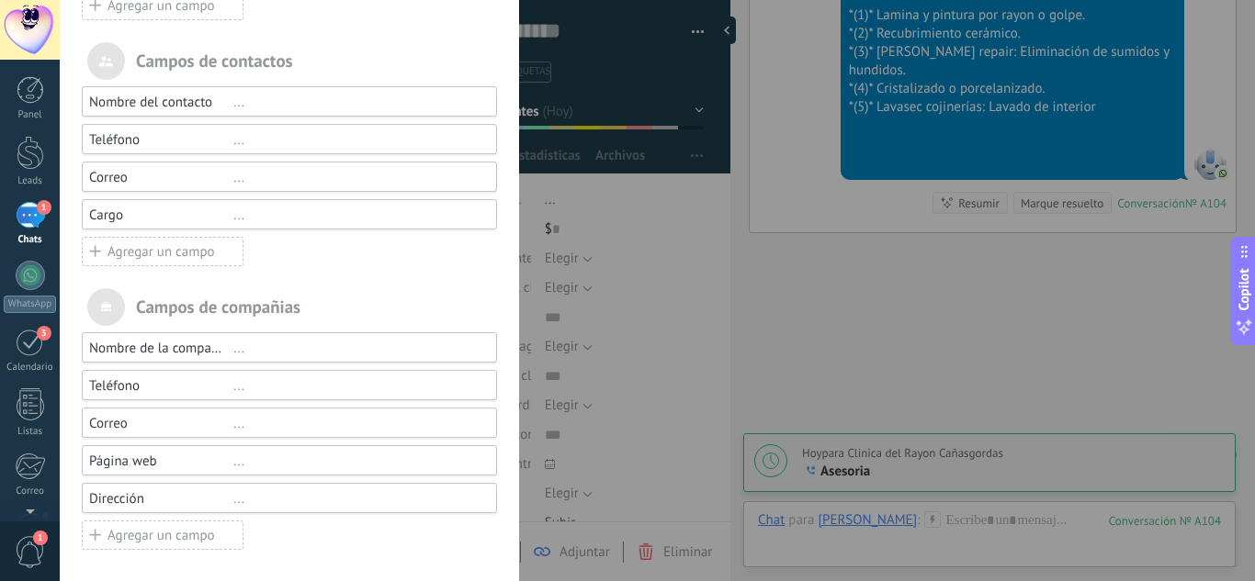
click at [573, 360] on div "Campos y grupos En Kommo puedes añadir tus propios campos y usarlos para cualqu…" at bounding box center [657, 290] width 1195 height 581
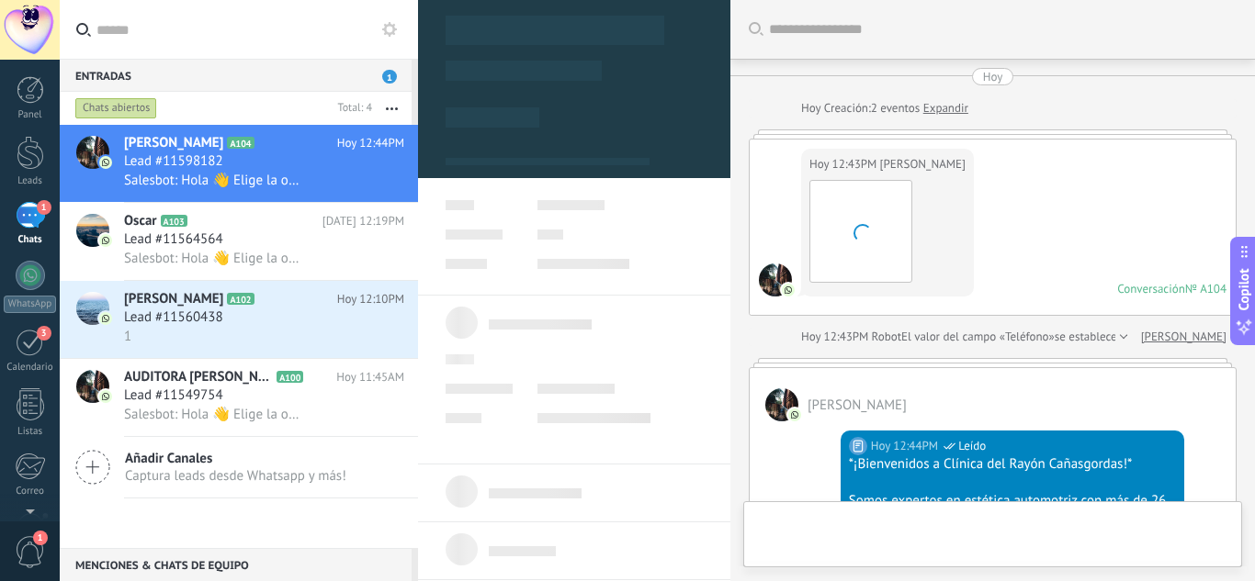
scroll to position [896, 0]
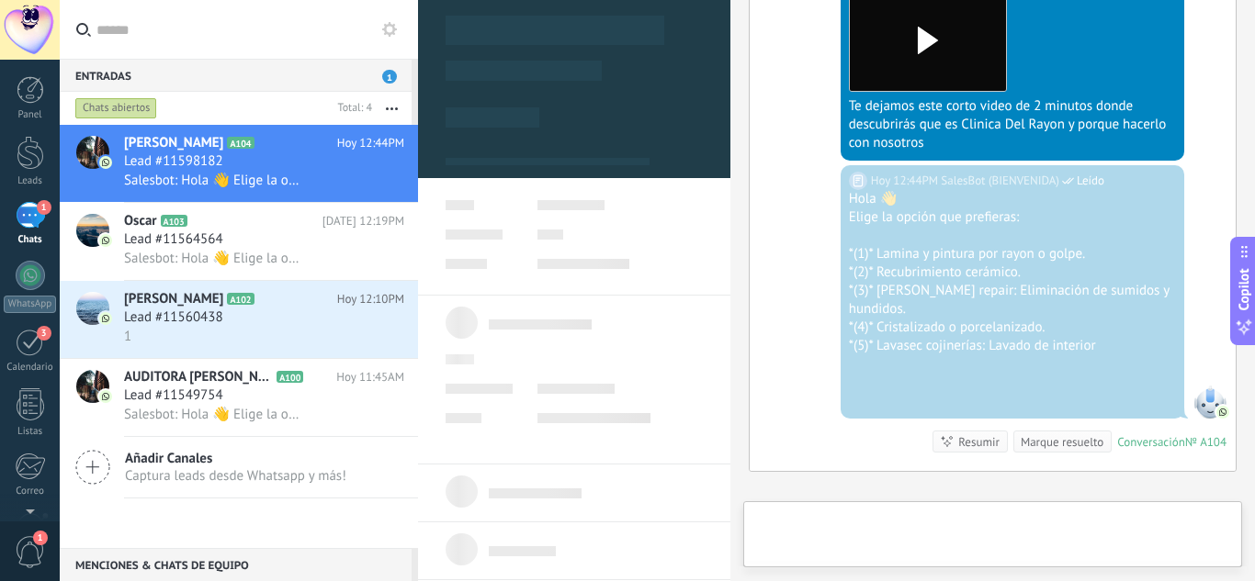
type textarea "**********"
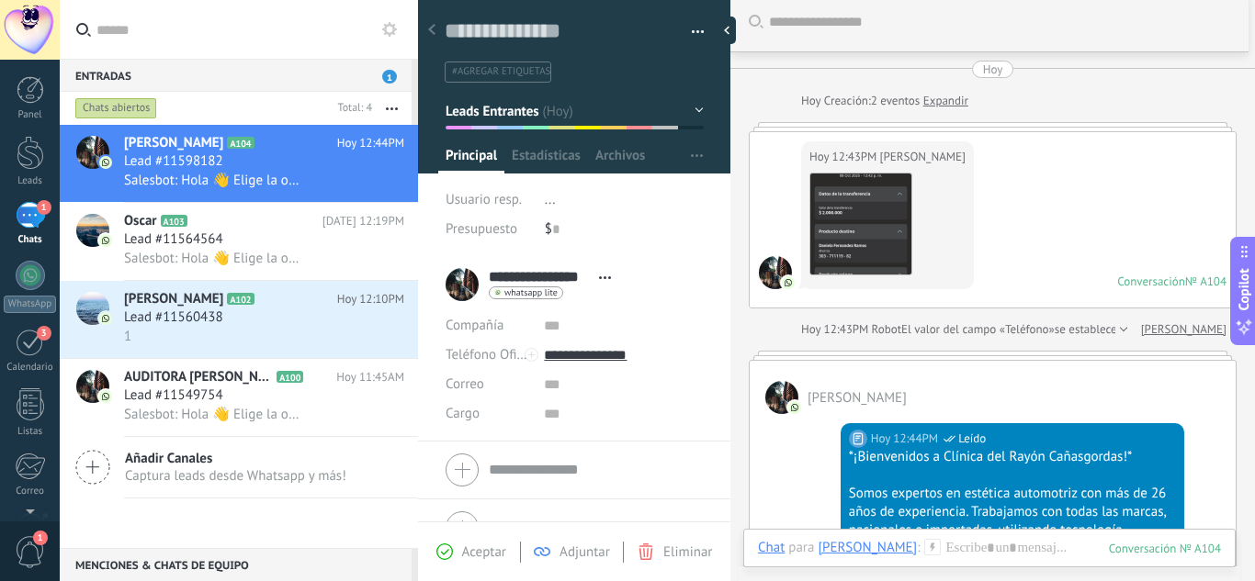
scroll to position [0, 0]
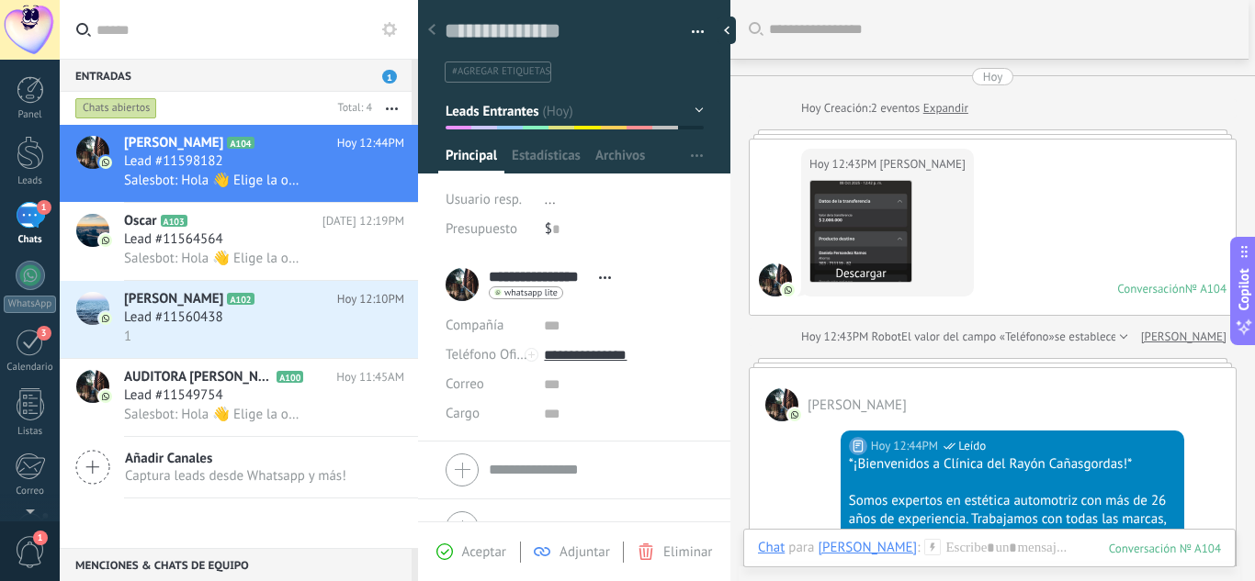
click at [896, 253] on img at bounding box center [860, 231] width 101 height 101
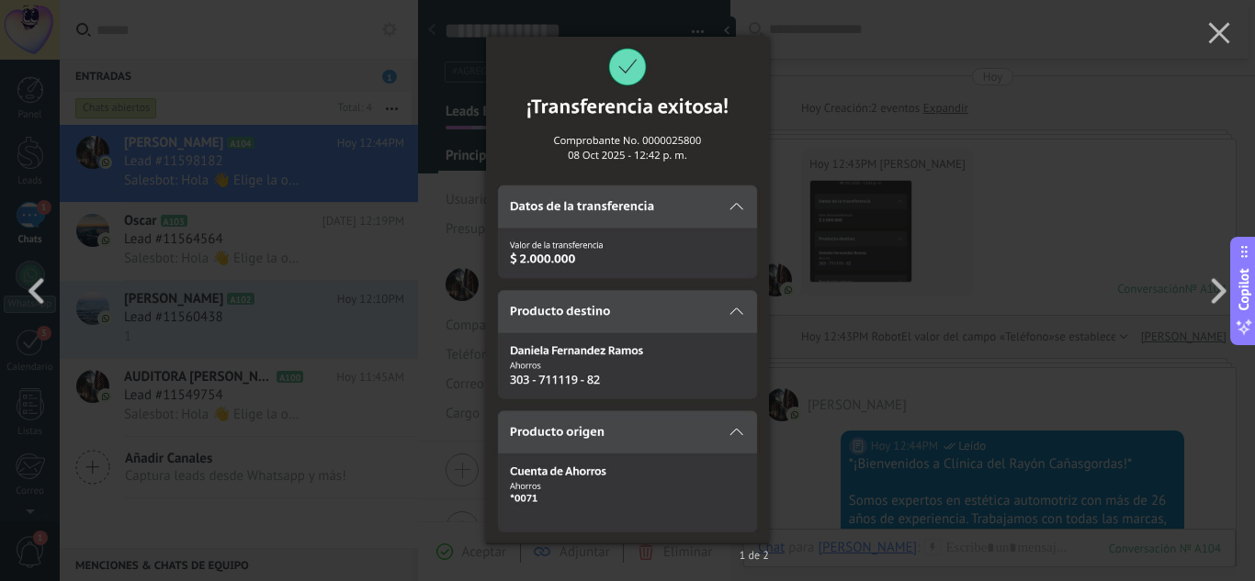
click at [1088, 238] on div "1 de 2" at bounding box center [627, 290] width 1255 height 581
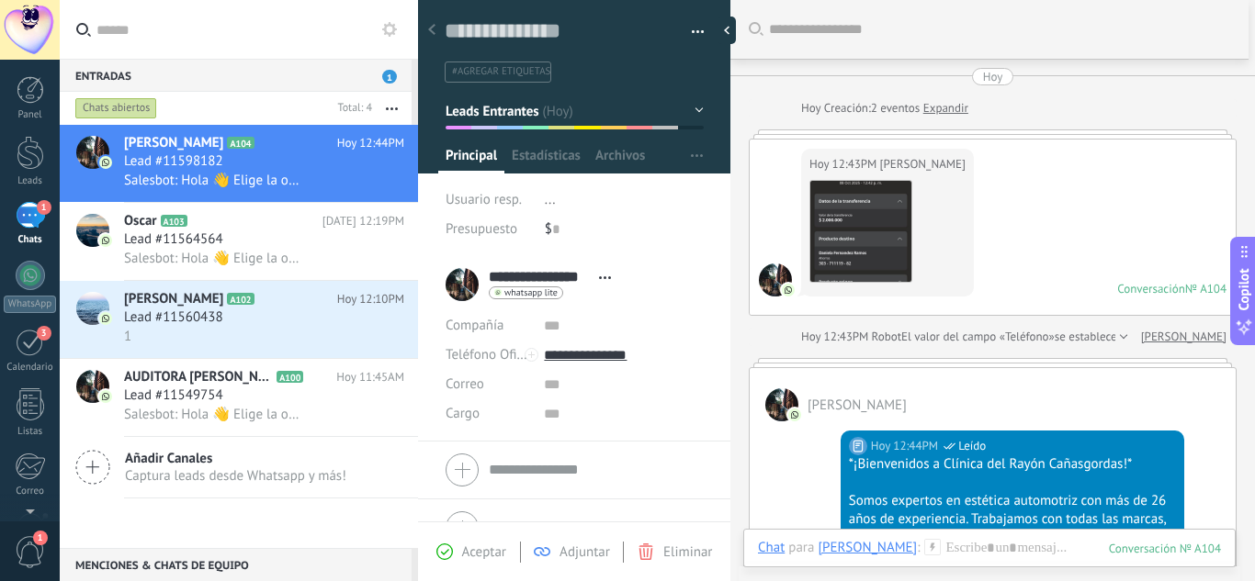
drag, startPoint x: 704, startPoint y: 364, endPoint x: 641, endPoint y: 361, distance: 63.4
click at [641, 361] on li "**********" at bounding box center [574, 349] width 312 height 186
drag, startPoint x: 650, startPoint y: 361, endPoint x: 568, endPoint y: 358, distance: 82.7
click at [568, 358] on input "**********" at bounding box center [623, 355] width 159 height 29
type input "**********"
